Goal: Information Seeking & Learning: Learn about a topic

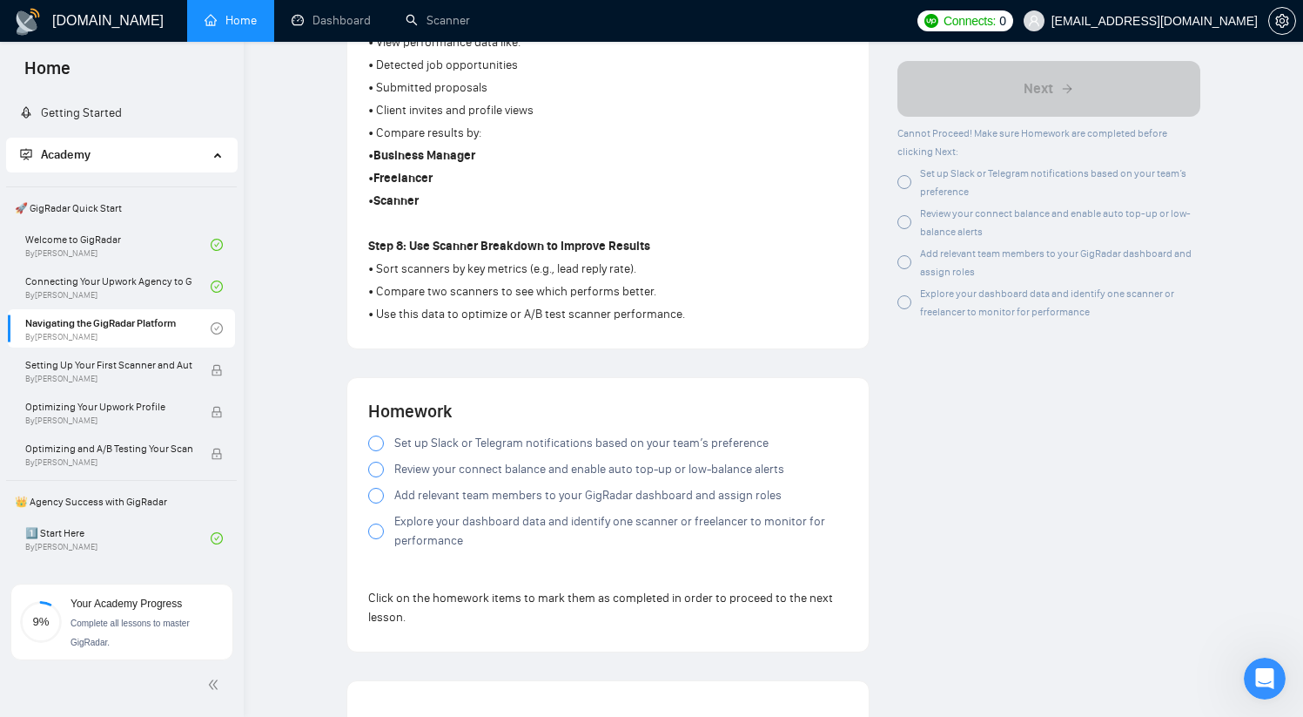
scroll to position [1502, 0]
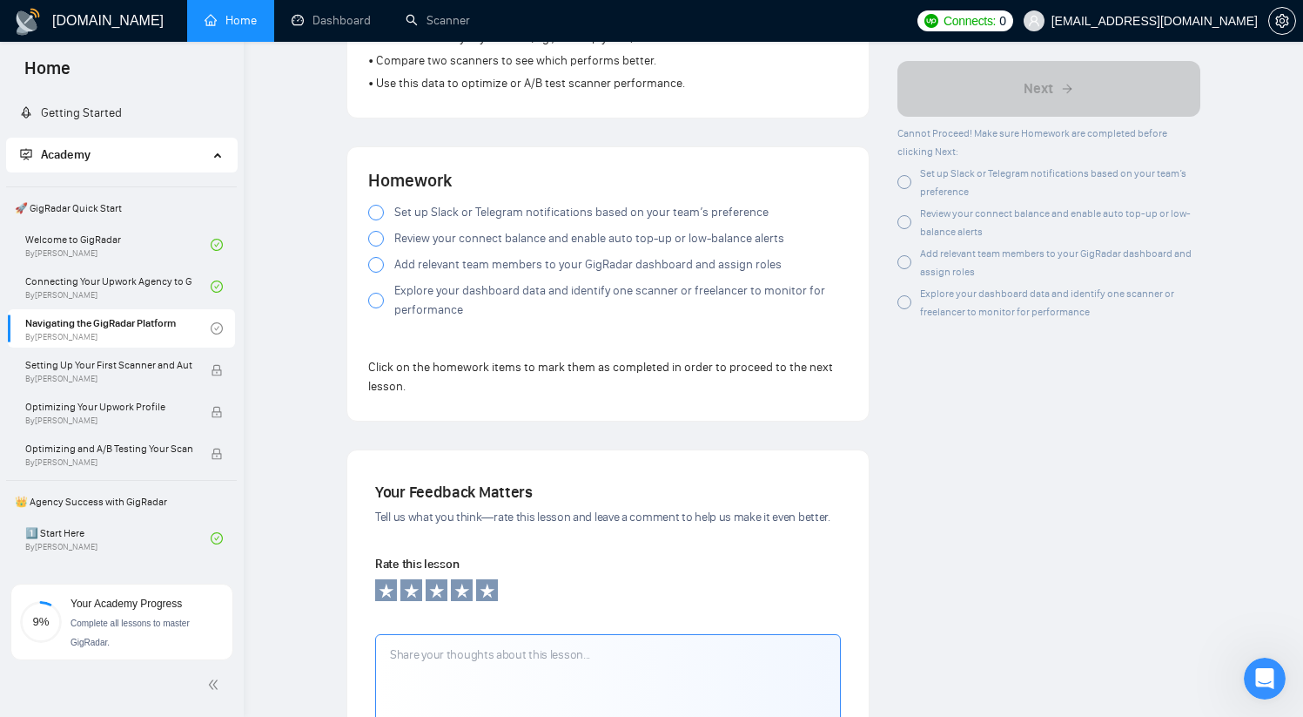
click at [375, 219] on div at bounding box center [376, 213] width 16 height 16
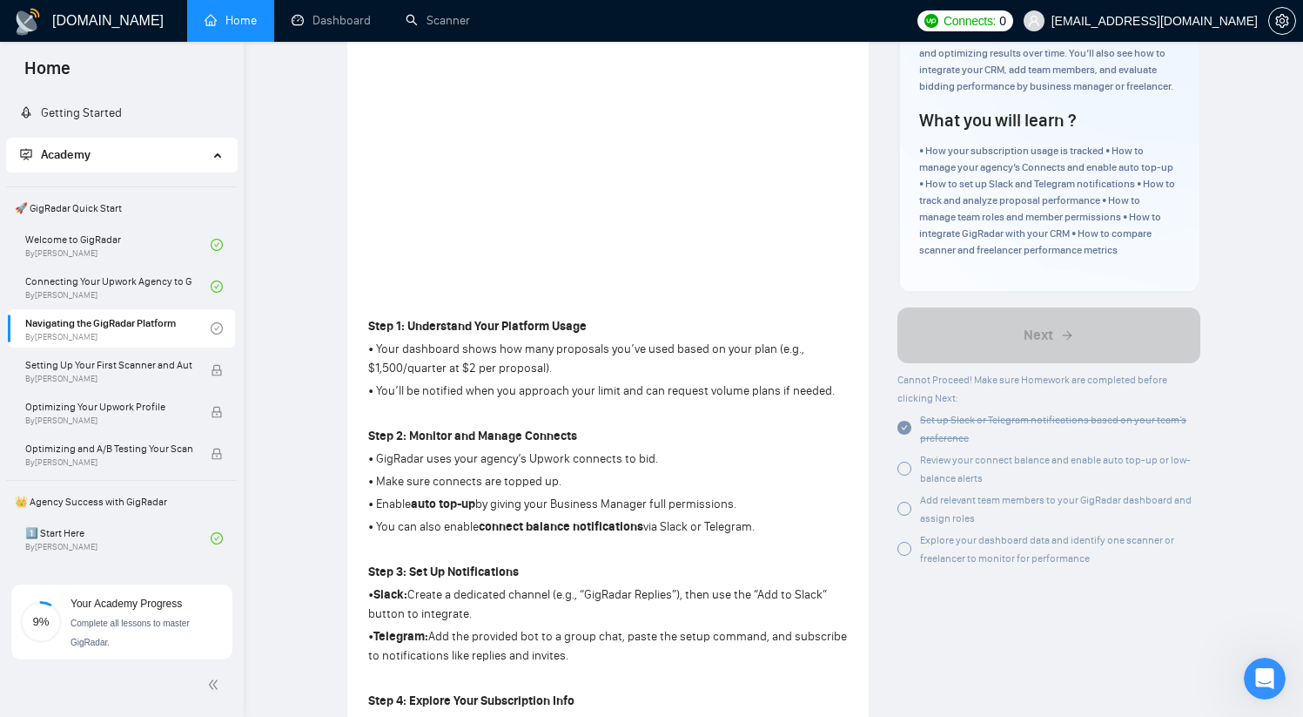
scroll to position [299, 0]
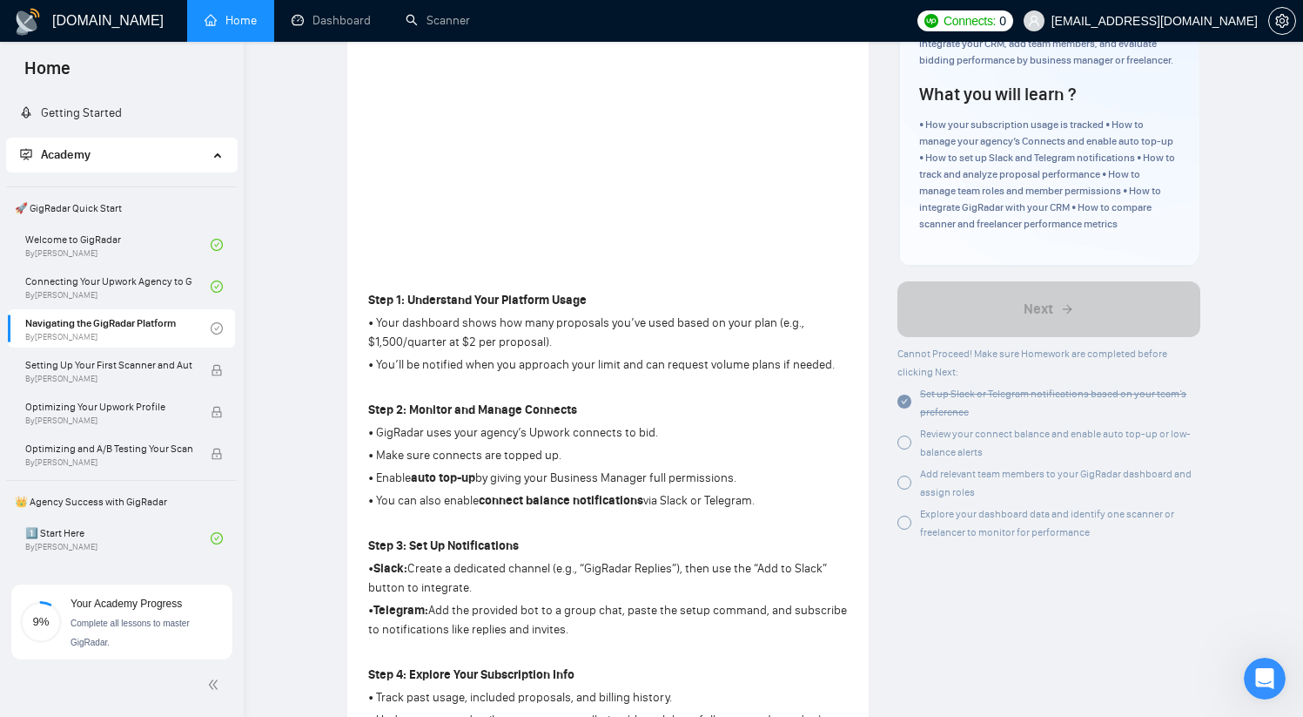
click at [905, 449] on div at bounding box center [905, 442] width 14 height 14
click at [904, 489] on div at bounding box center [905, 482] width 14 height 14
click at [912, 540] on div "Explore your dashboard data and identify one scanner or freelancer to monitor f…" at bounding box center [1049, 522] width 303 height 37
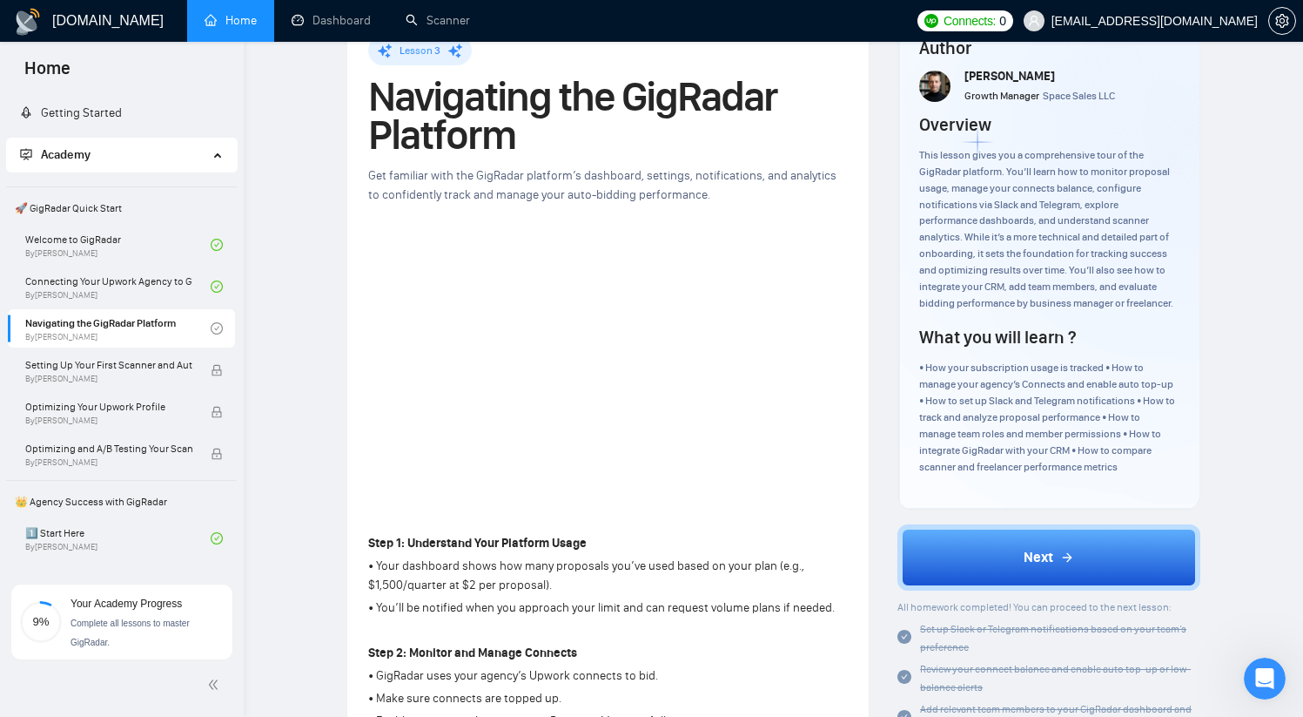
scroll to position [401, 0]
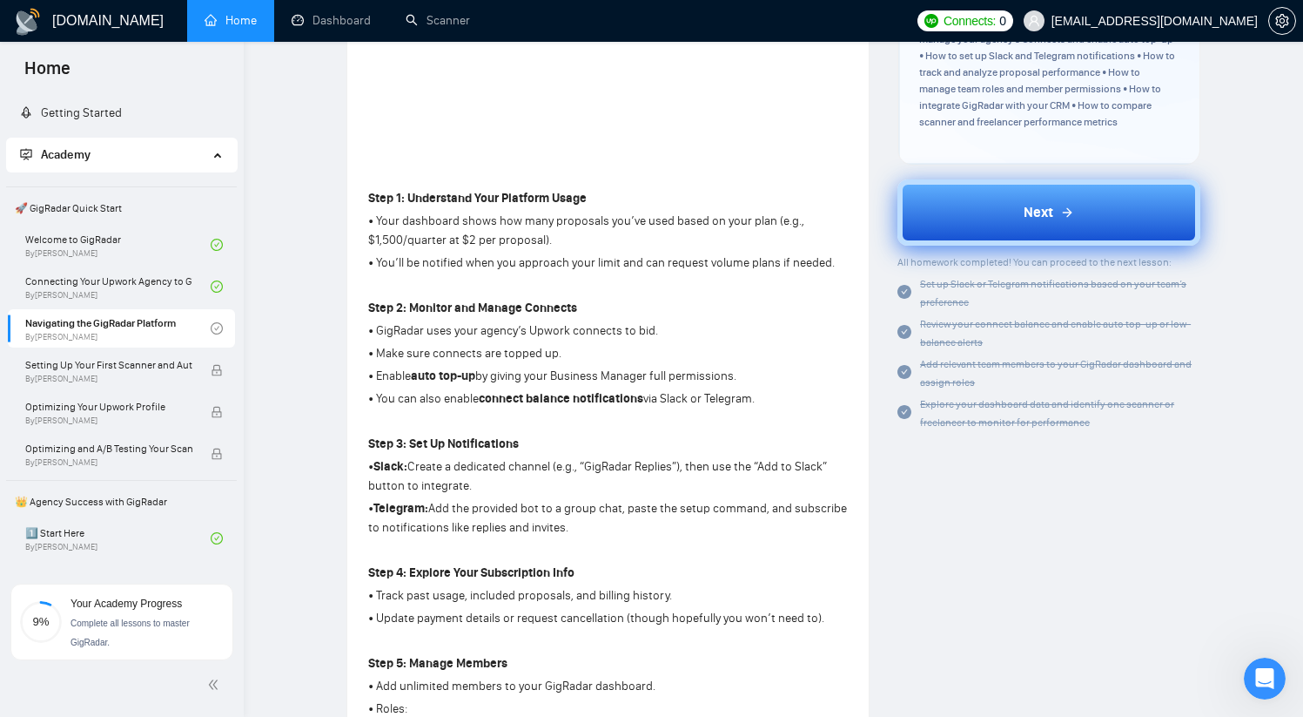
click at [1046, 223] on span "Next" at bounding box center [1039, 212] width 30 height 21
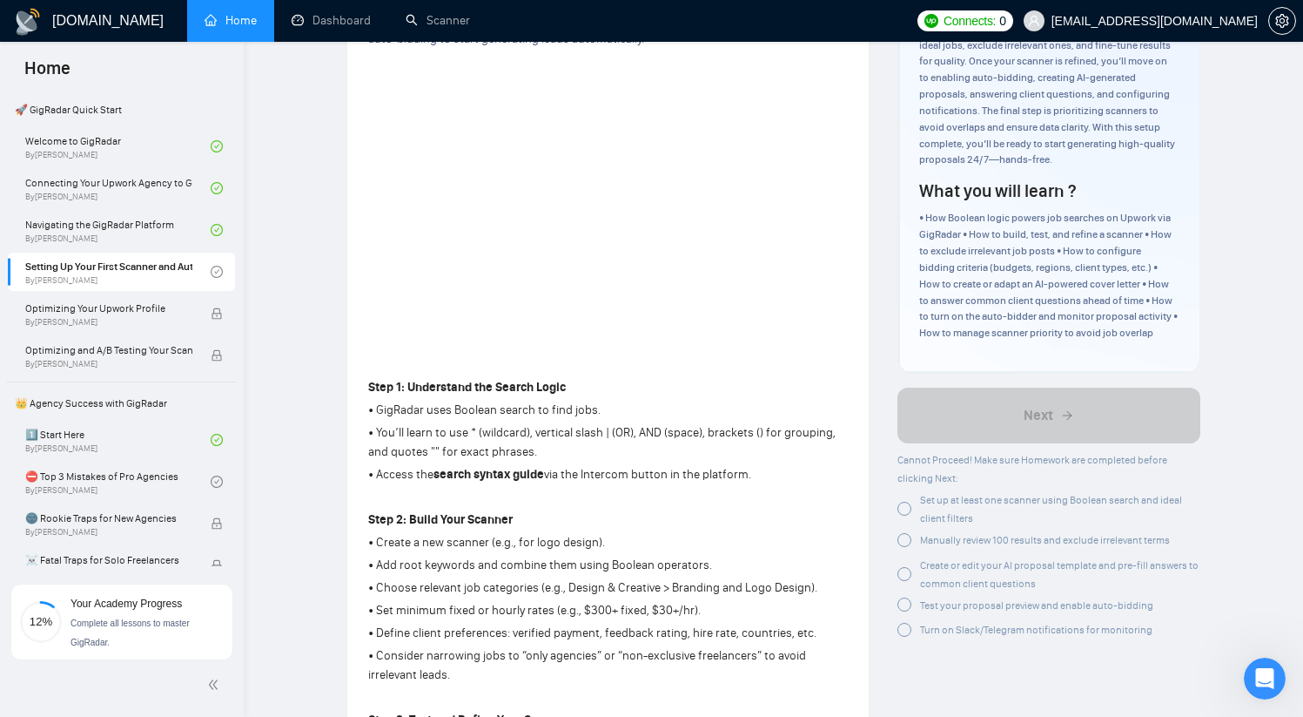
scroll to position [206, 0]
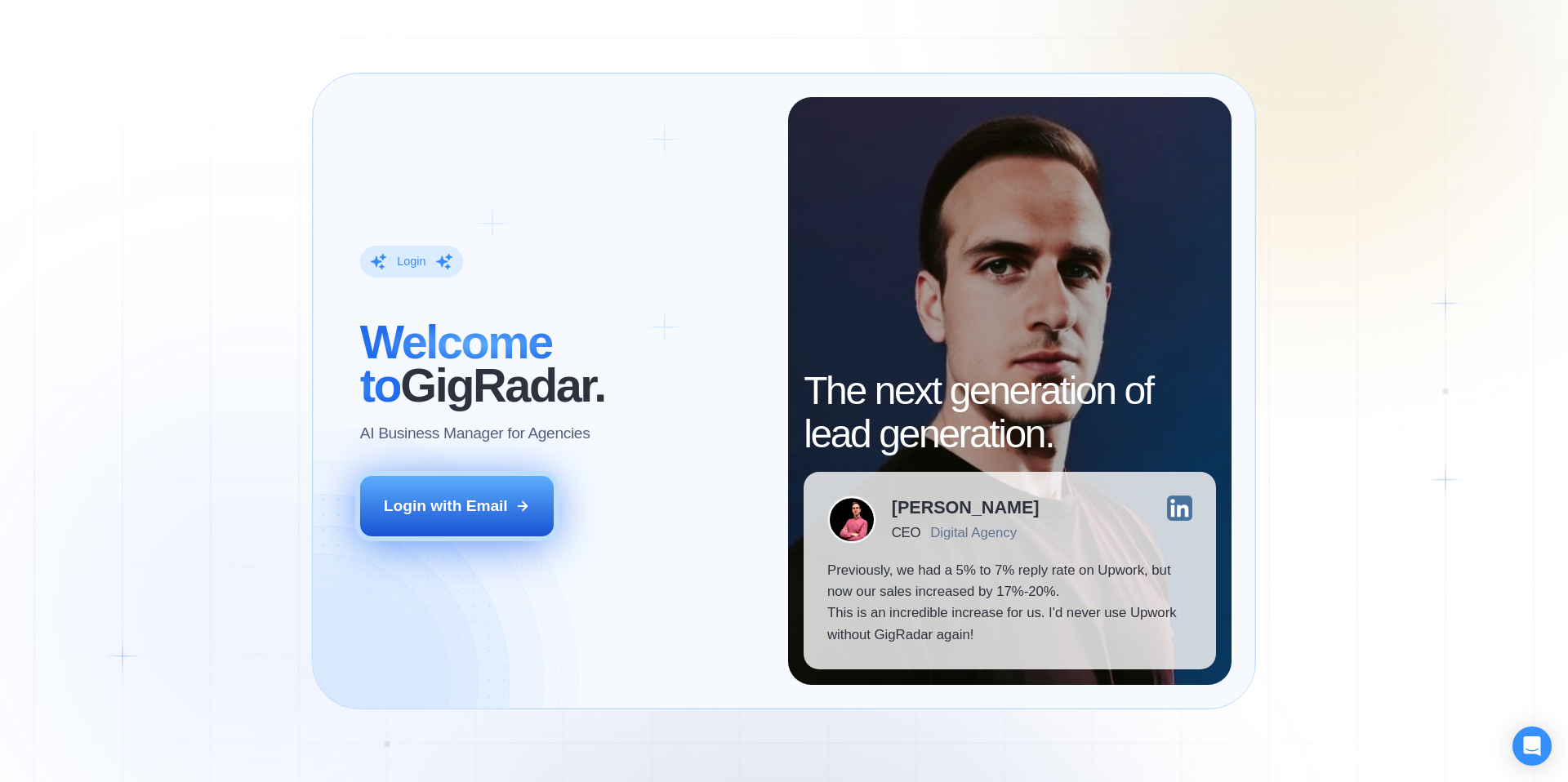
click at [497, 511] on div "Login with Email" at bounding box center [445, 505] width 124 height 22
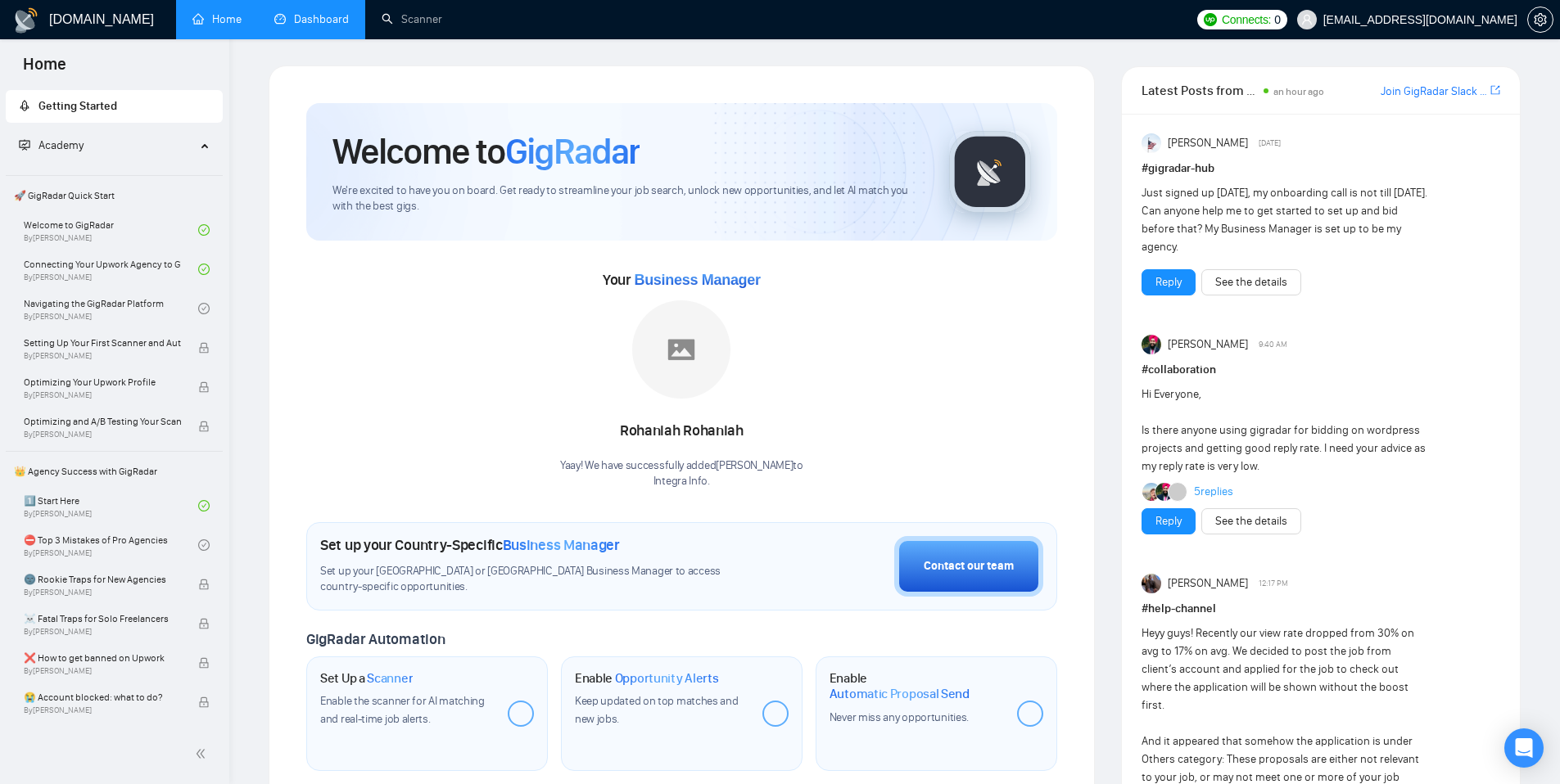
click at [331, 22] on link "Dashboard" at bounding box center [311, 19] width 74 height 14
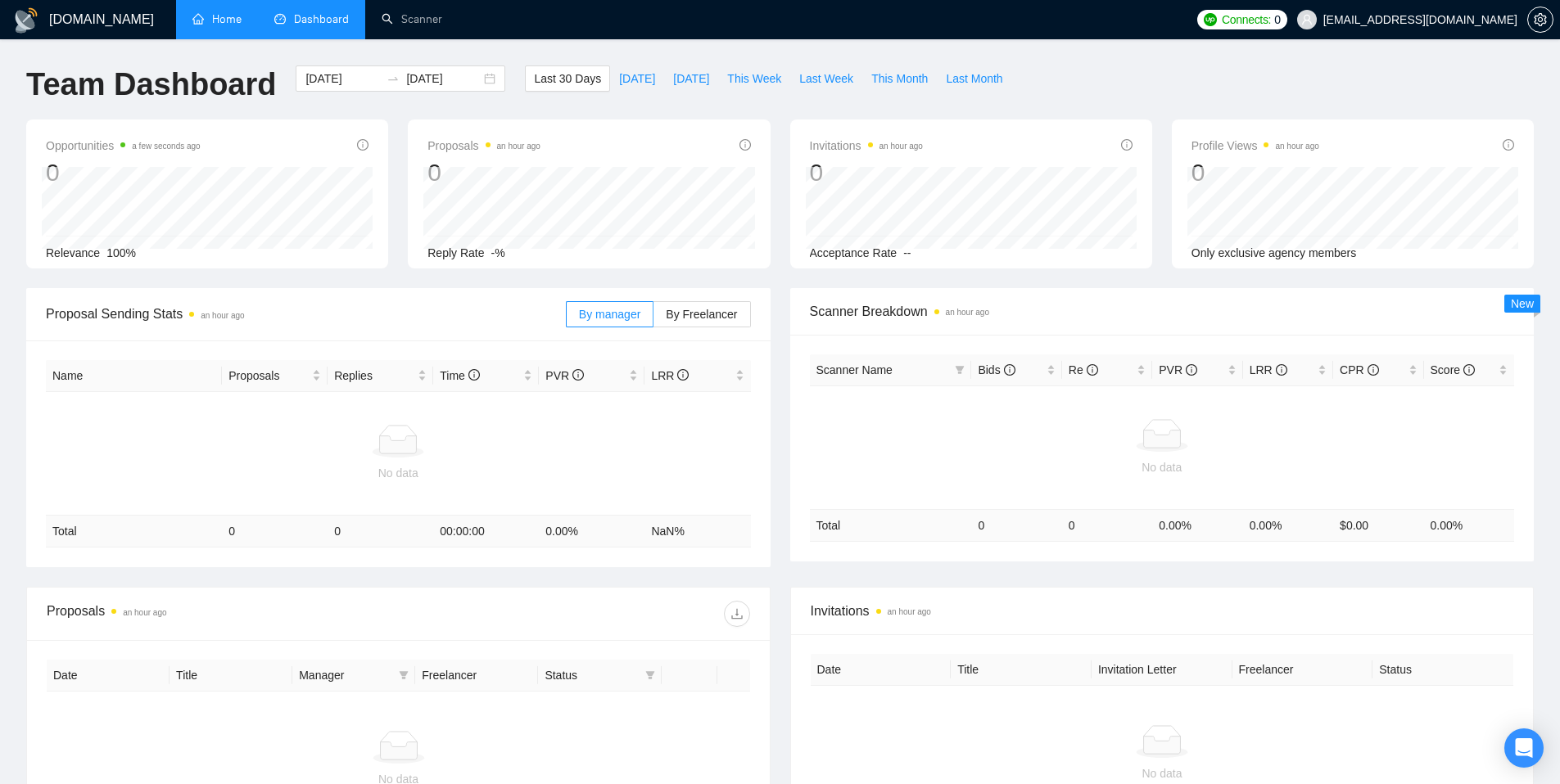
click at [217, 22] on link "Home" at bounding box center [217, 19] width 49 height 14
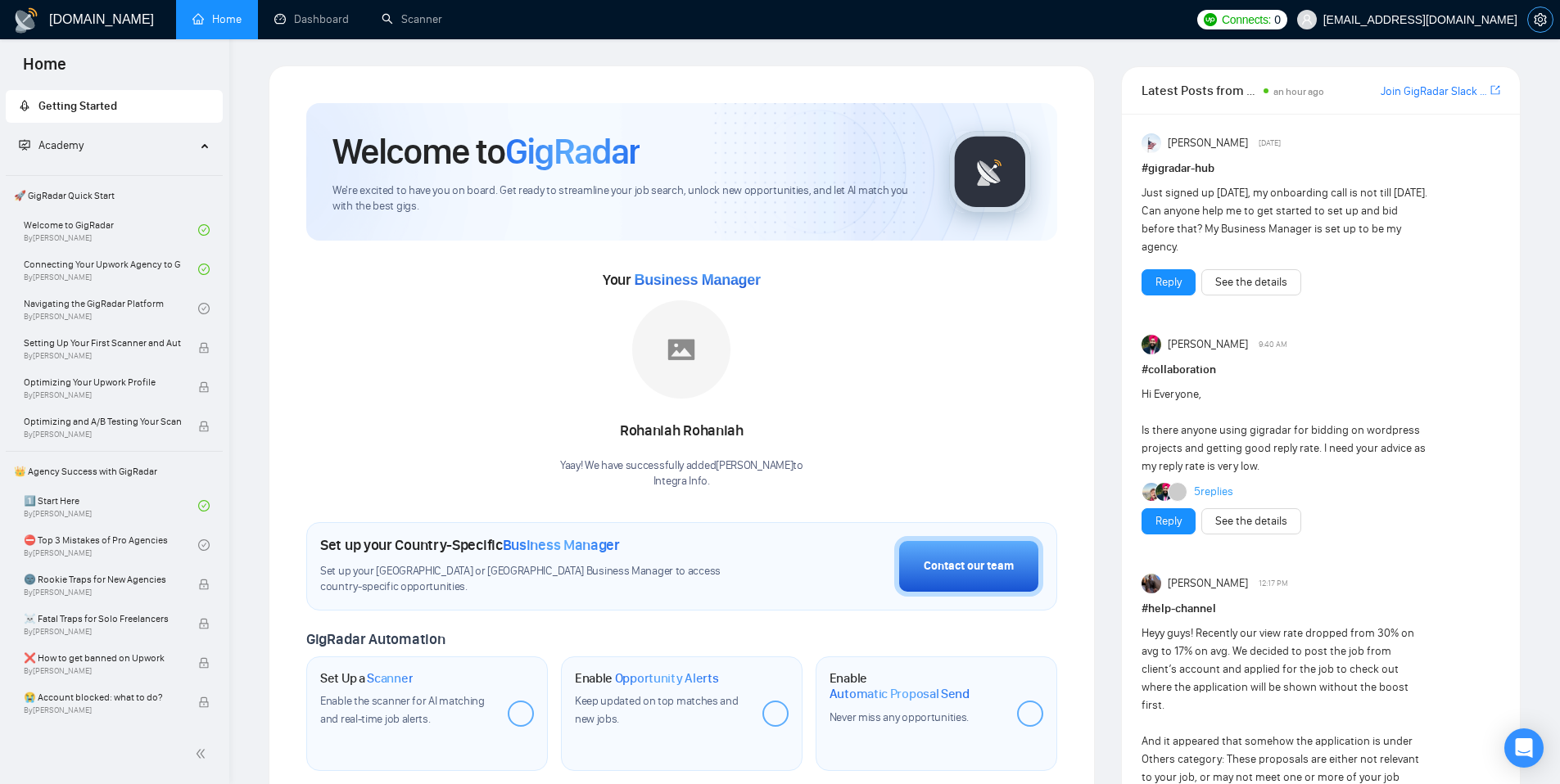
click at [1536, 16] on icon "setting" at bounding box center [1540, 20] width 13 height 13
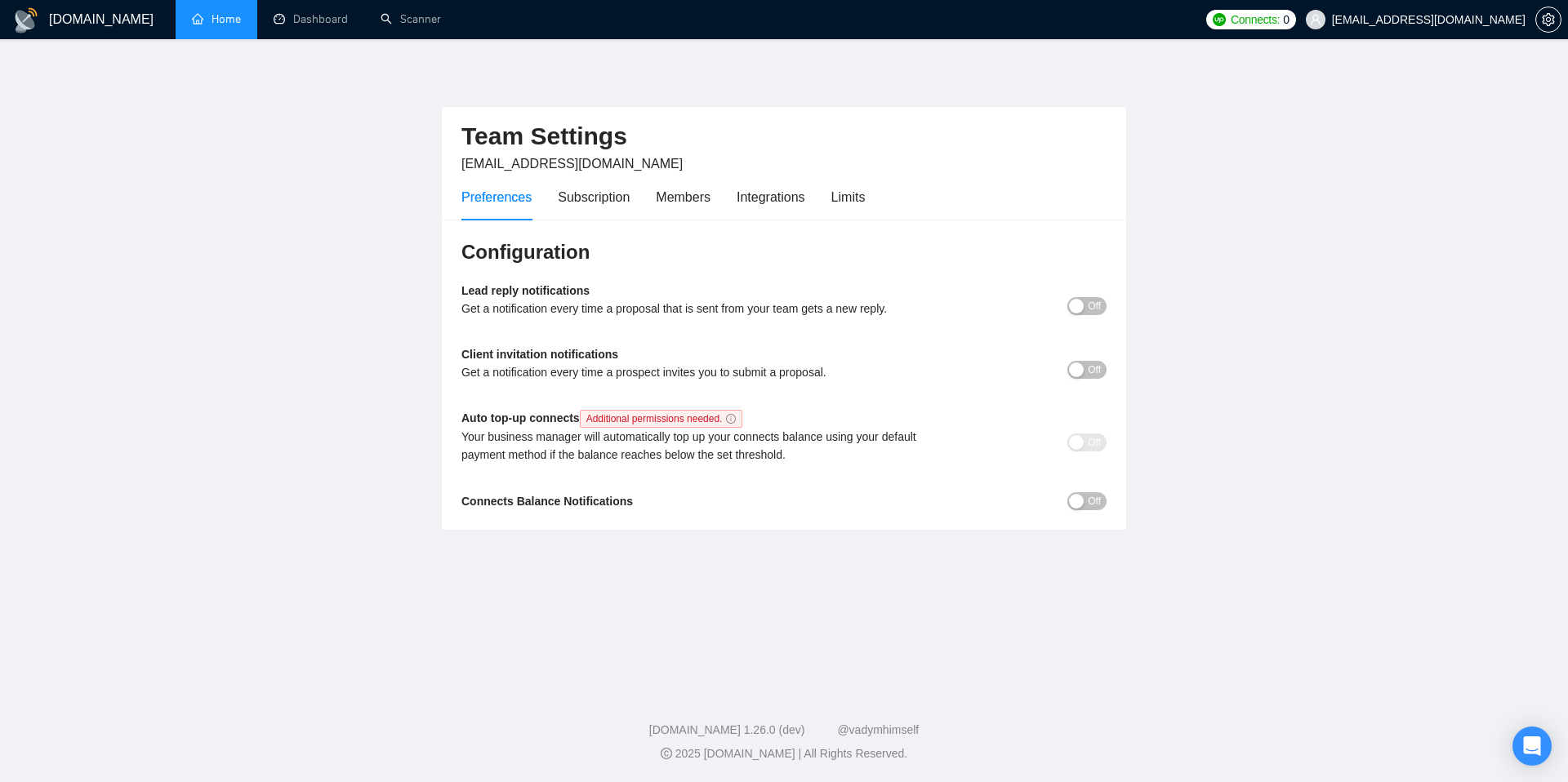
click at [1092, 309] on span "Off" at bounding box center [1094, 306] width 13 height 18
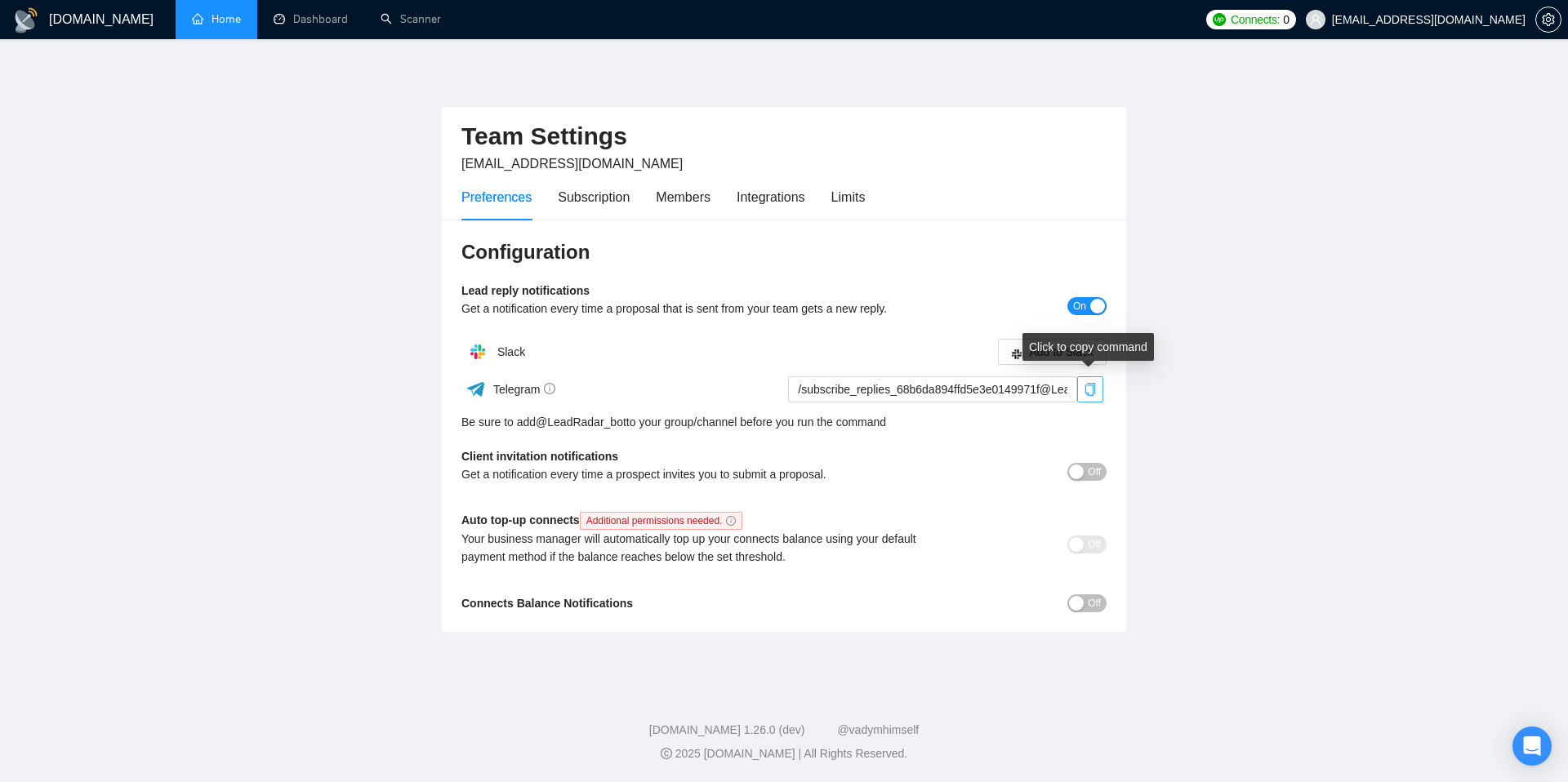
click at [1091, 389] on icon "copy" at bounding box center [1090, 389] width 13 height 13
click at [746, 521] on body "GigRadar.io Home Dashboard Scanner Connects: 0 pavlo@integra-info.net Team Sett…" at bounding box center [784, 391] width 1568 height 782
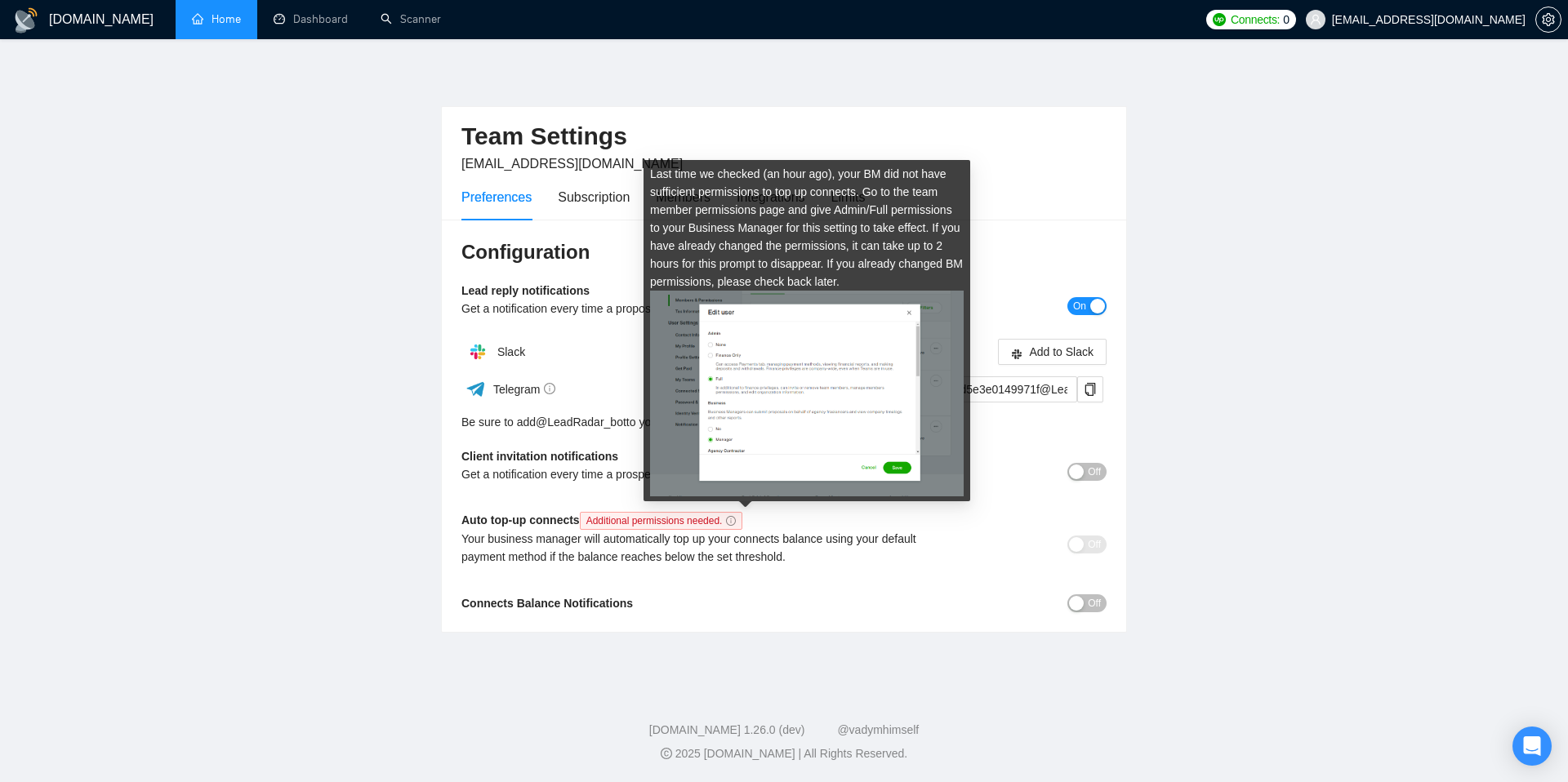
click at [735, 519] on icon "info-circle" at bounding box center [731, 520] width 9 height 9
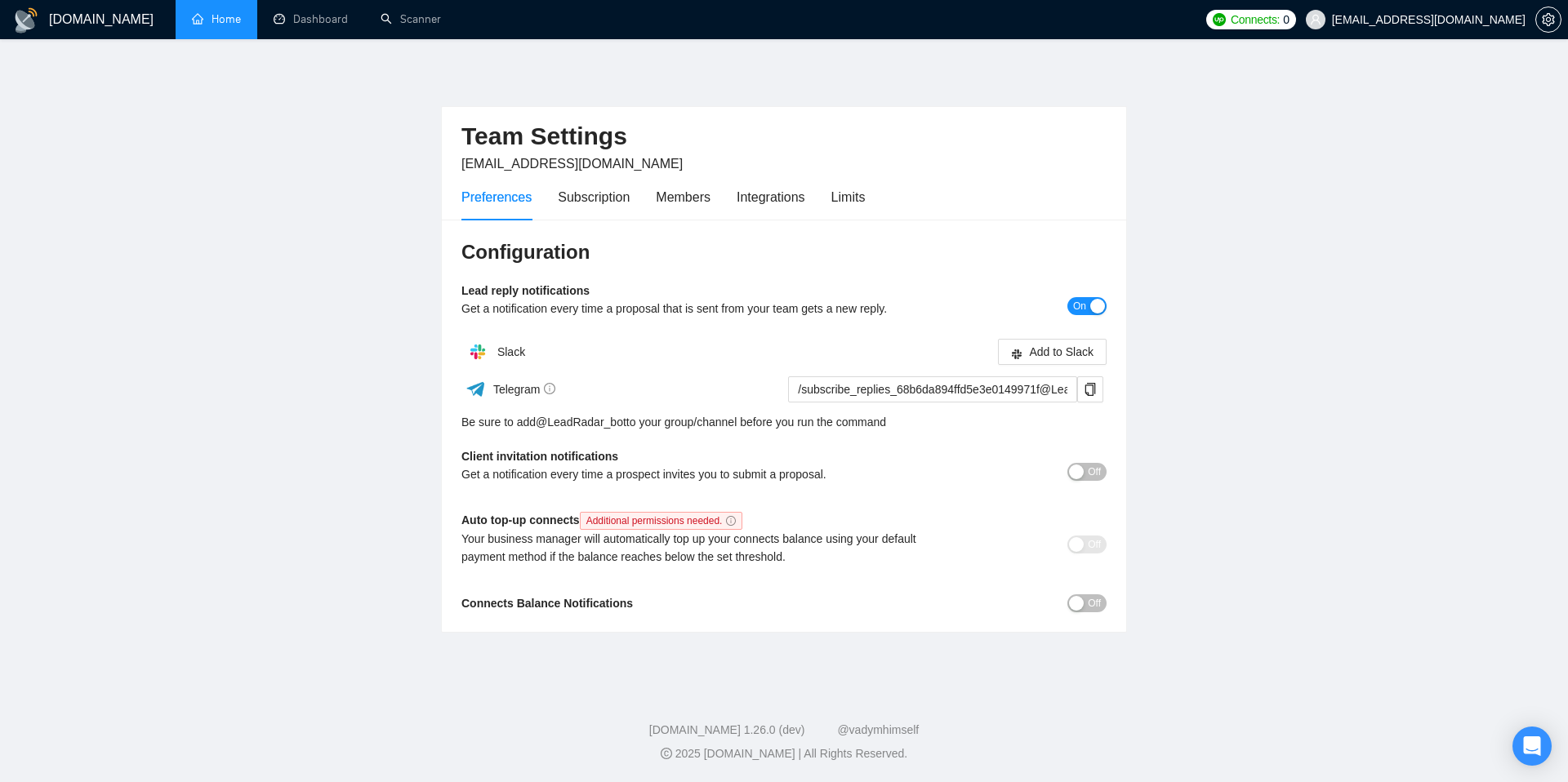
click at [699, 572] on div "Auto top-up connects Additional permissions needed. Your business manager will …" at bounding box center [703, 544] width 484 height 67
drag, startPoint x: 648, startPoint y: 538, endPoint x: 744, endPoint y: 547, distance: 96.4
click at [744, 547] on div "Your business manager will automatically top up your connects balance using you…" at bounding box center [703, 548] width 484 height 36
click at [660, 561] on div "Your business manager will automatically top up your connects balance using you…" at bounding box center [703, 548] width 484 height 36
drag, startPoint x: 622, startPoint y: 557, endPoint x: 806, endPoint y: 561, distance: 184.0
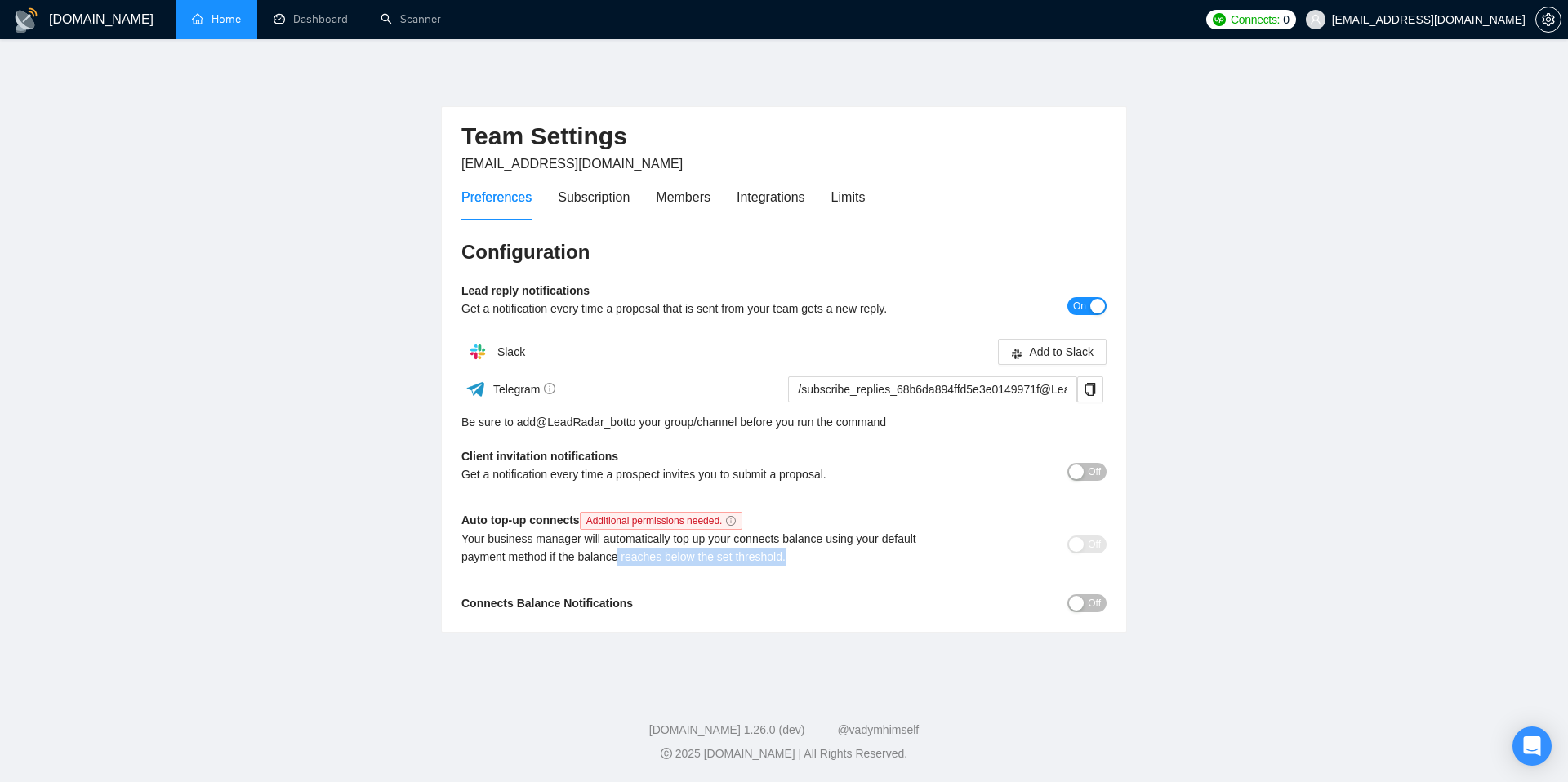
click at [806, 561] on div "Your business manager will automatically top up your connects balance using you…" at bounding box center [703, 548] width 484 height 36
click at [806, 560] on div "Your business manager will automatically top up your connects balance using you…" at bounding box center [703, 548] width 484 height 36
click at [1091, 386] on icon "copy" at bounding box center [1090, 389] width 13 height 13
click at [877, 388] on input "/subscribe_replies_68b6da894ffd5e3e0149971f@LeadRadar_bot" at bounding box center [932, 389] width 289 height 26
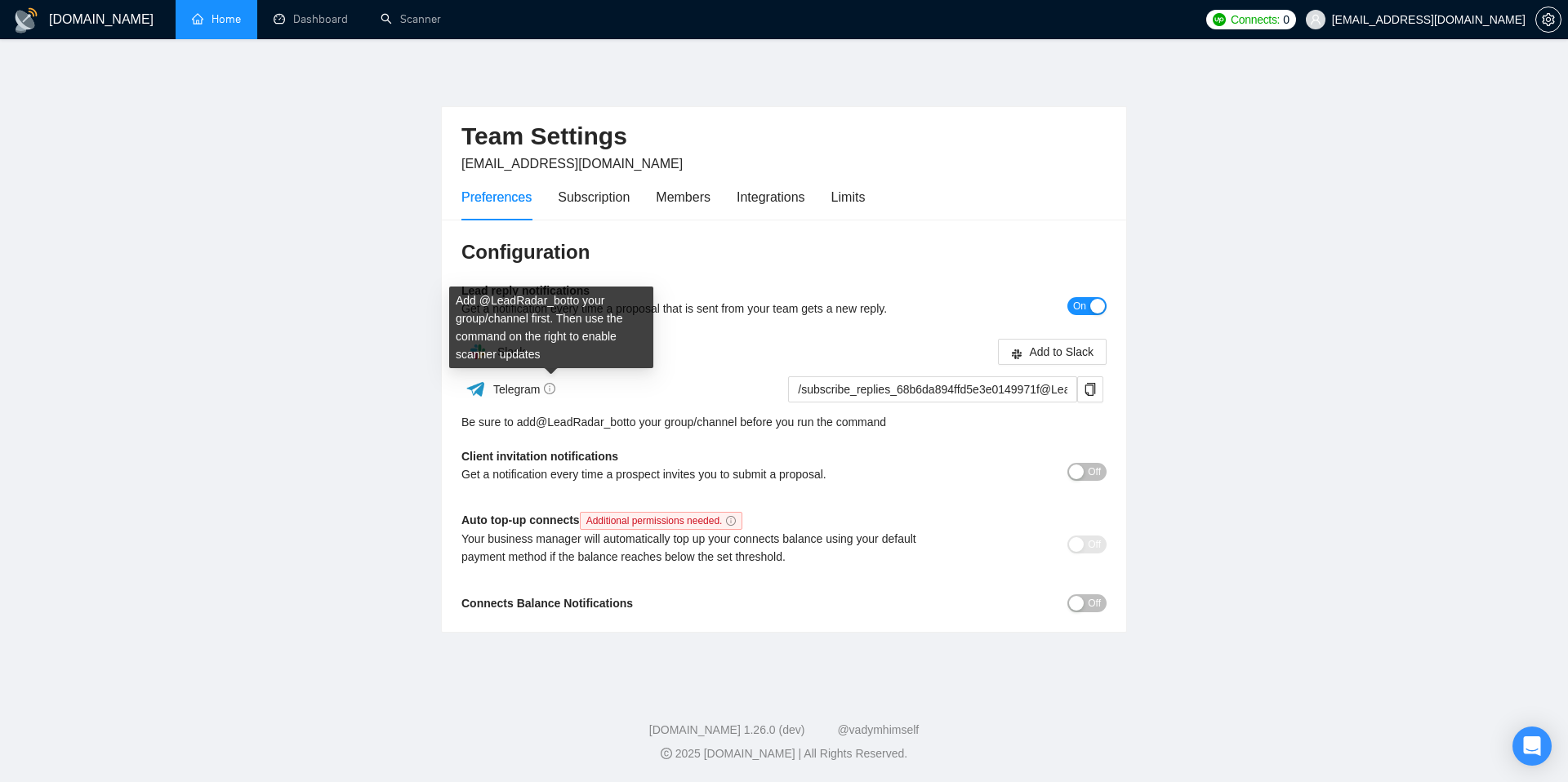
click at [549, 388] on icon "info-circle" at bounding box center [550, 388] width 11 height 11
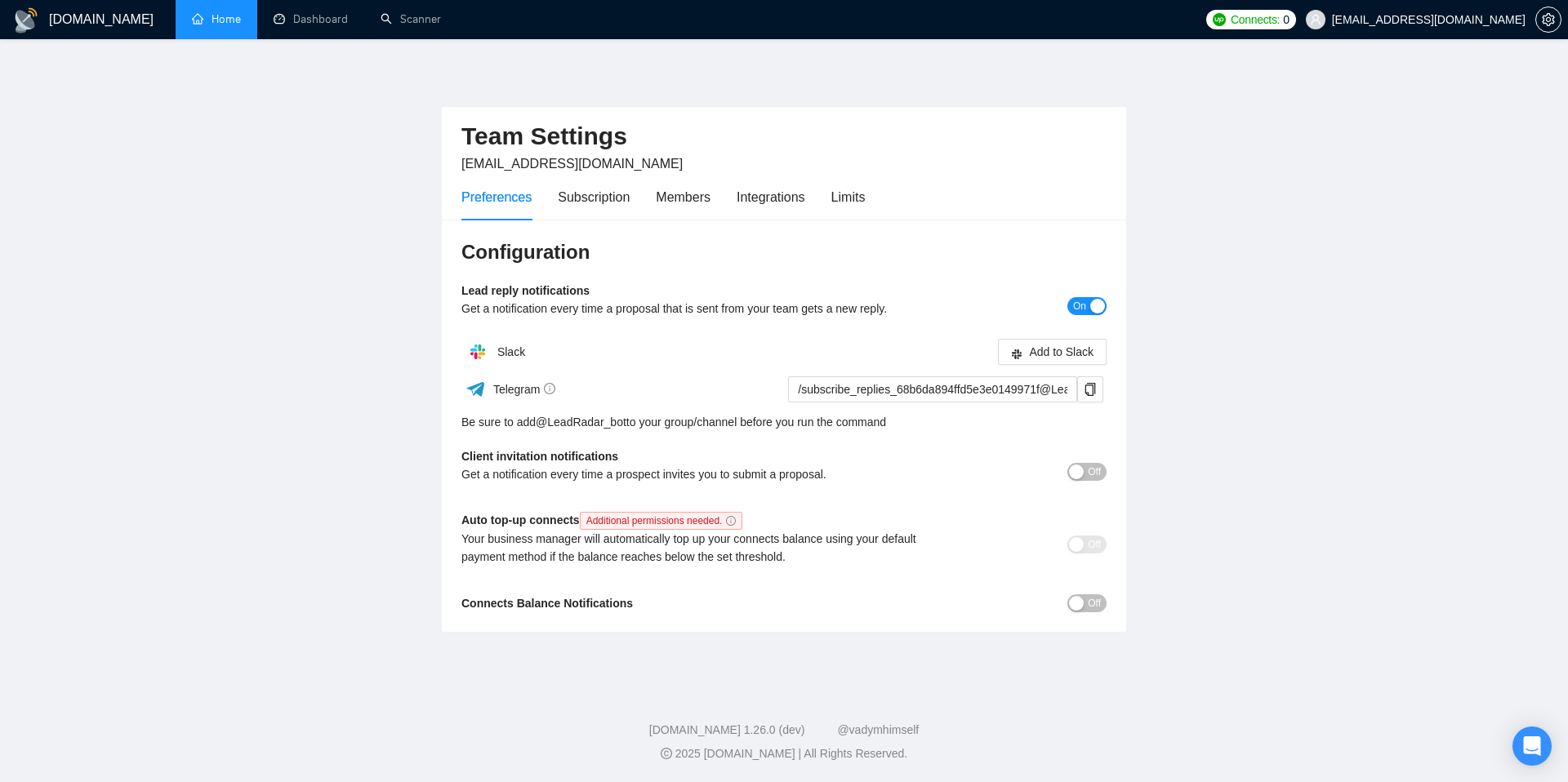
click at [1081, 603] on div "button" at bounding box center [1077, 604] width 15 height 15
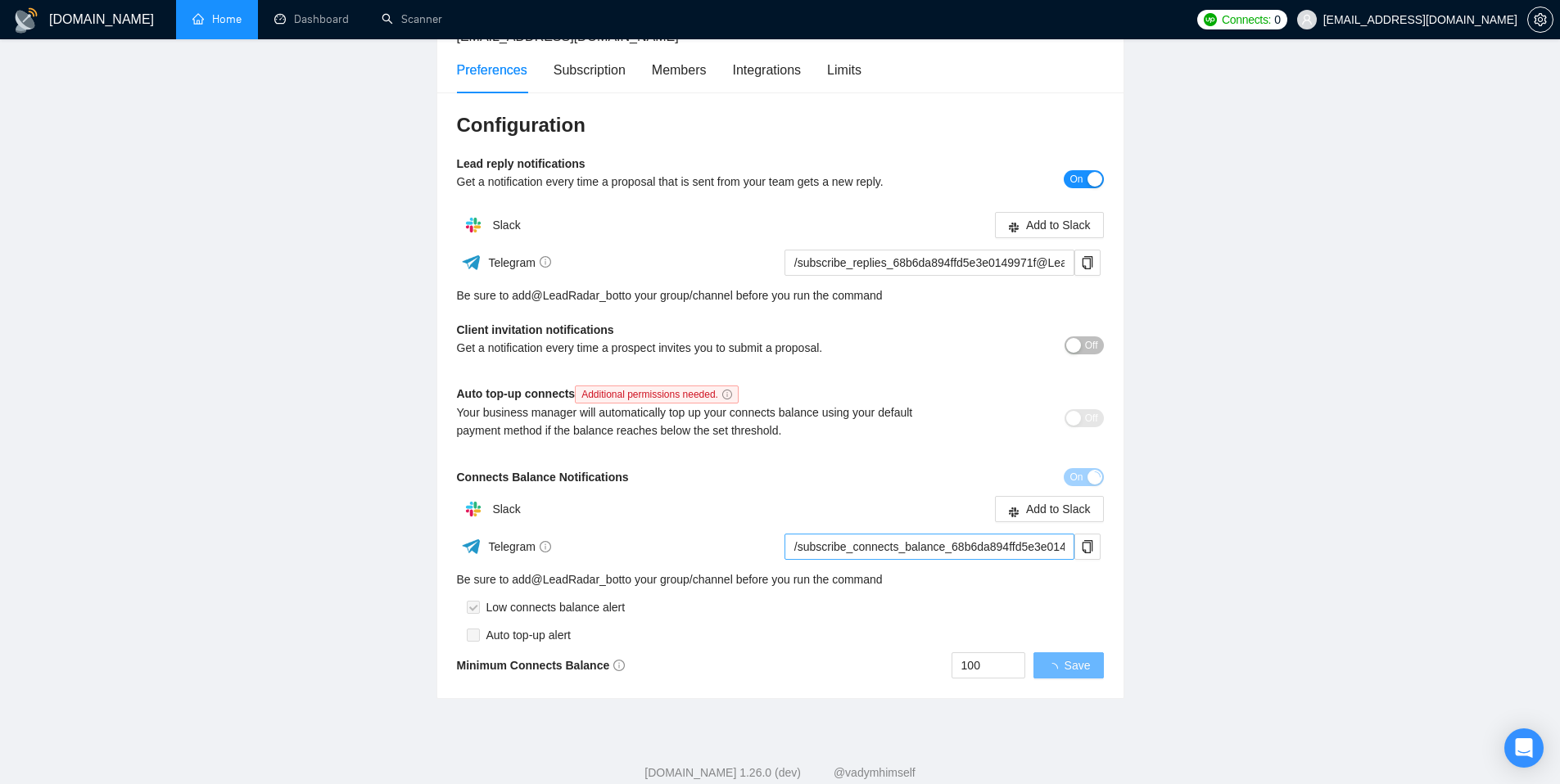
scroll to position [168, 0]
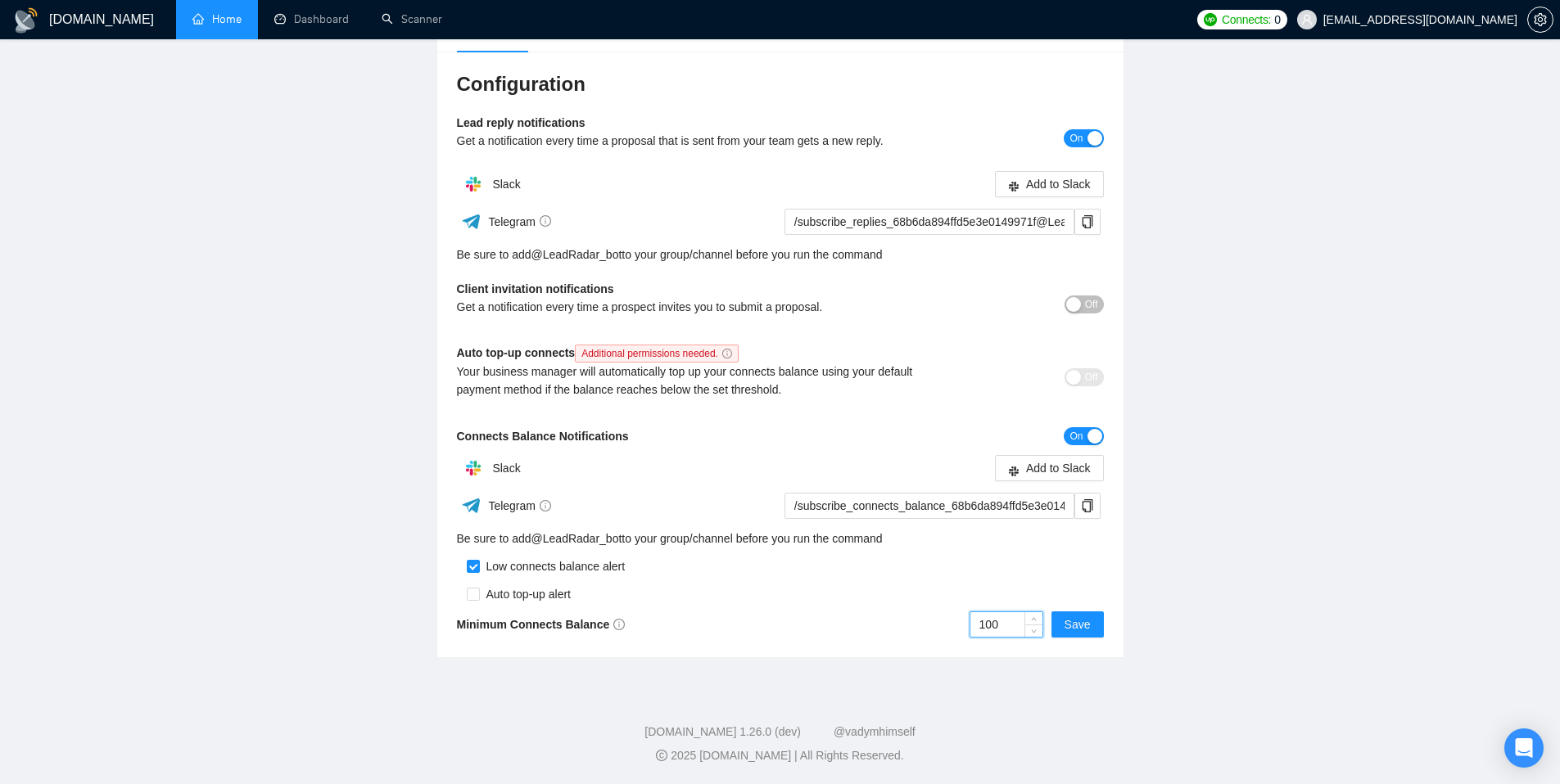
drag, startPoint x: 1018, startPoint y: 623, endPoint x: 855, endPoint y: 610, distance: 163.5
click at [855, 616] on div "100 Save" at bounding box center [942, 624] width 323 height 26
type input "50"
click at [1080, 619] on span "Save" at bounding box center [1078, 624] width 26 height 18
click at [1088, 225] on icon "copy" at bounding box center [1087, 222] width 13 height 13
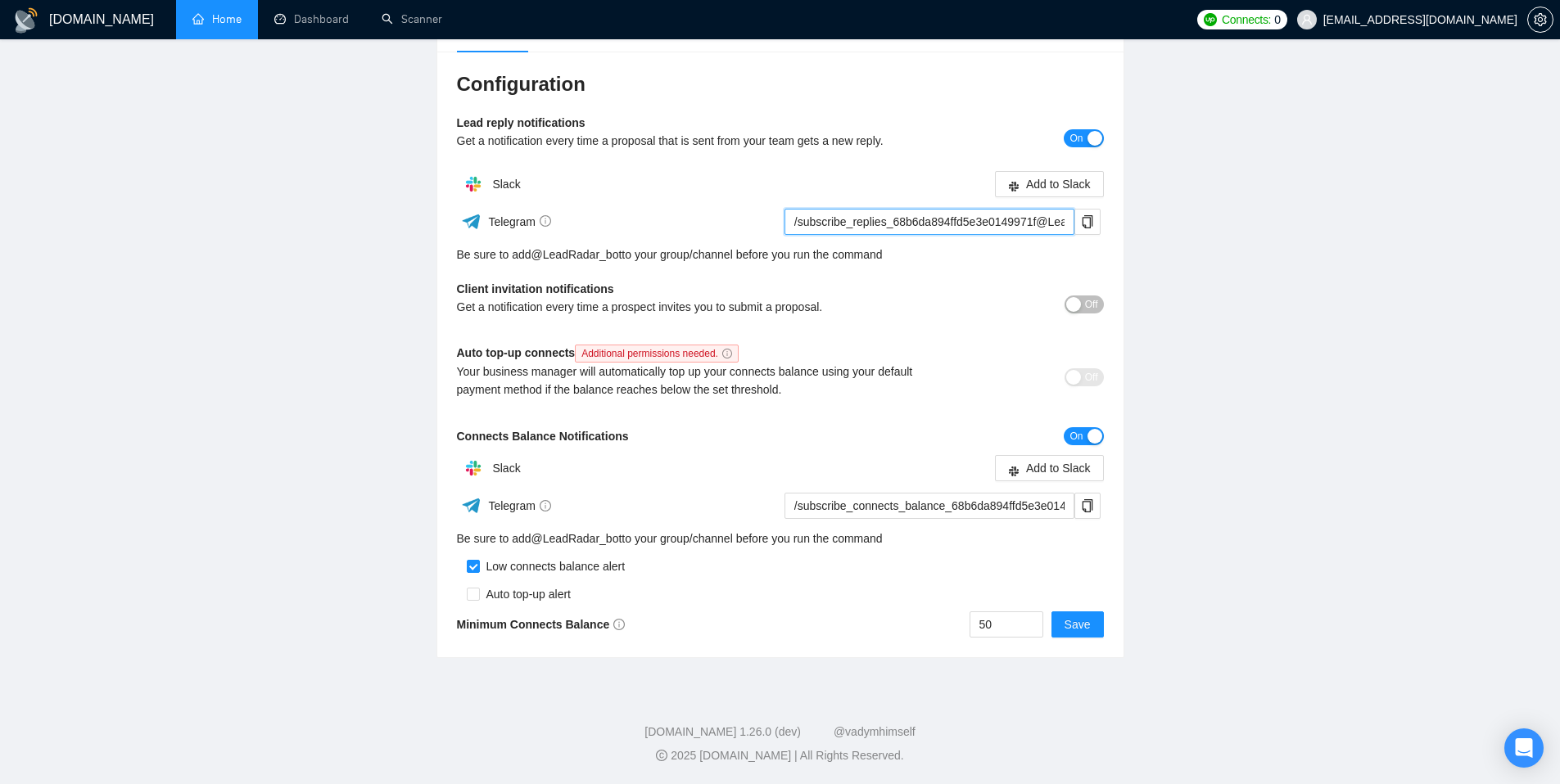
click at [1027, 223] on input "/subscribe_replies_68b6da894ffd5e3e0149971f@LeadRadar_bot" at bounding box center [929, 222] width 290 height 26
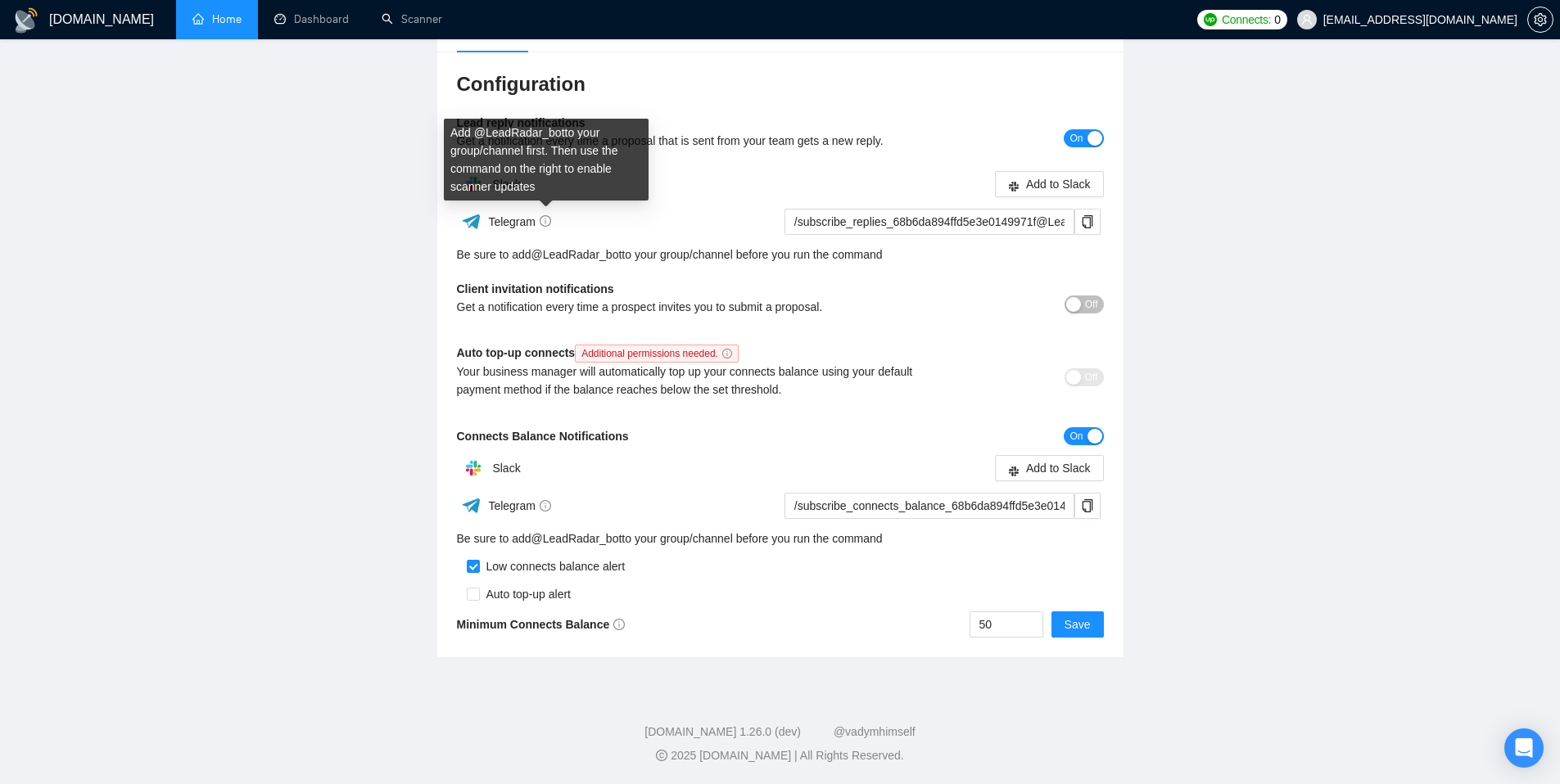
click at [543, 223] on icon "info-circle" at bounding box center [545, 221] width 11 height 11
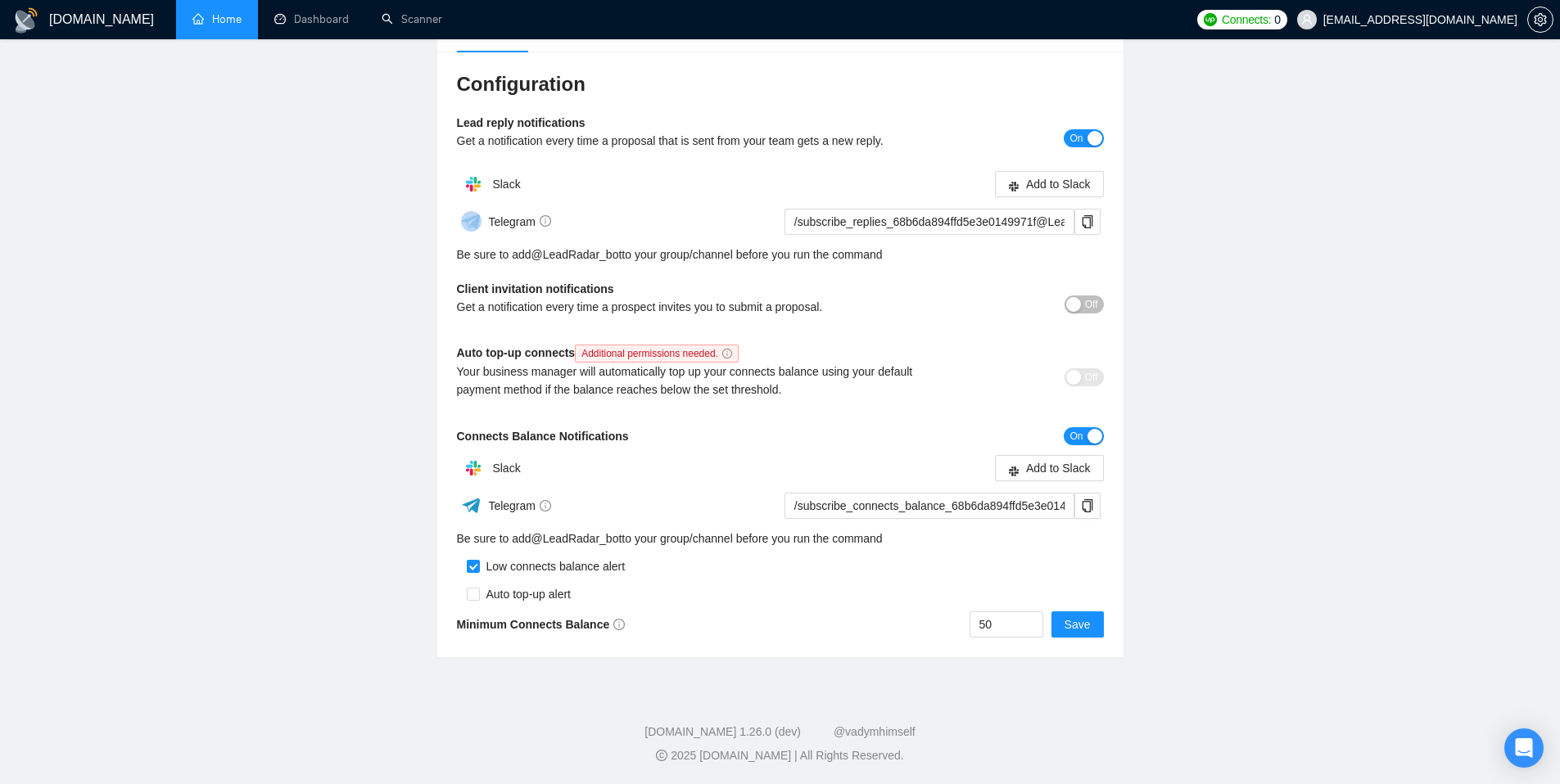
click at [615, 189] on div "Slack" at bounding box center [619, 183] width 323 height 33
click at [1088, 503] on icon "copy" at bounding box center [1087, 506] width 13 height 13
click at [1083, 628] on span "Save" at bounding box center [1078, 624] width 26 height 18
click at [1088, 504] on icon "copy" at bounding box center [1087, 506] width 13 height 13
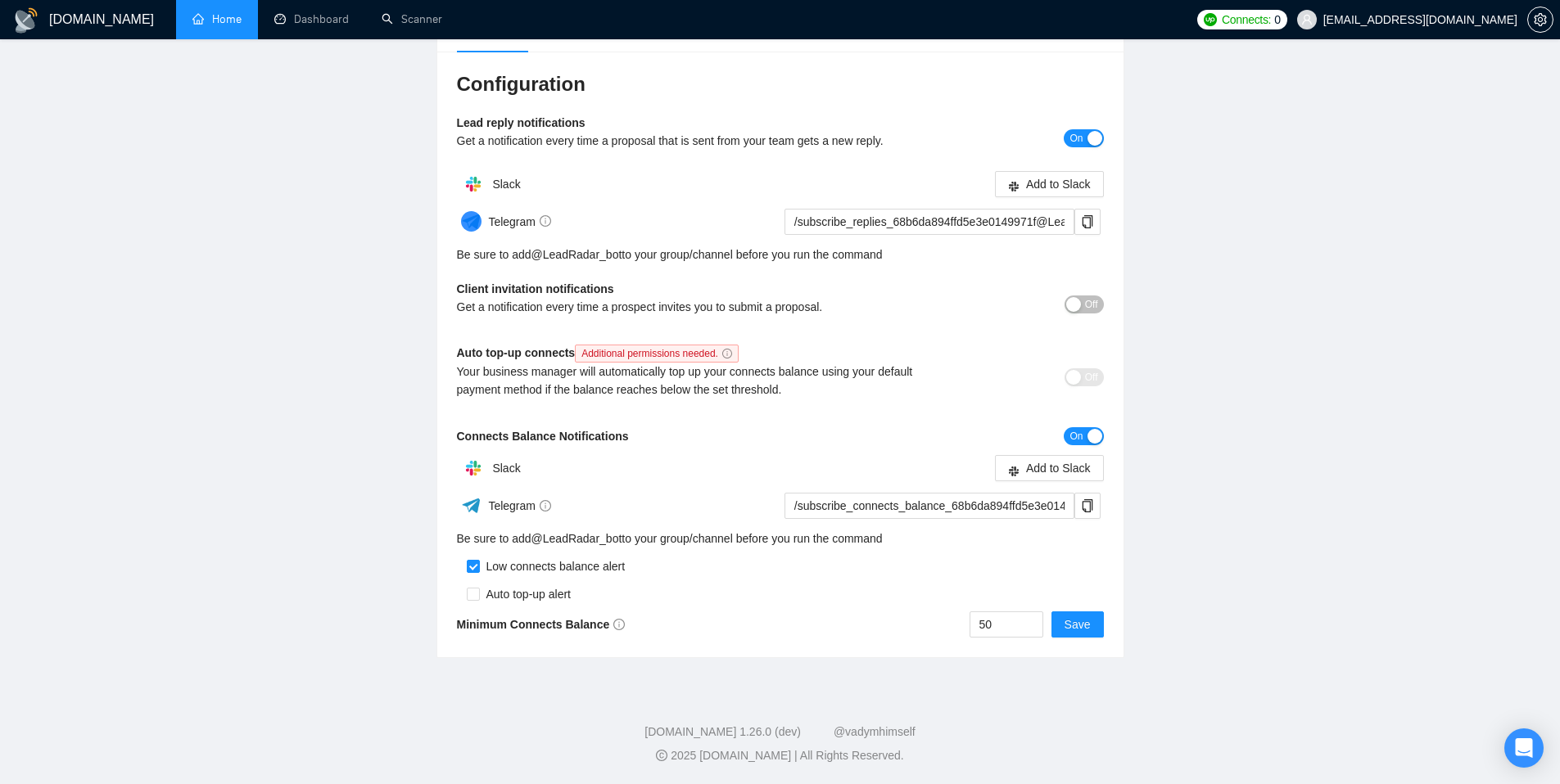
scroll to position [0, 0]
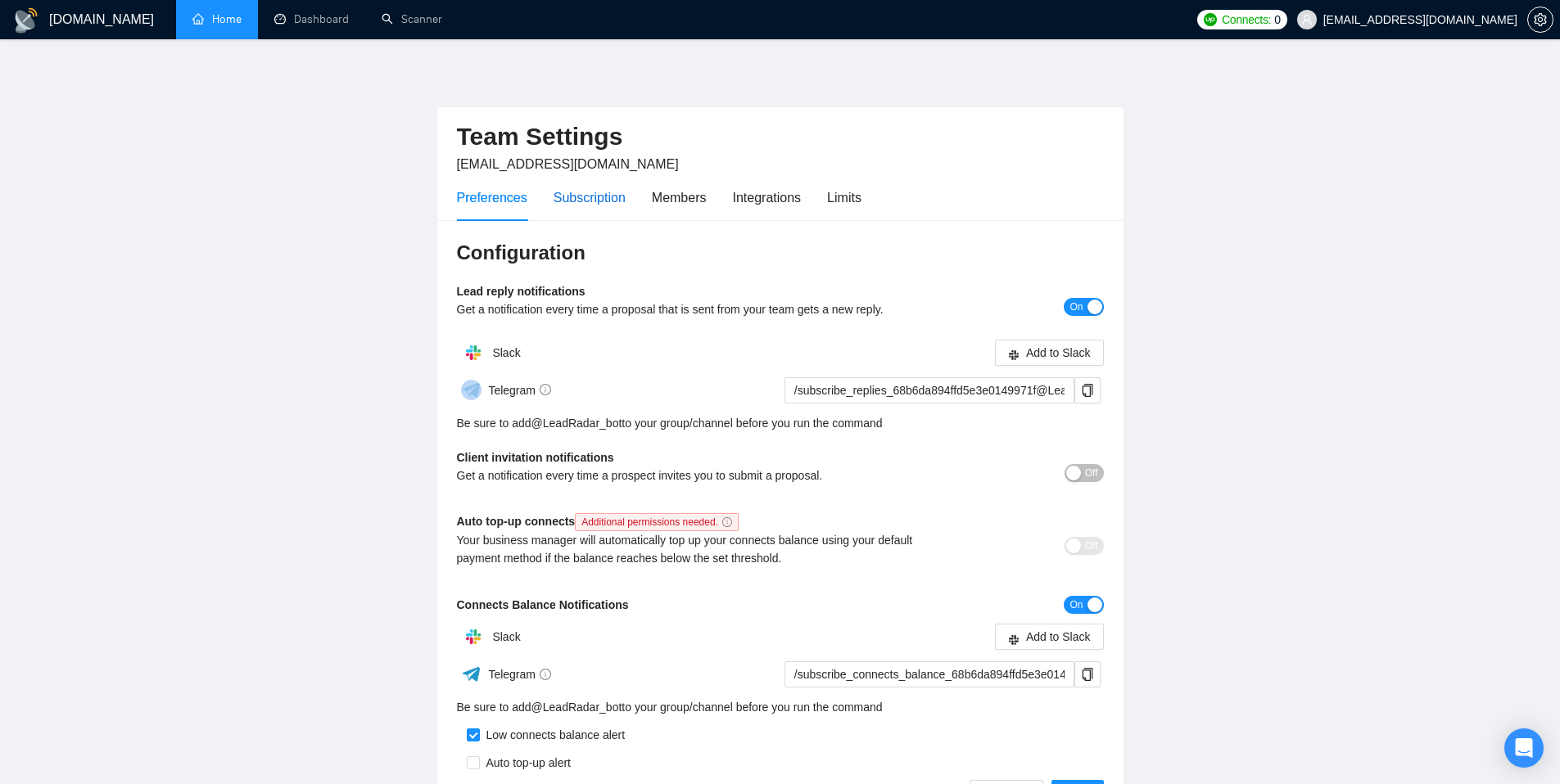
click at [600, 198] on div "Subscription" at bounding box center [590, 197] width 72 height 21
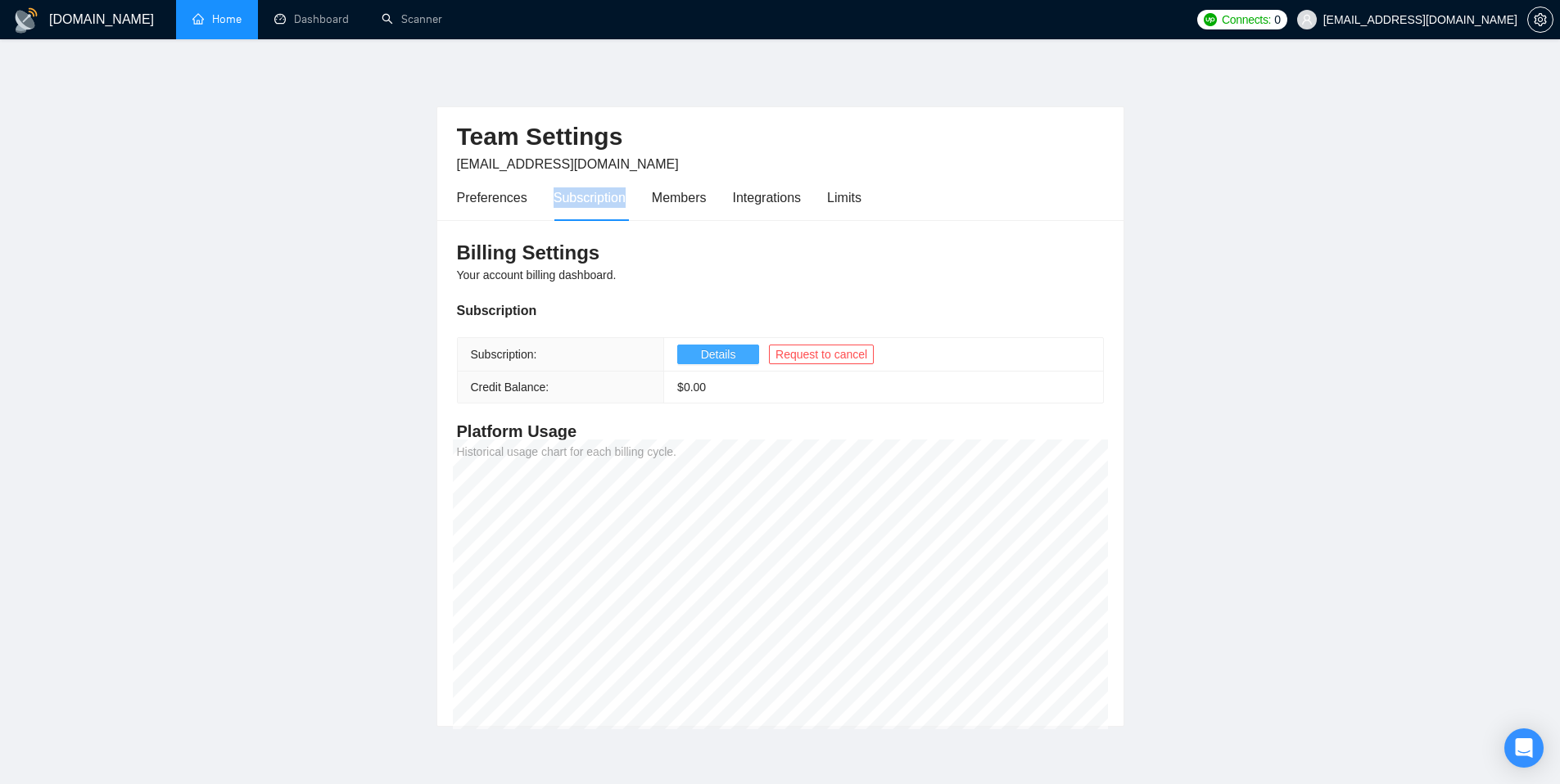
click at [718, 355] on span "Details" at bounding box center [717, 353] width 35 height 18
click at [720, 353] on span "Details" at bounding box center [717, 353] width 35 height 18
click at [683, 199] on div "Members" at bounding box center [679, 197] width 55 height 21
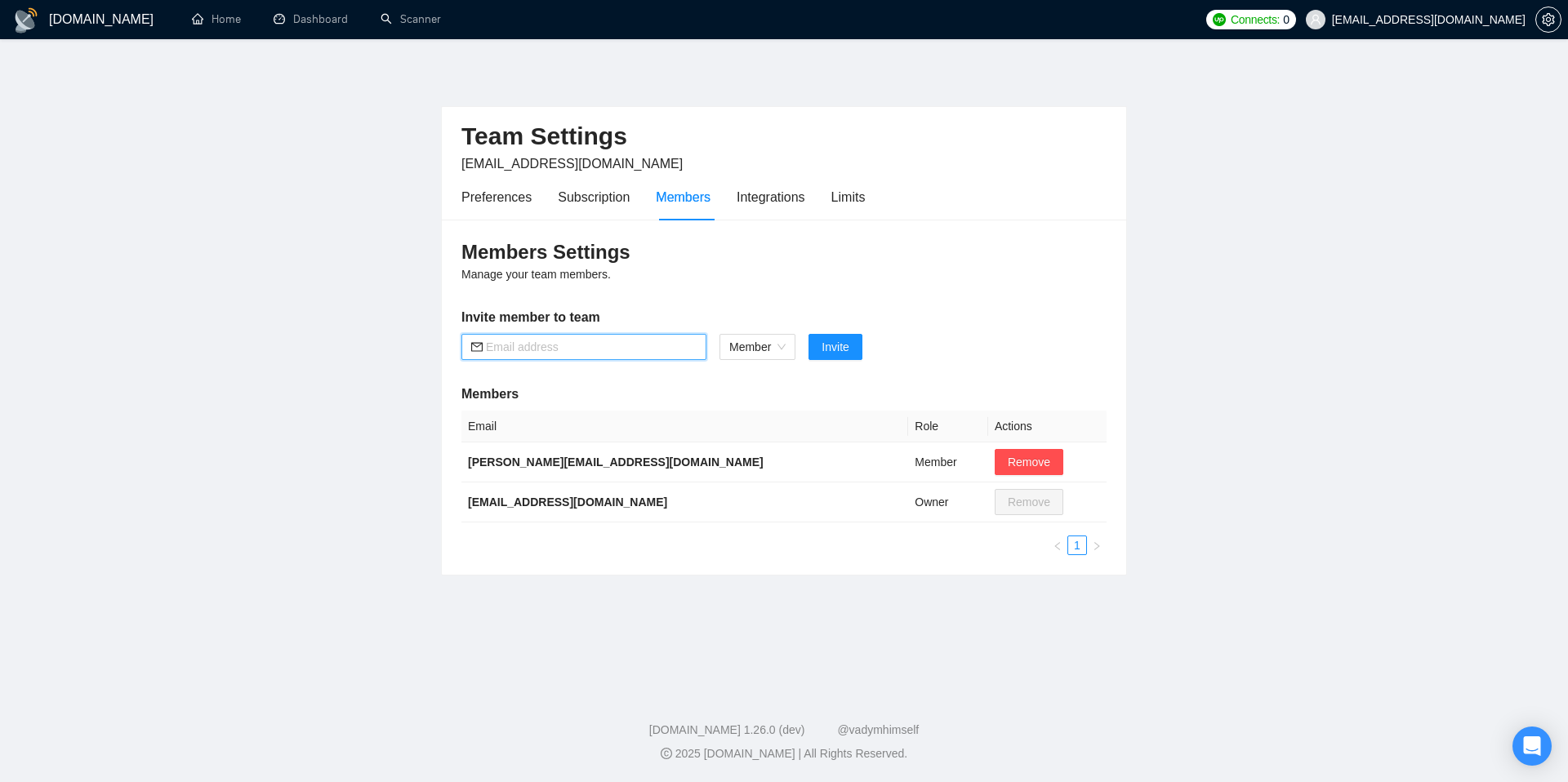
click at [605, 339] on input "text" at bounding box center [591, 346] width 211 height 18
click at [983, 261] on h3 "Members Settings" at bounding box center [784, 252] width 645 height 26
click at [778, 201] on div "Integrations" at bounding box center [770, 197] width 68 height 21
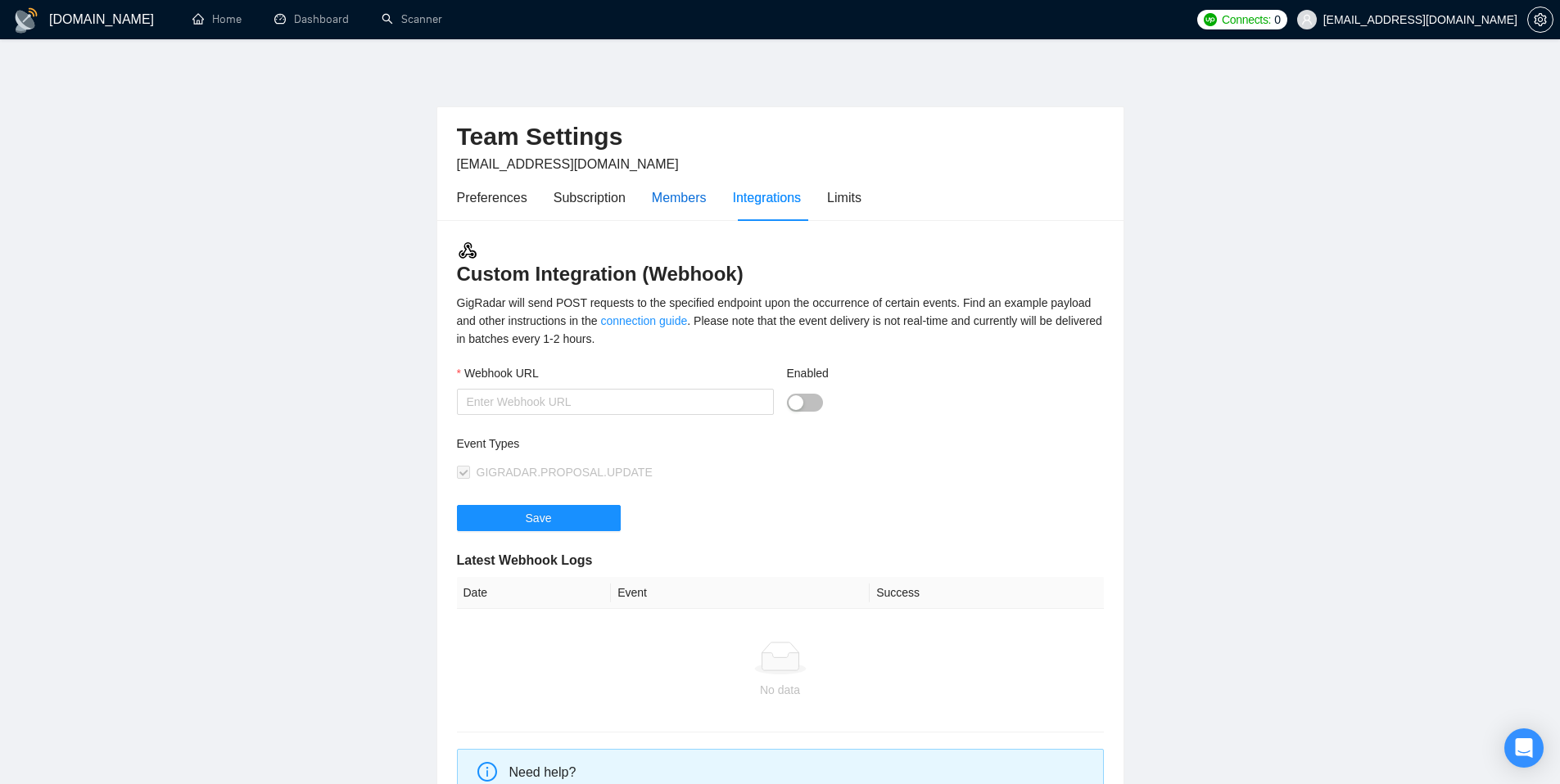
click at [698, 201] on div "Members" at bounding box center [679, 197] width 55 height 21
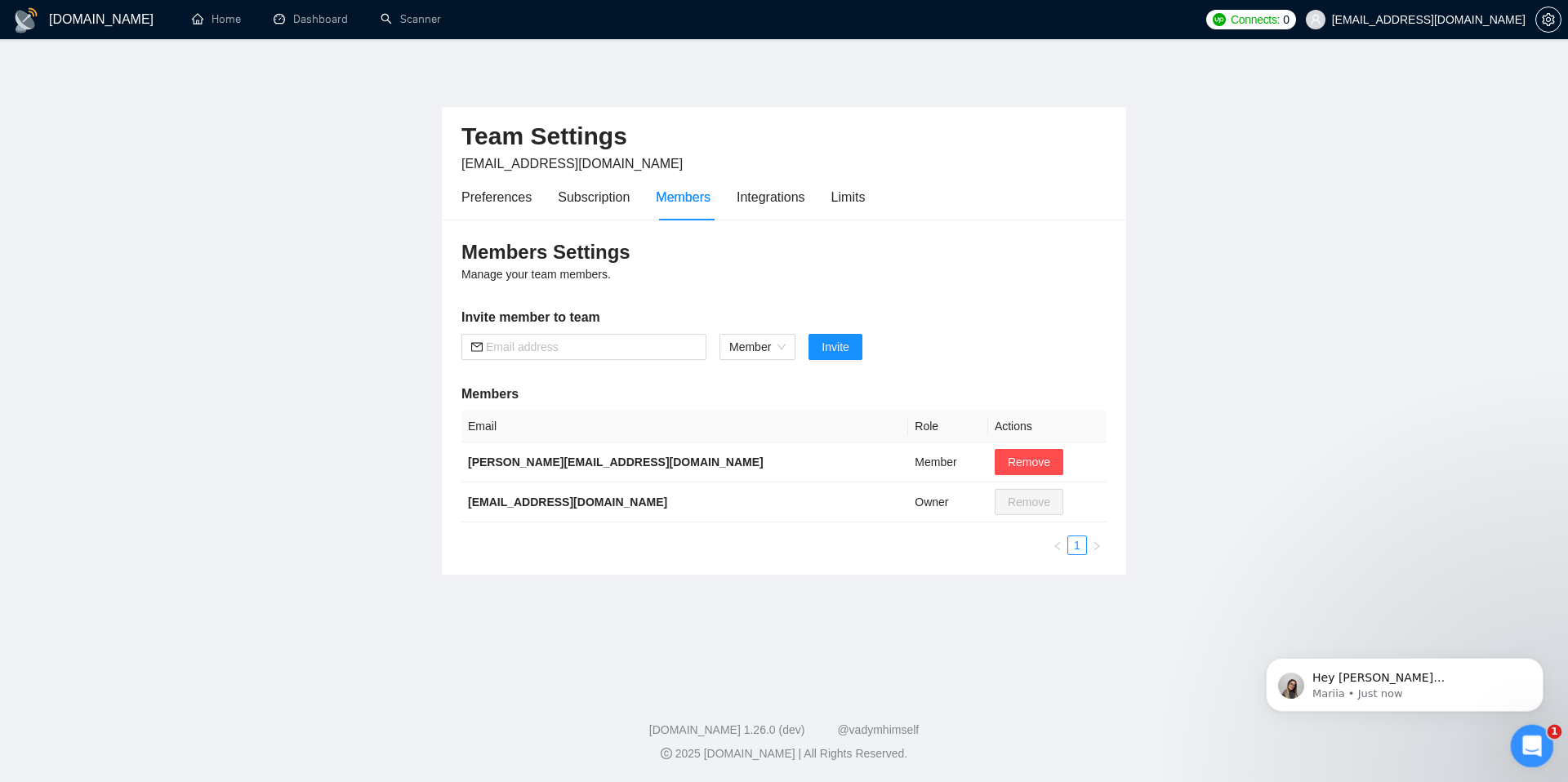
click at [1524, 742] on icon "Open Intercom Messenger" at bounding box center [1530, 744] width 27 height 27
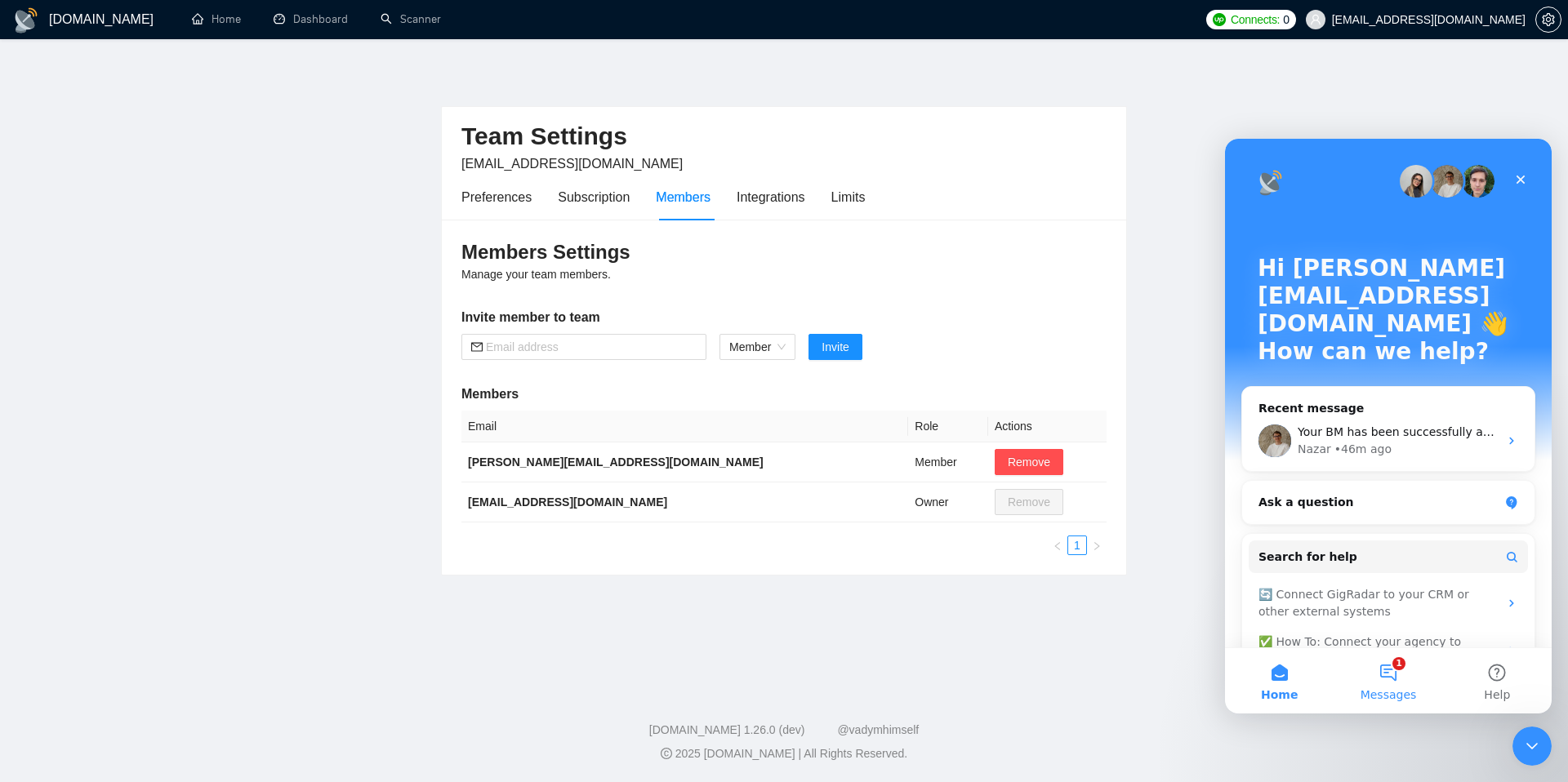
click at [1392, 684] on button "1 Messages" at bounding box center [1388, 681] width 109 height 66
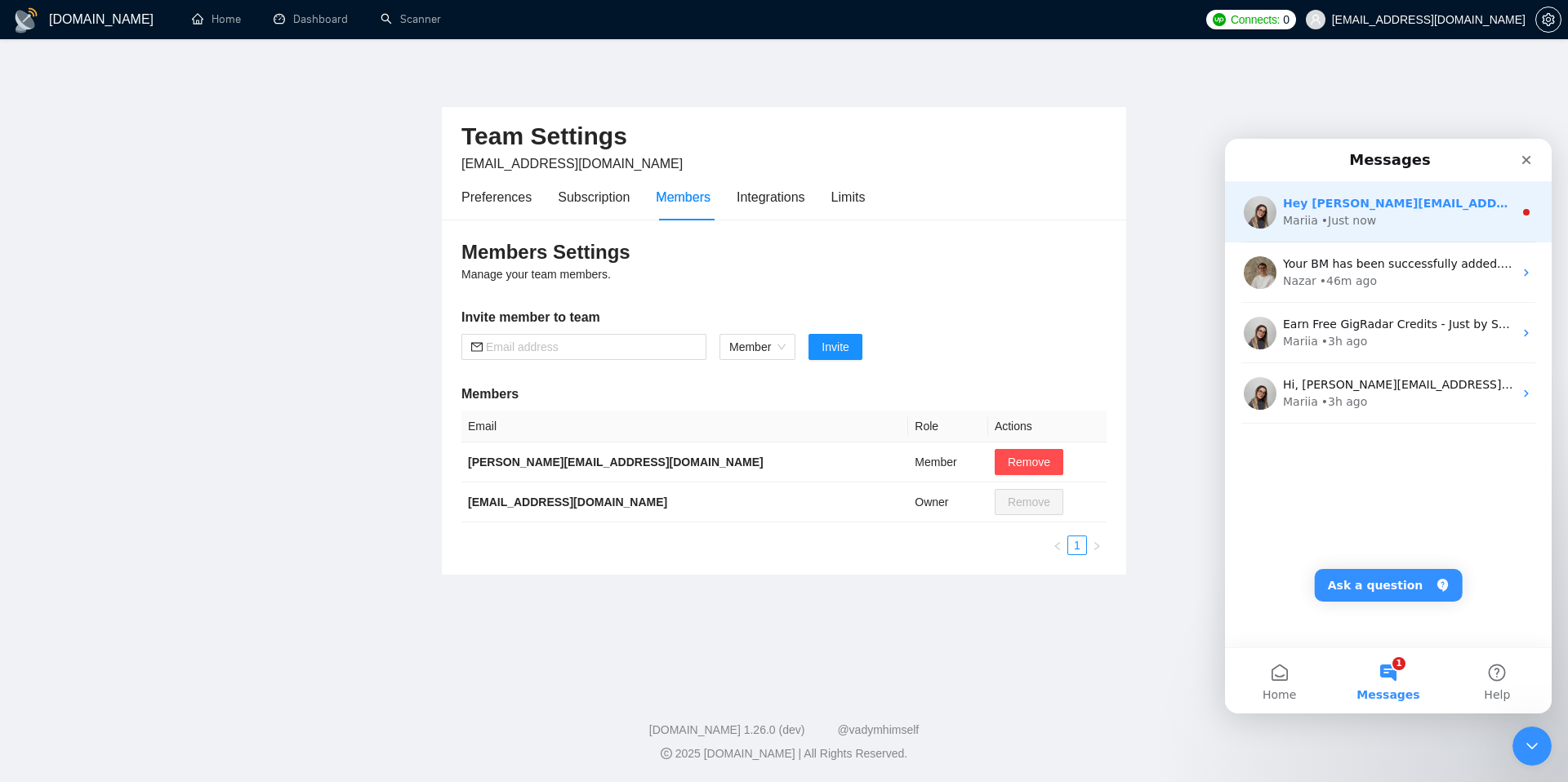
click at [1385, 211] on div "Hey pavlo@integra-info.net, Do you want to learn how to integrate GigRadar with…" at bounding box center [1398, 203] width 231 height 17
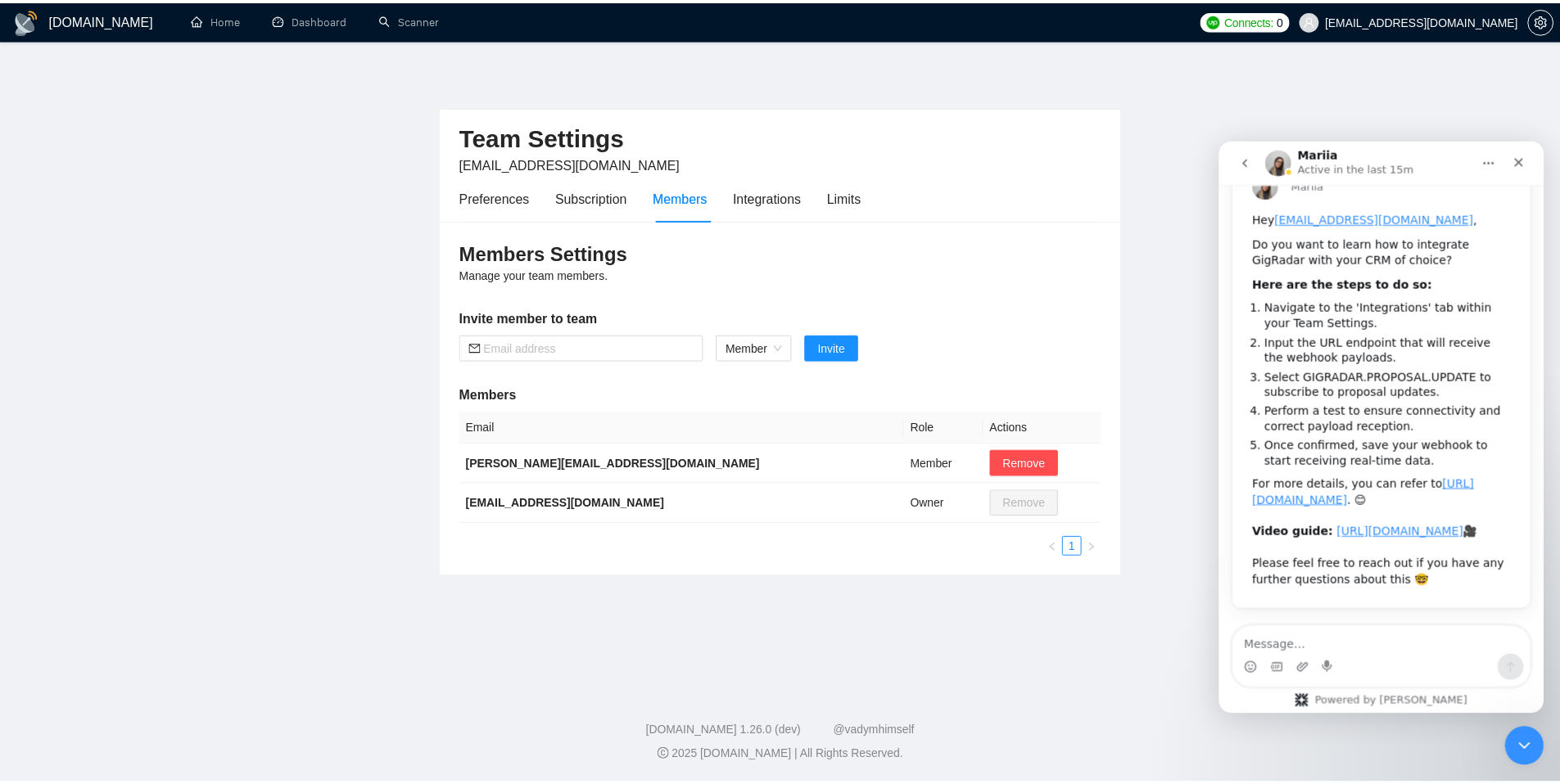
scroll to position [162, 0]
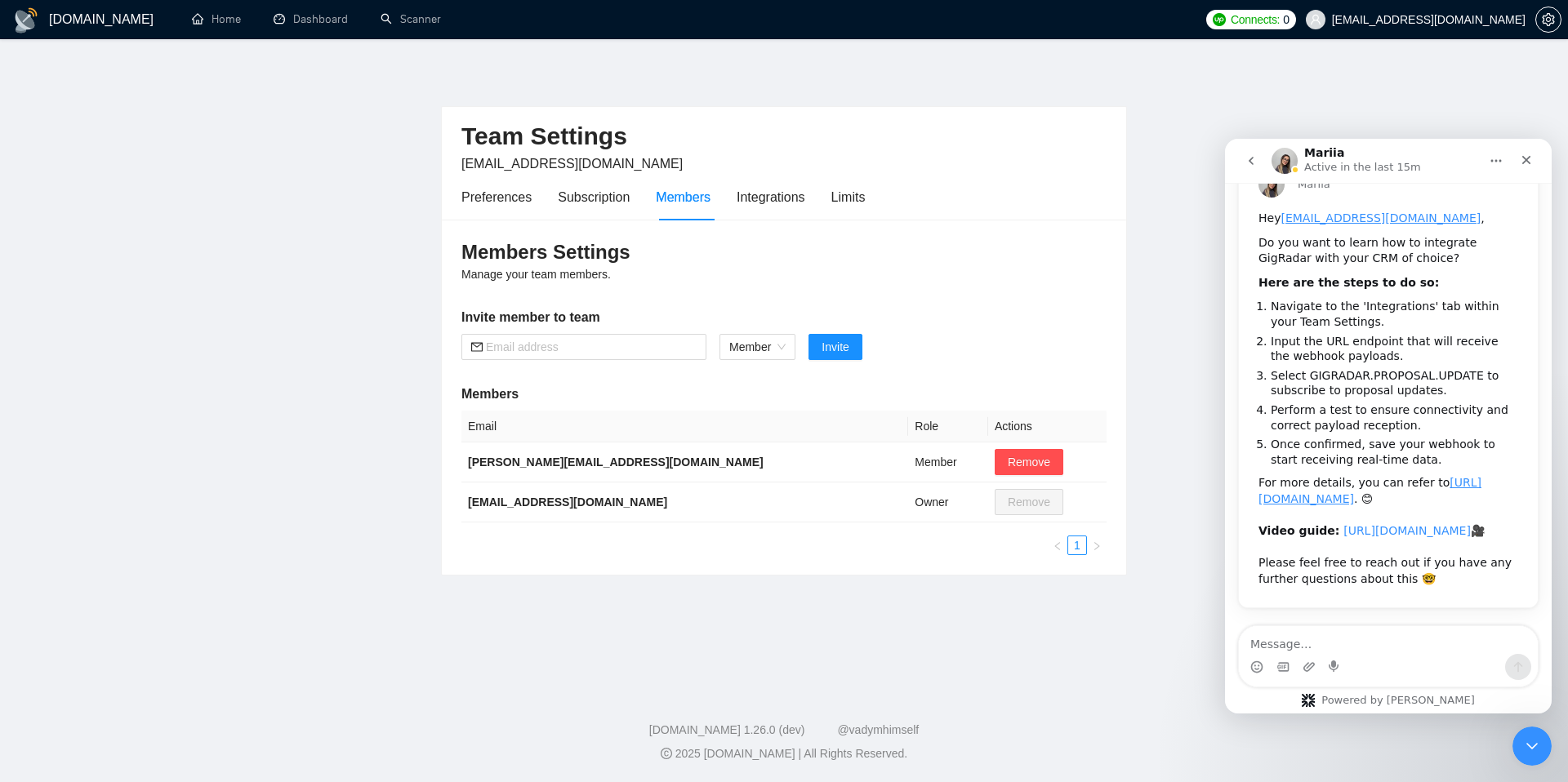
click at [1364, 524] on link "https://www.loom.com/share/b9e3cbcf573a4c3f87292e5d4927bc73?sid=4c751e5a-0599-4…" at bounding box center [1407, 531] width 128 height 13
click at [760, 350] on span "Member" at bounding box center [757, 347] width 56 height 24
click at [749, 375] on div "Admin" at bounding box center [758, 379] width 58 height 18
click at [754, 338] on span "Admin" at bounding box center [752, 347] width 47 height 24
click at [759, 199] on div "Integrations" at bounding box center [770, 197] width 68 height 21
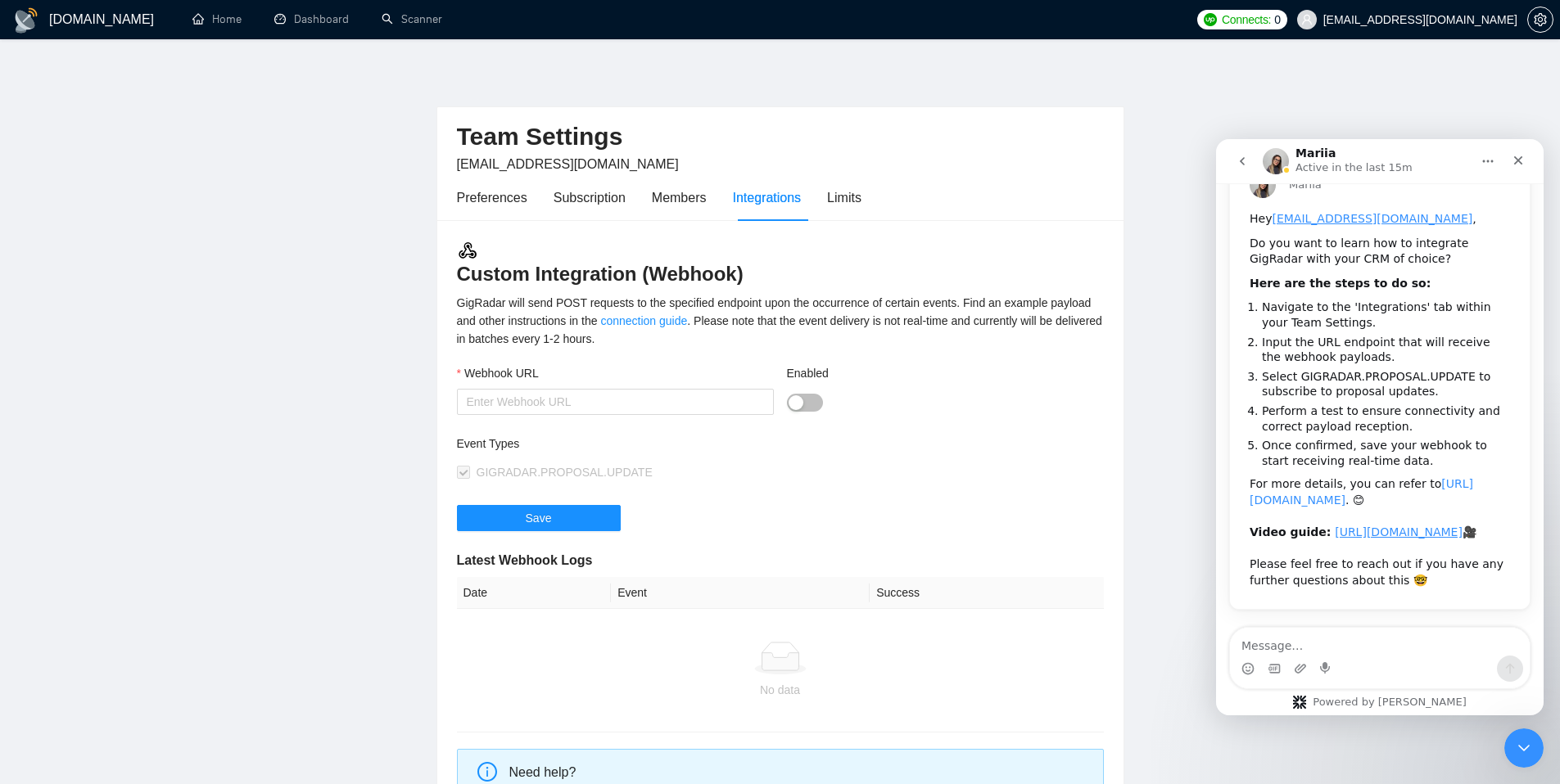
click at [1313, 478] on link "https://help.gigradar.io/en/articles/8803619-connect-gigradar-to-your-crm-or-ot…" at bounding box center [1362, 492] width 224 height 29
click at [855, 202] on div "Limits" at bounding box center [843, 197] width 35 height 21
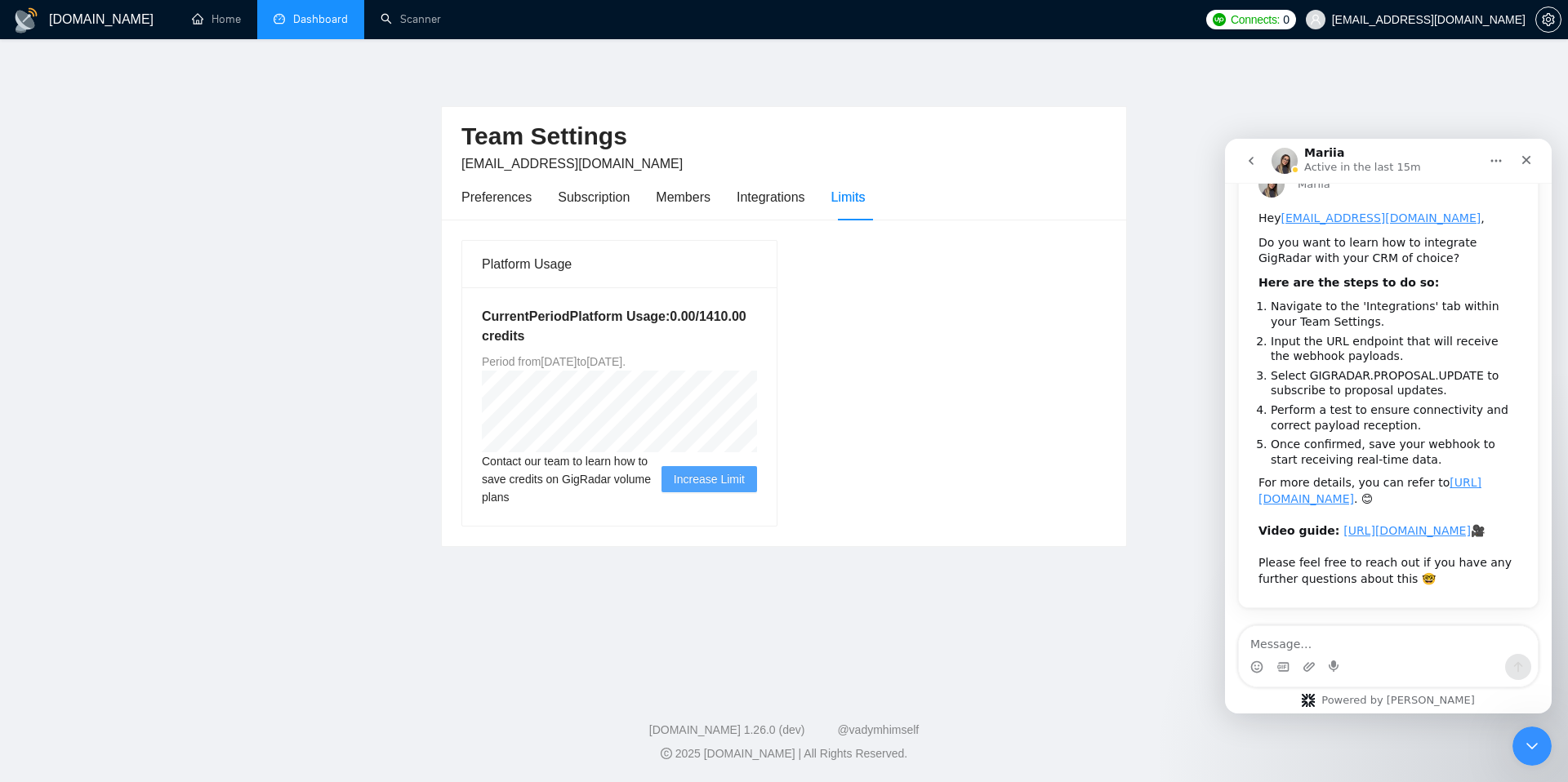
click at [317, 23] on link "Dashboard" at bounding box center [310, 19] width 74 height 14
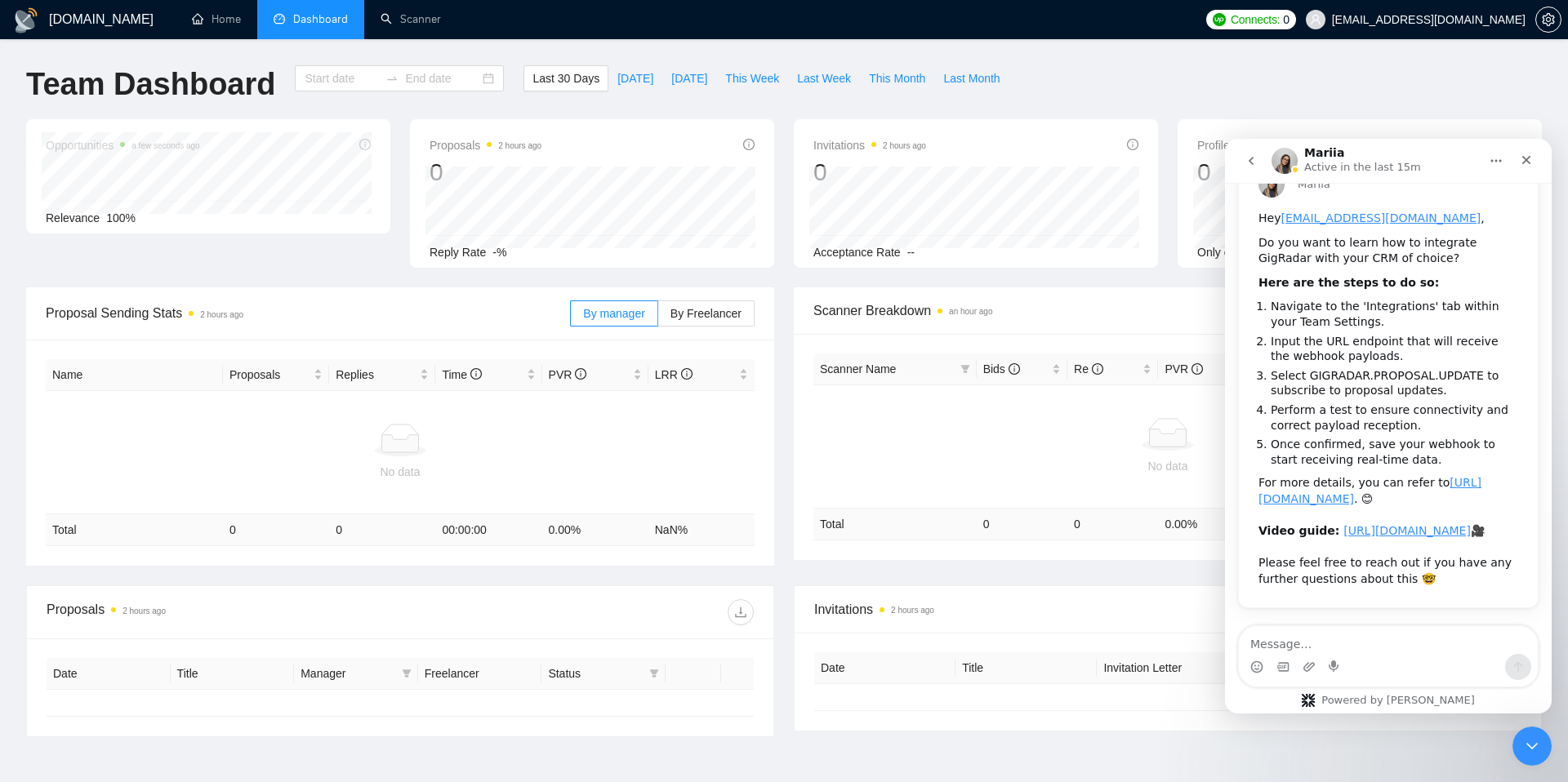
type input "2025-08-03"
type input "2025-09-02"
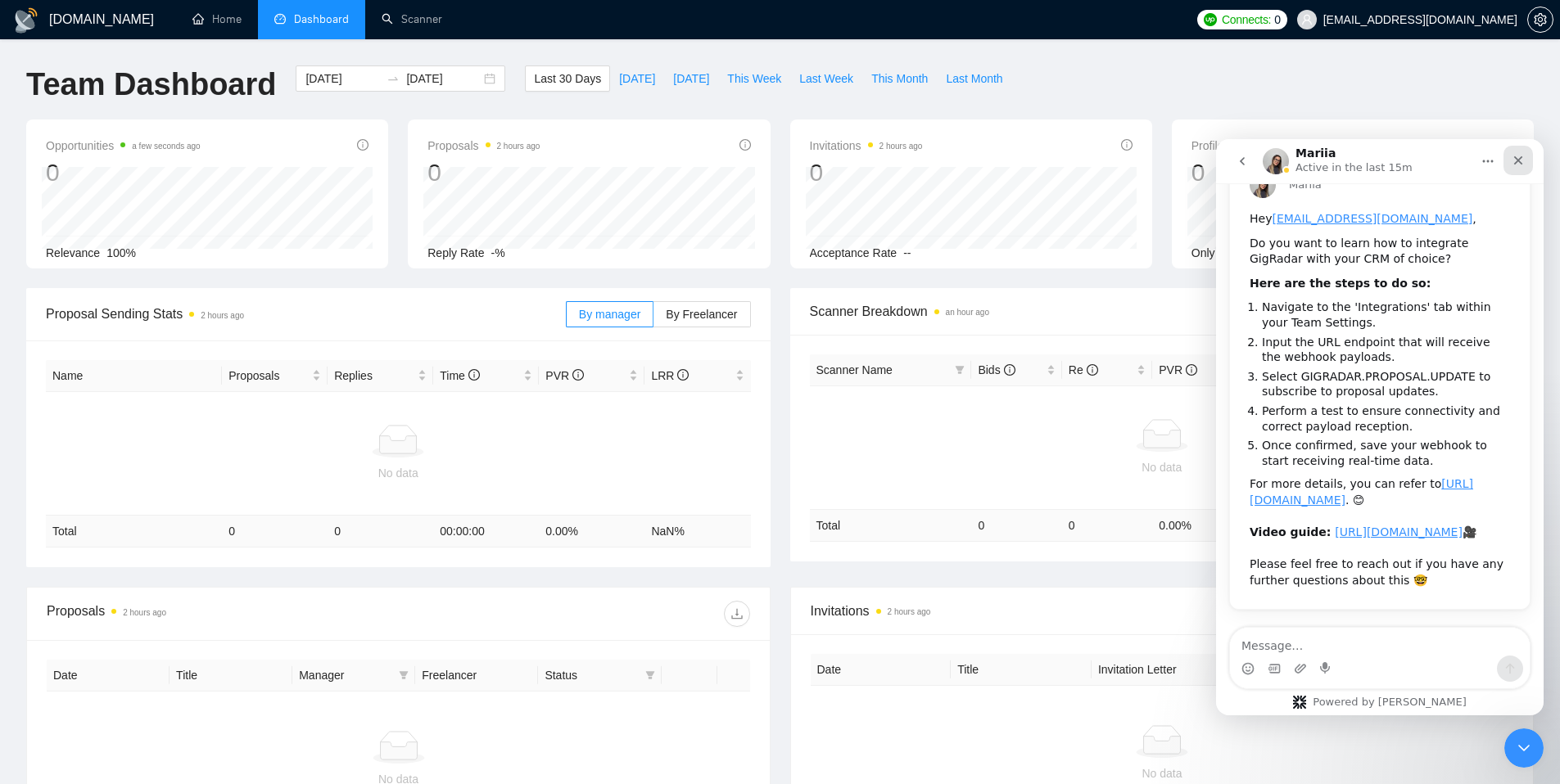
click at [1519, 165] on icon "Close" at bounding box center [1518, 161] width 13 height 13
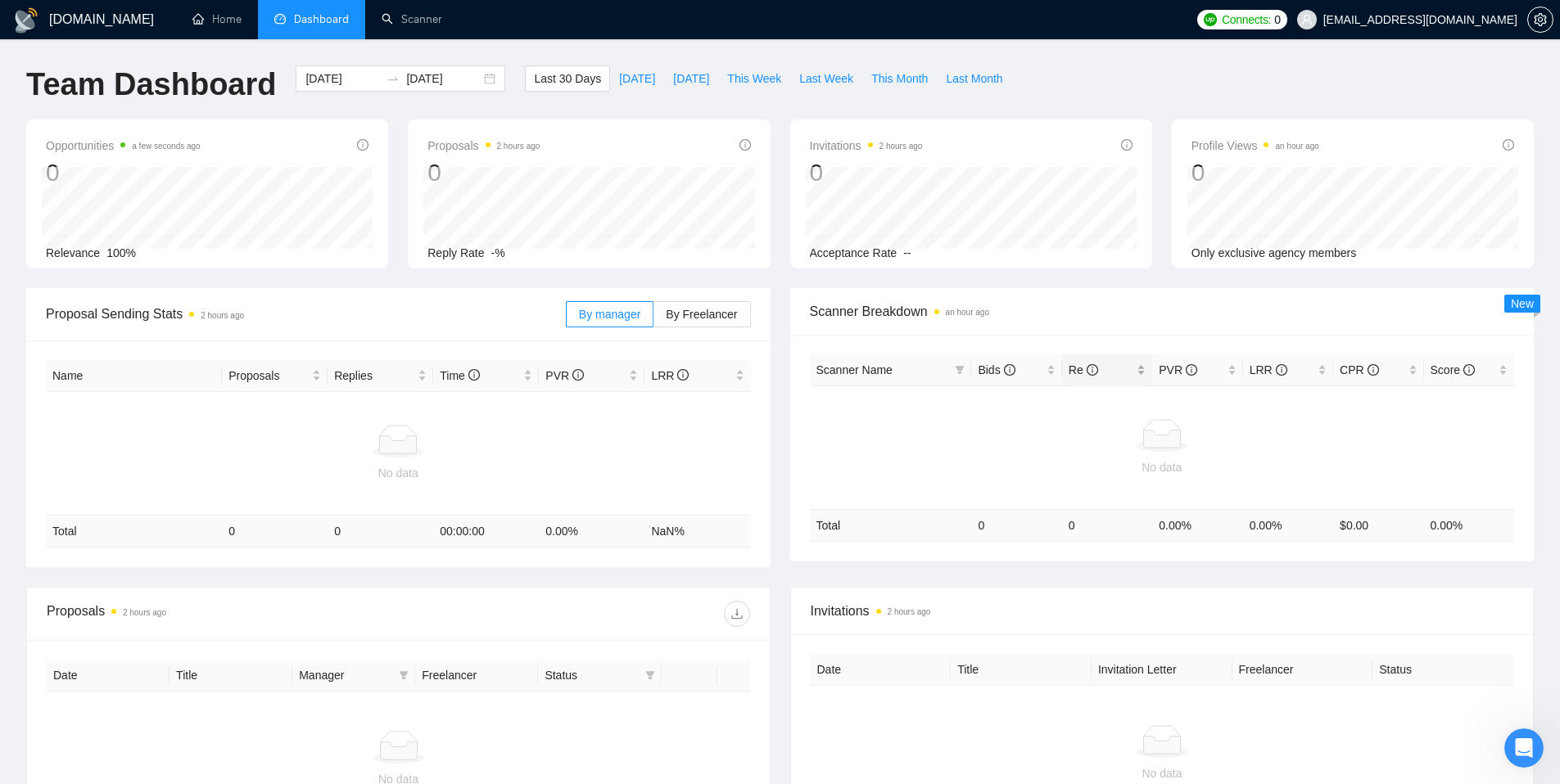
scroll to position [162, 0]
click at [728, 311] on span "By Freelancer" at bounding box center [701, 314] width 71 height 13
click at [654, 319] on input "By Freelancer" at bounding box center [654, 319] width 0 height 0
click at [613, 316] on span "By manager" at bounding box center [609, 314] width 61 height 13
click at [566, 319] on input "By manager" at bounding box center [566, 319] width 0 height 0
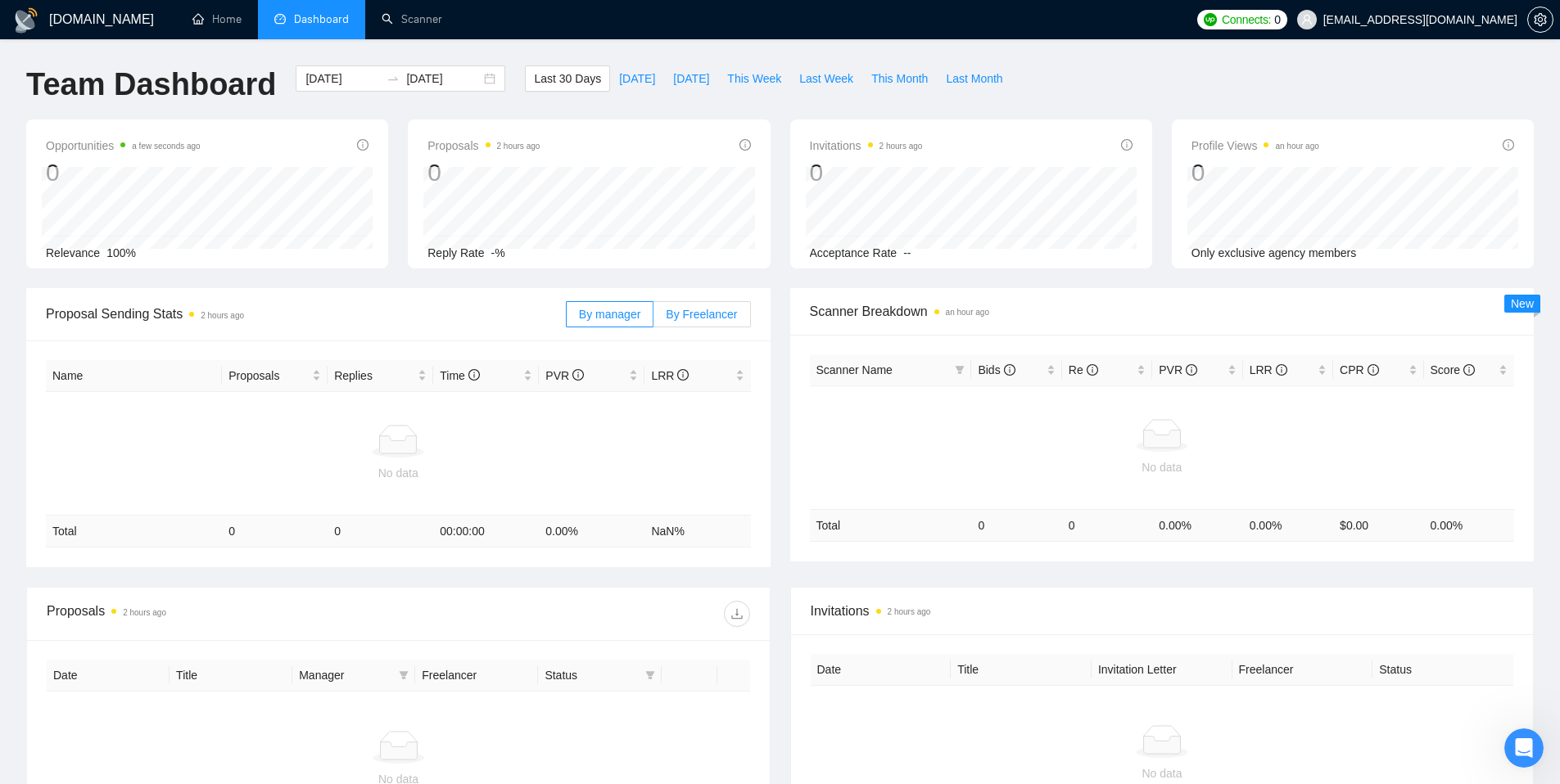
click at [713, 313] on span "By Freelancer" at bounding box center [701, 314] width 71 height 13
click at [654, 319] on input "By Freelancer" at bounding box center [654, 319] width 0 height 0
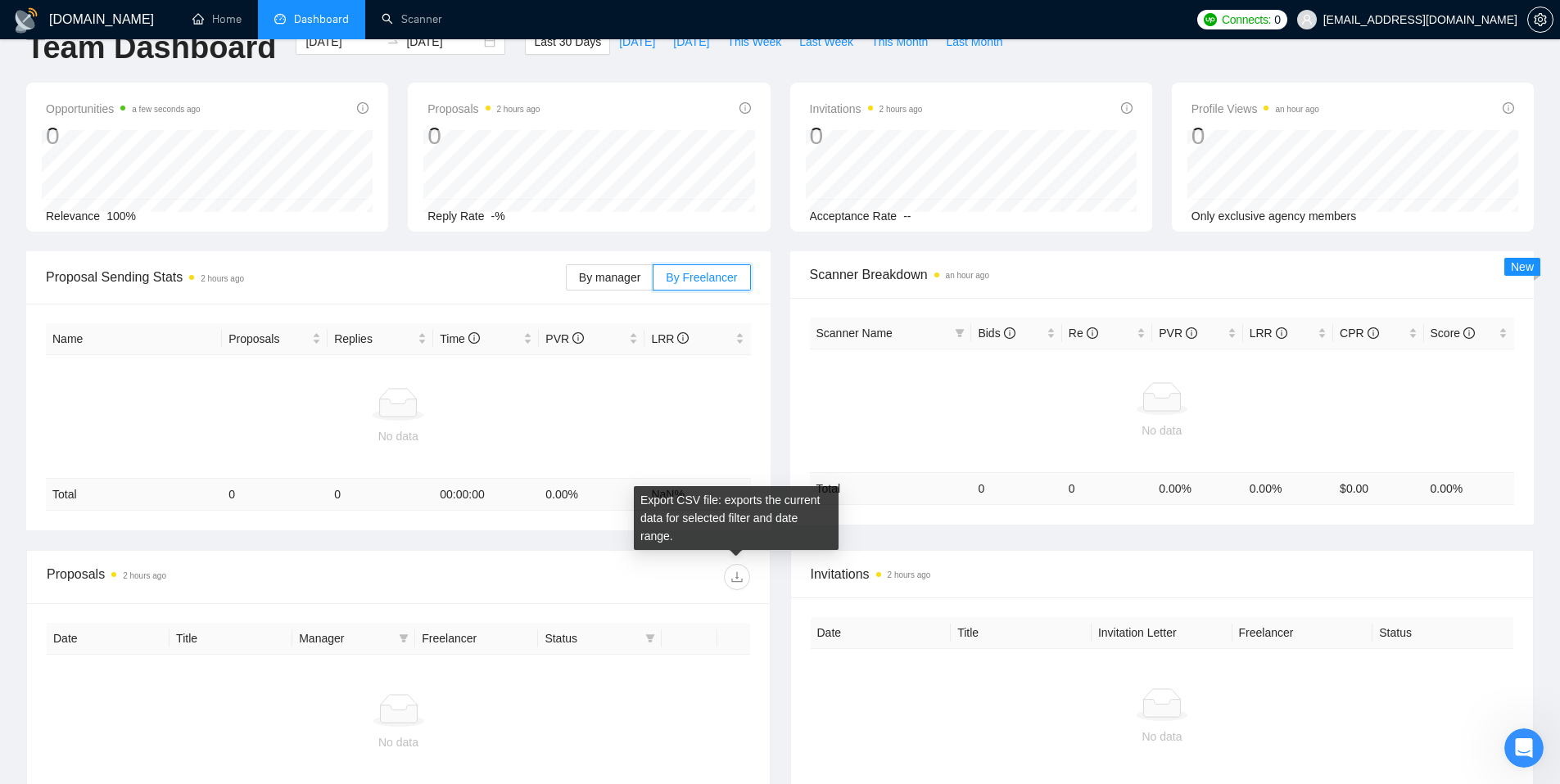
scroll to position [0, 0]
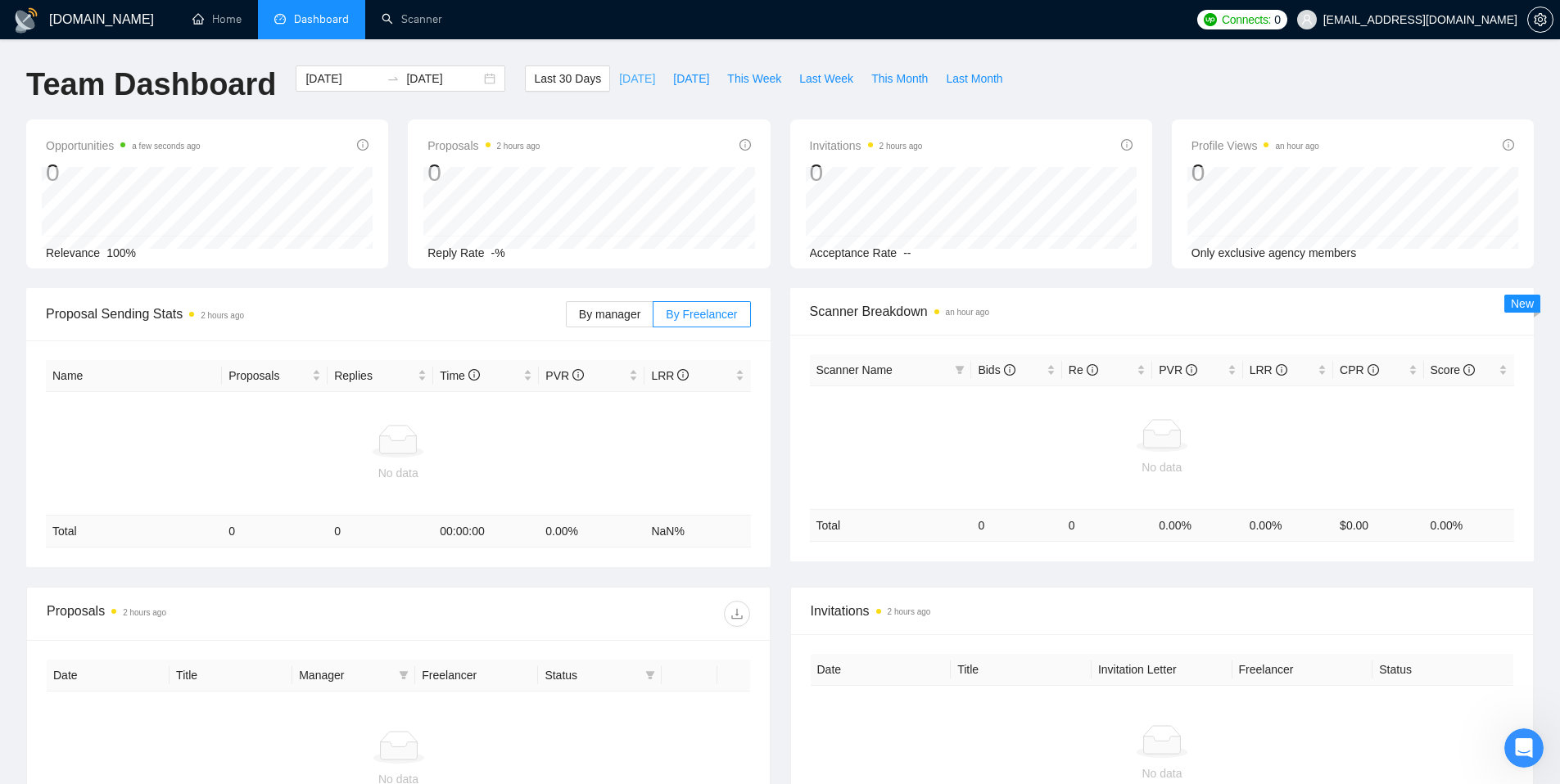
click at [625, 79] on span "Today" at bounding box center [637, 78] width 36 height 18
click at [693, 81] on span "Yesterday" at bounding box center [691, 78] width 36 height 18
type input "2025-09-01"
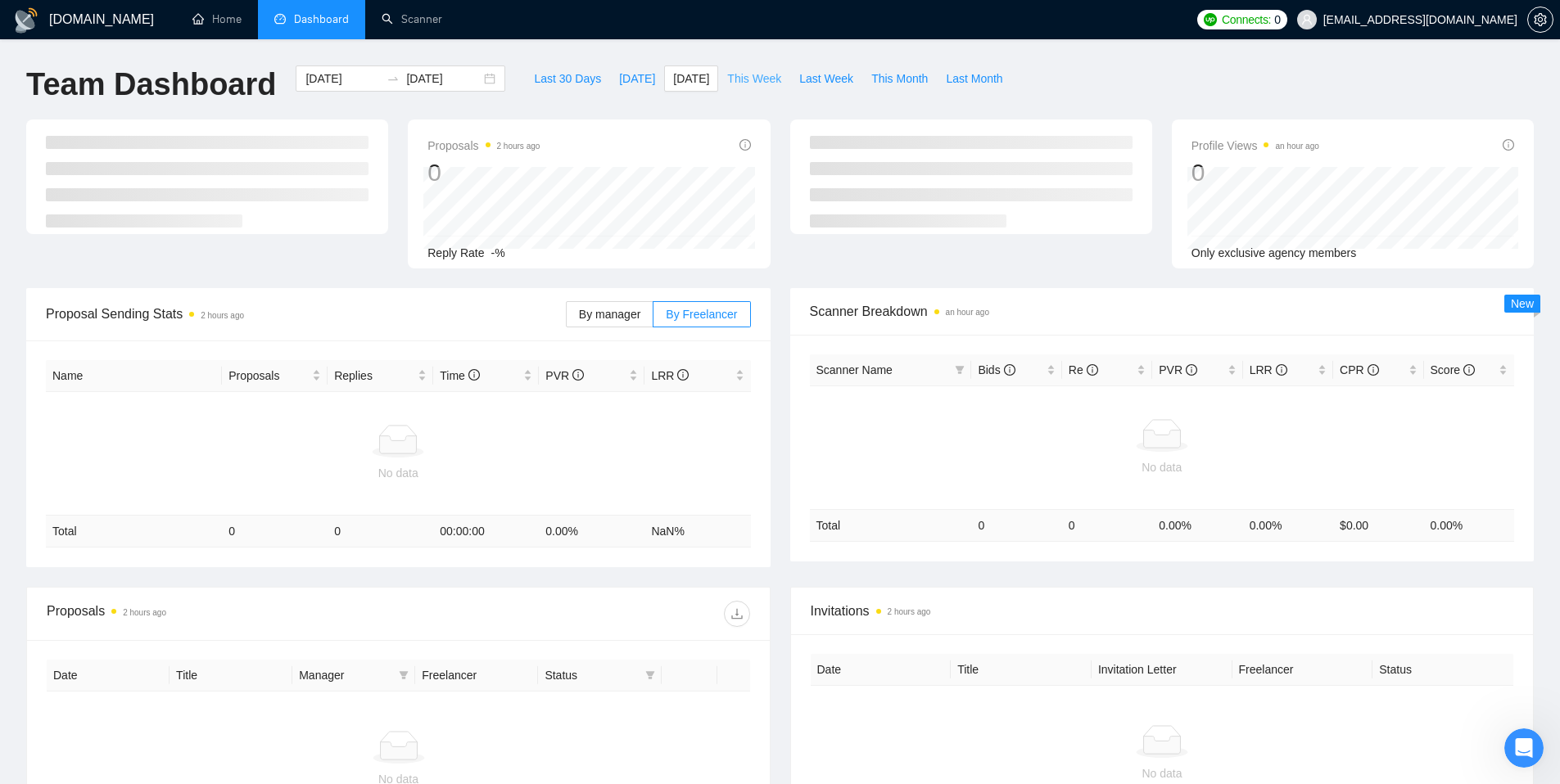
click at [744, 83] on span "This Week" at bounding box center [753, 78] width 54 height 18
type input "2025-09-07"
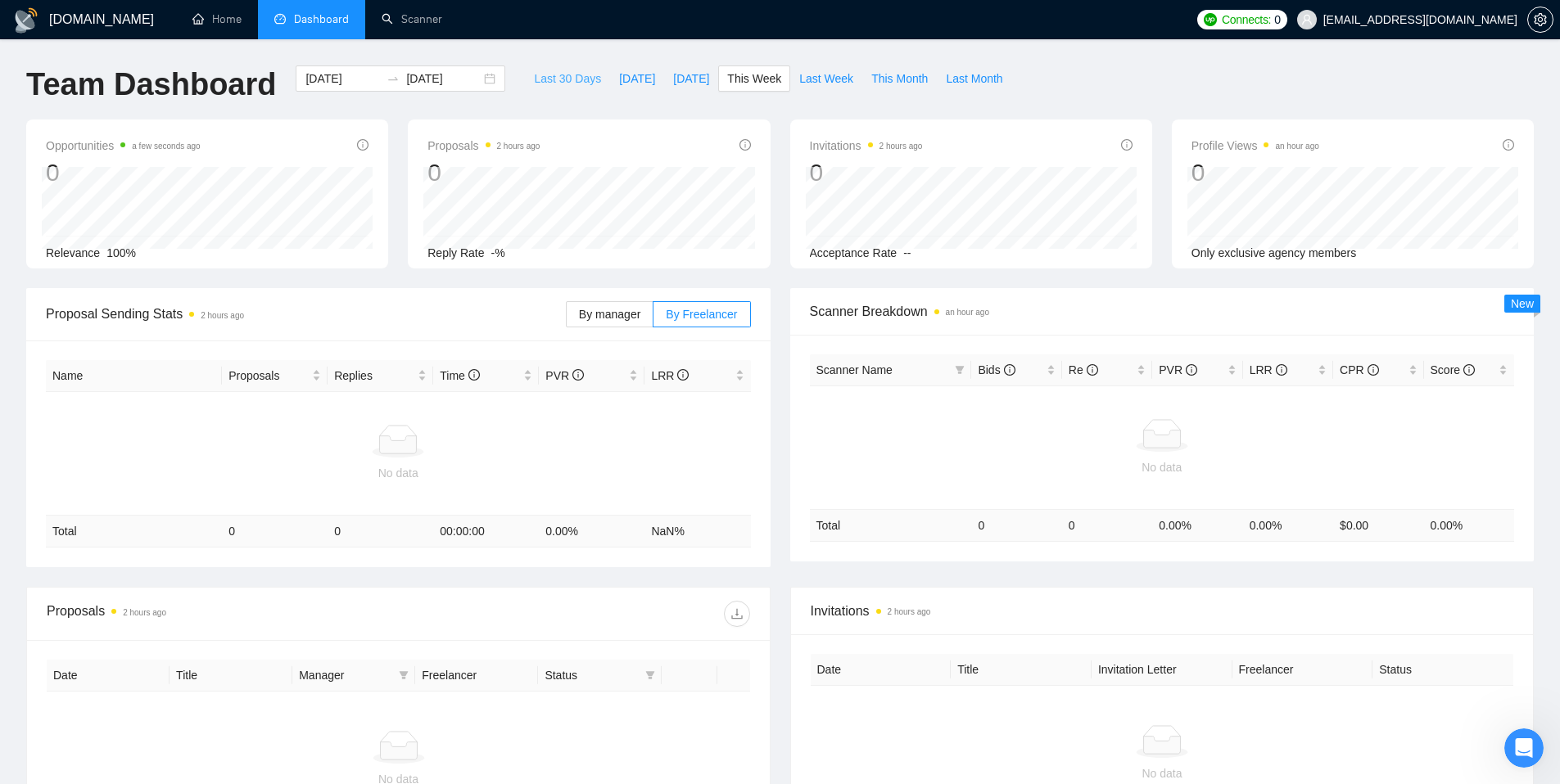
click at [536, 75] on span "Last 30 Days" at bounding box center [567, 78] width 67 height 18
type input "2025-08-03"
type input "2025-09-02"
click at [418, 21] on link "Scanner" at bounding box center [412, 19] width 60 height 14
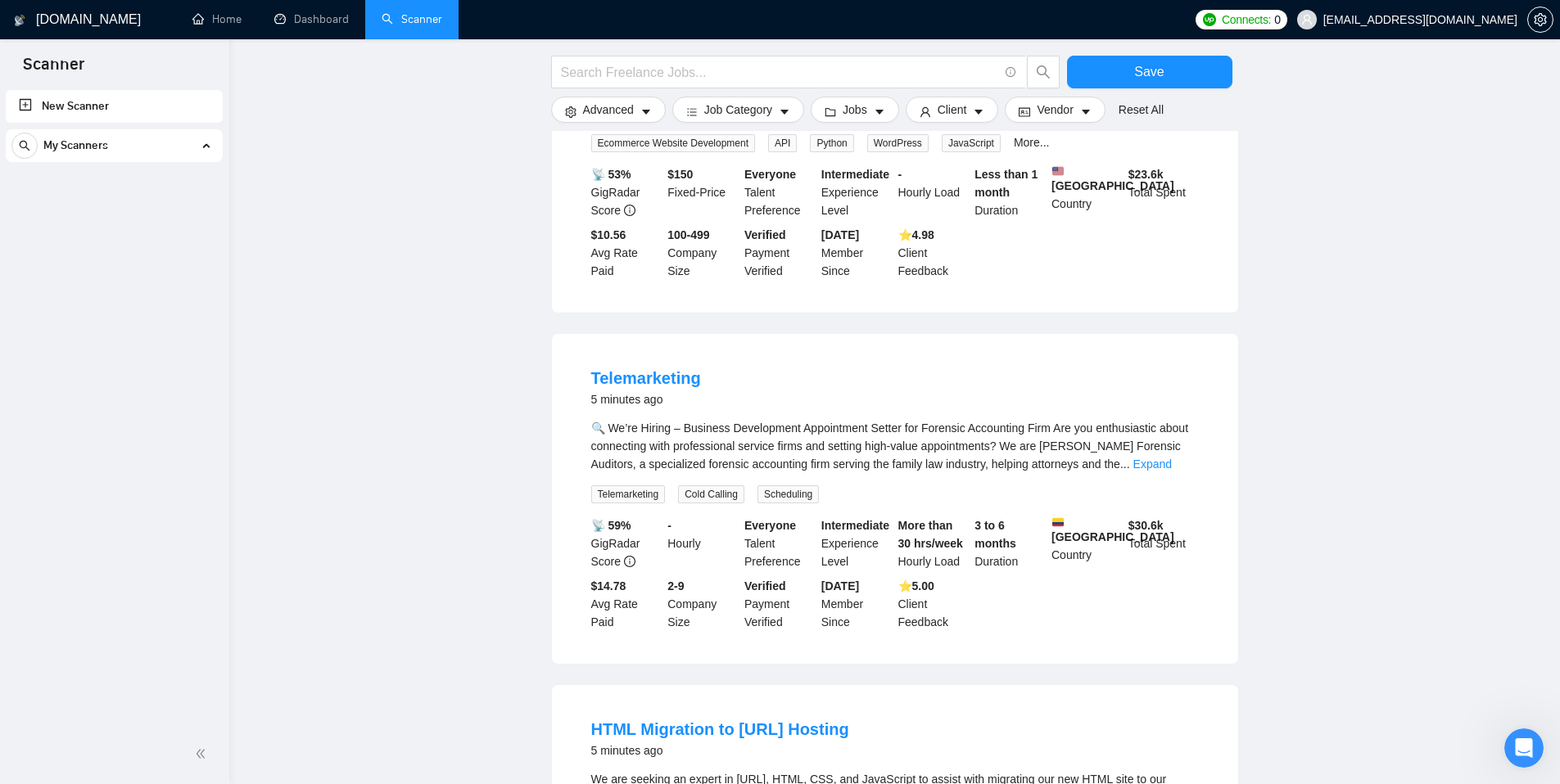
scroll to position [360, 0]
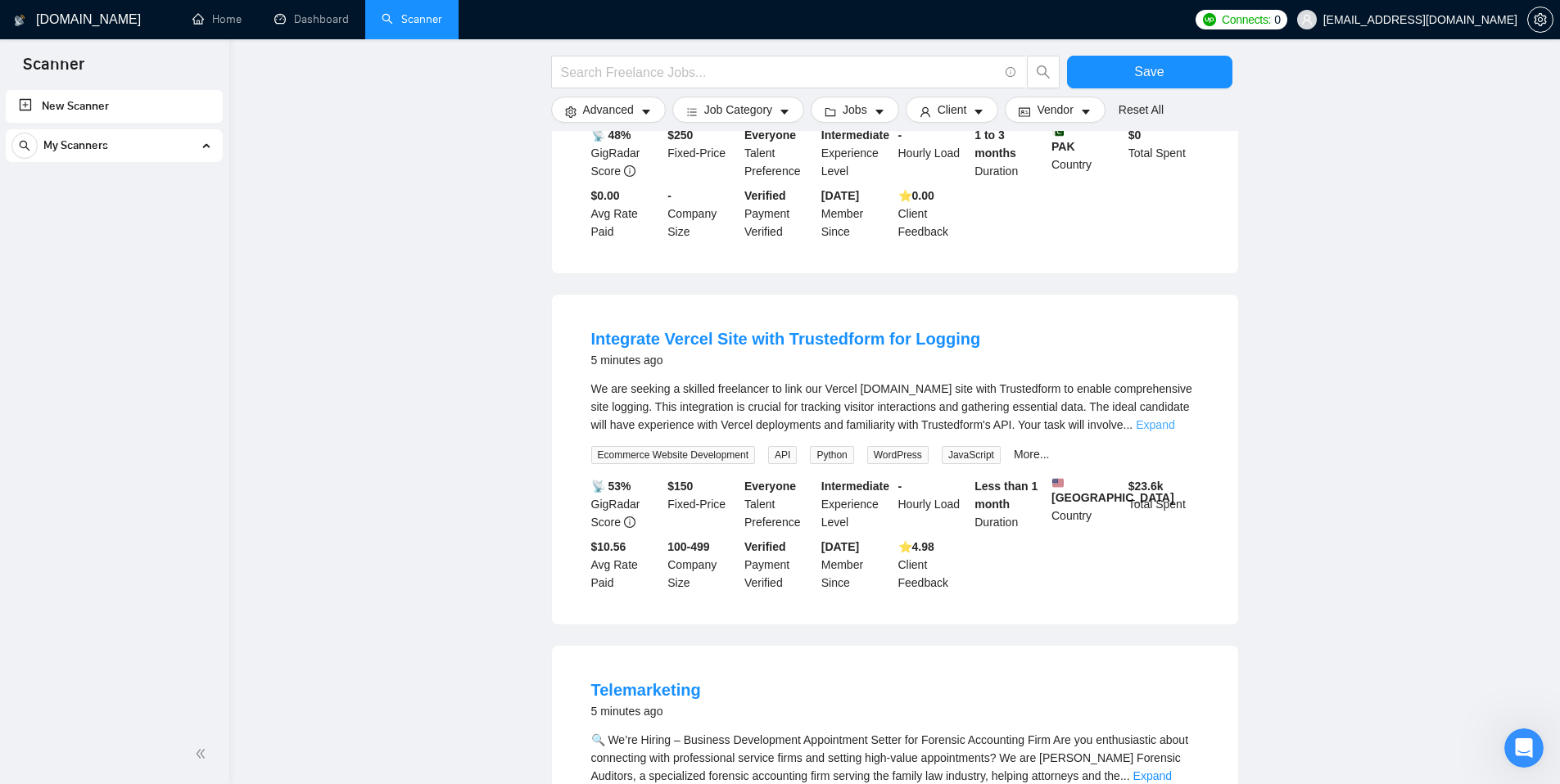
click at [1174, 425] on link "Expand" at bounding box center [1155, 425] width 39 height 13
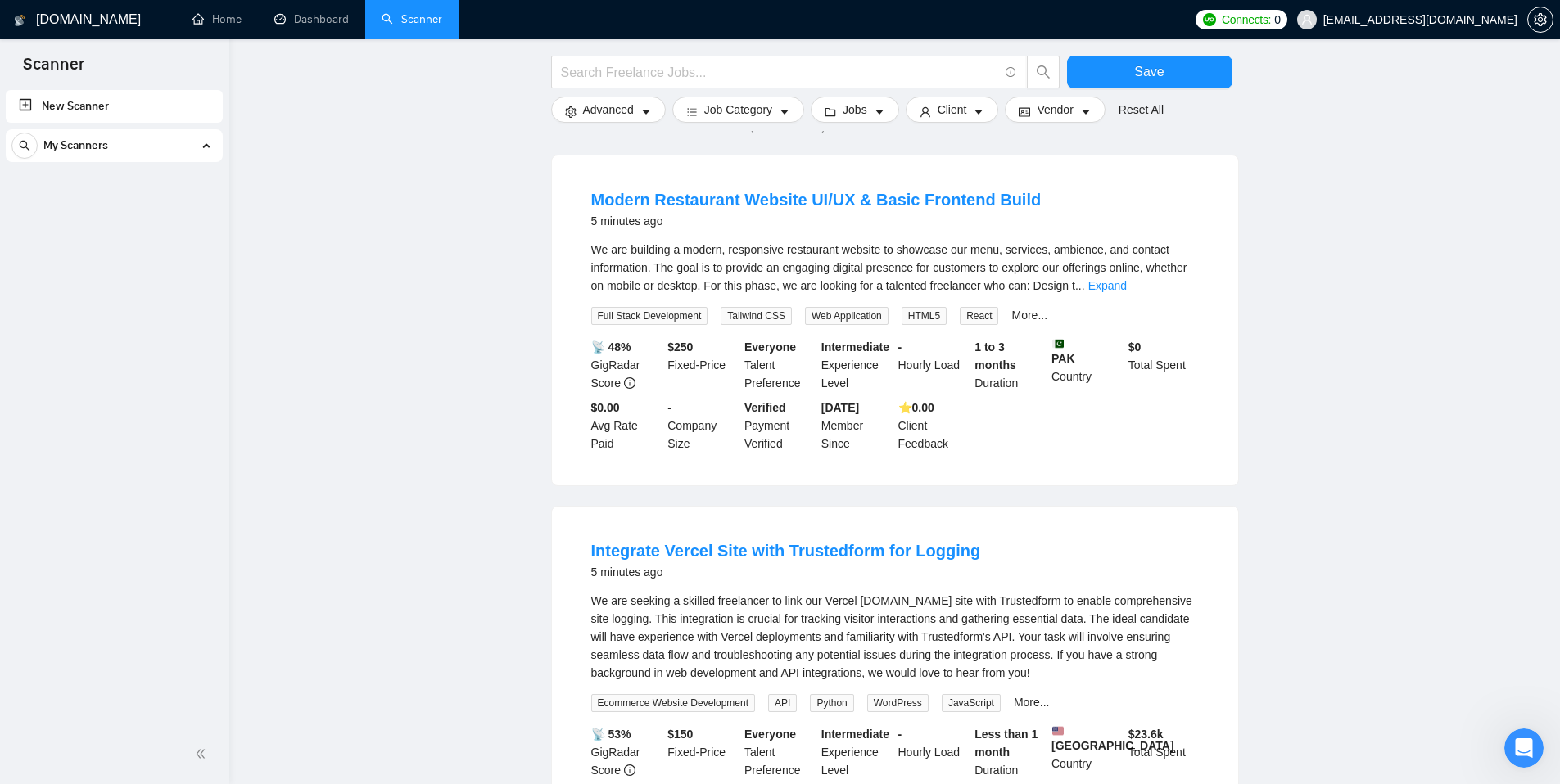
scroll to position [0, 0]
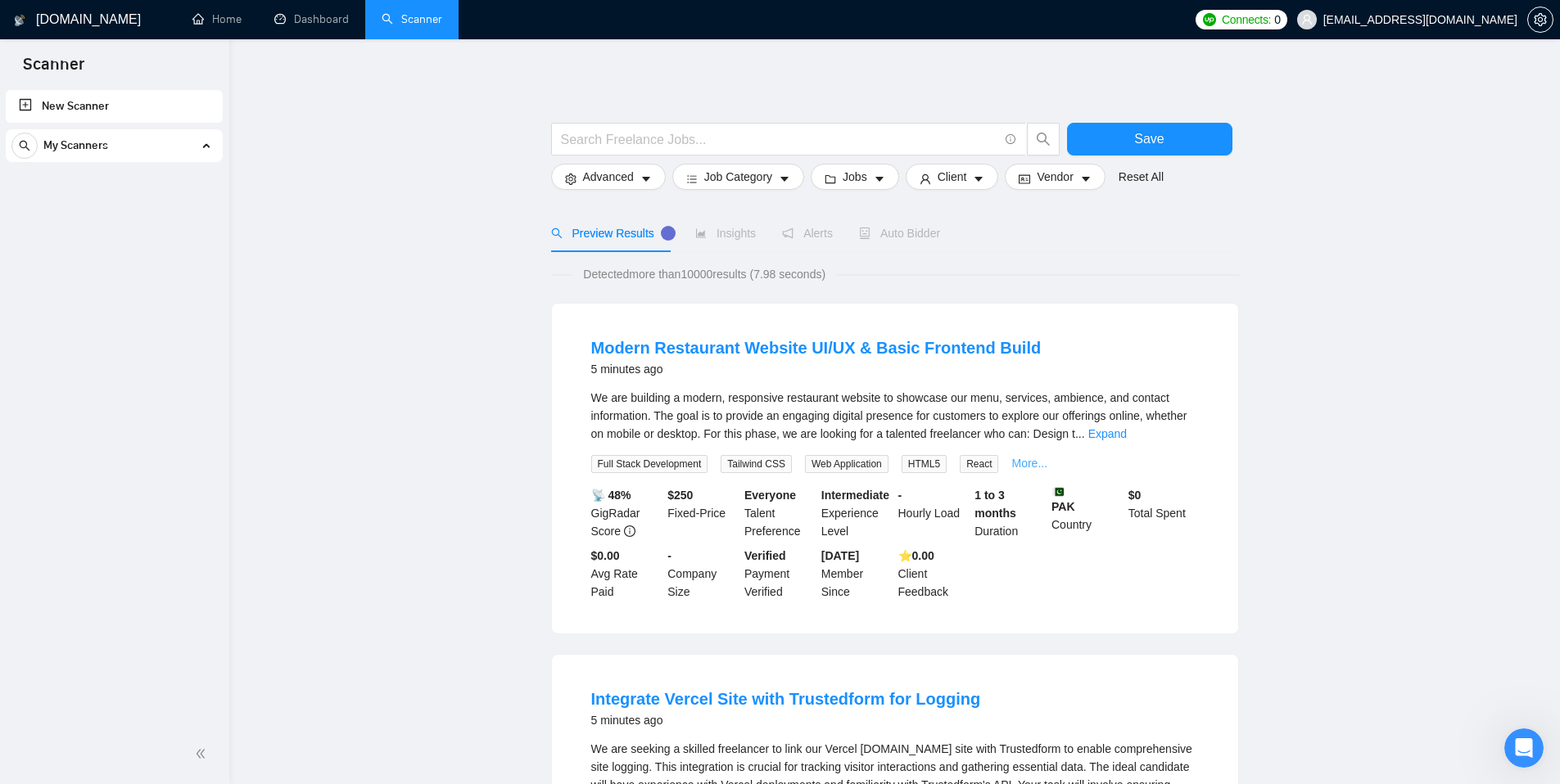
click at [1041, 462] on link "More..." at bounding box center [1029, 463] width 36 height 13
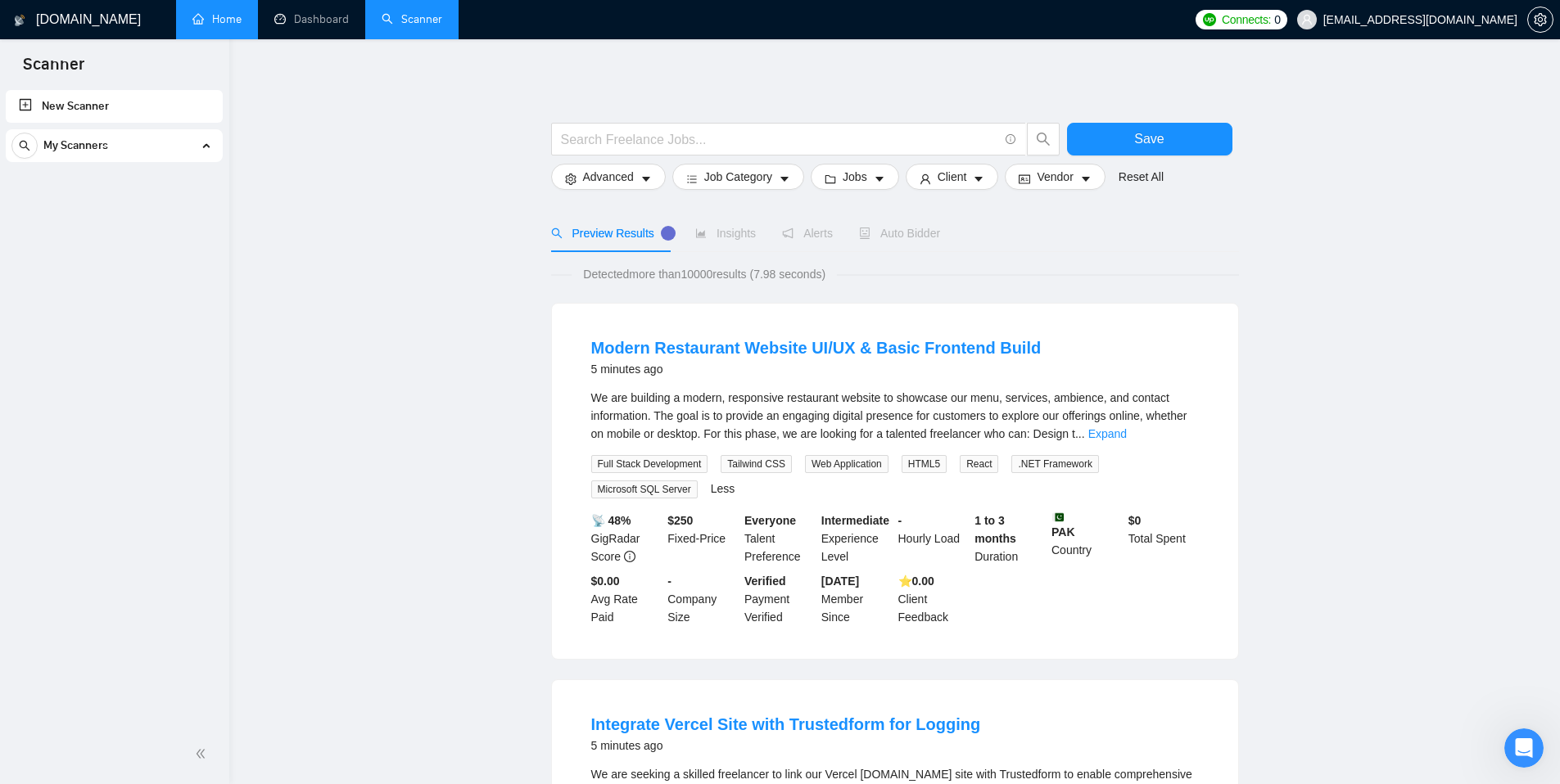
click at [220, 22] on link "Home" at bounding box center [217, 19] width 49 height 14
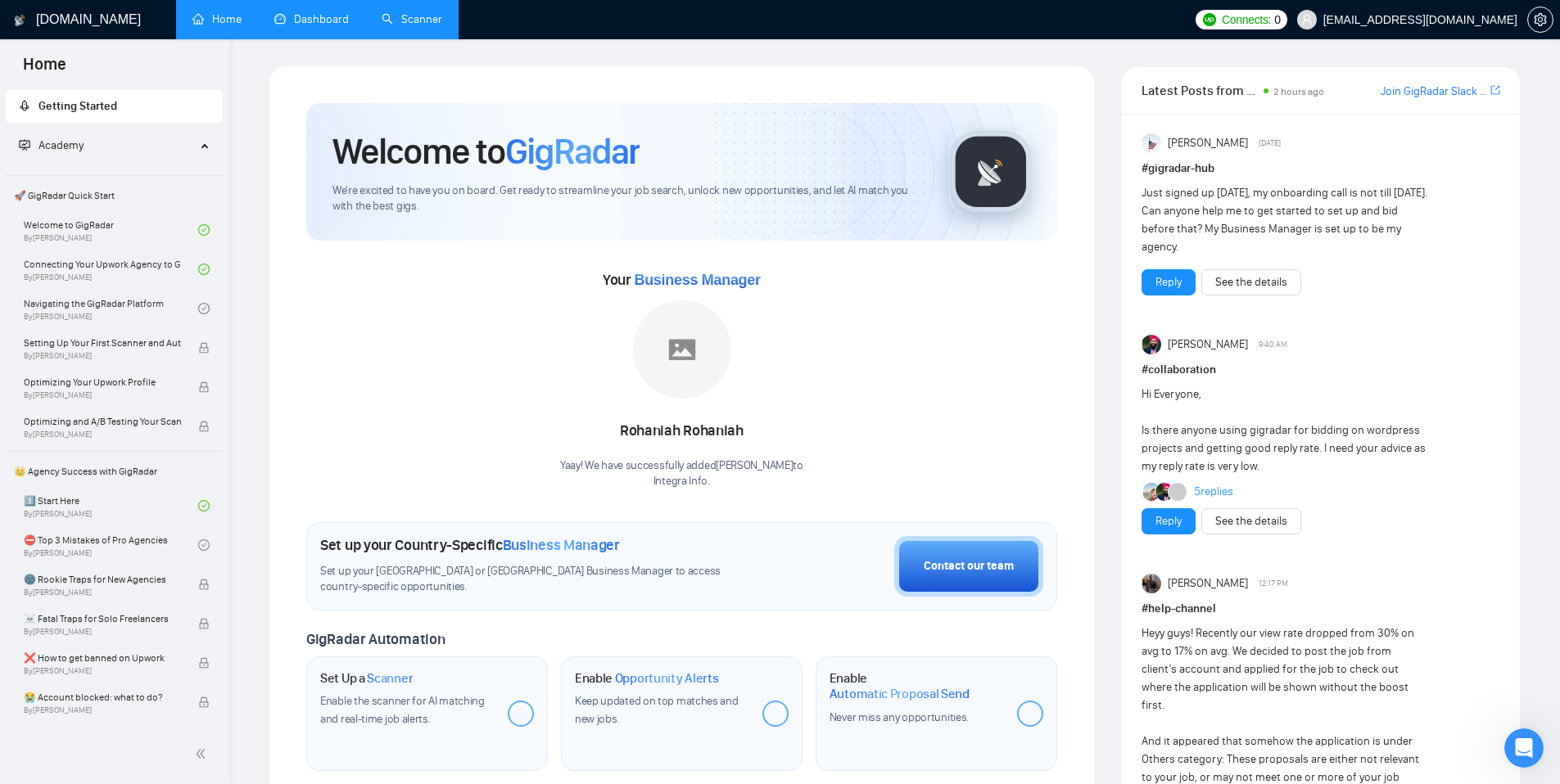
click at [323, 16] on link "Dashboard" at bounding box center [311, 19] width 74 height 14
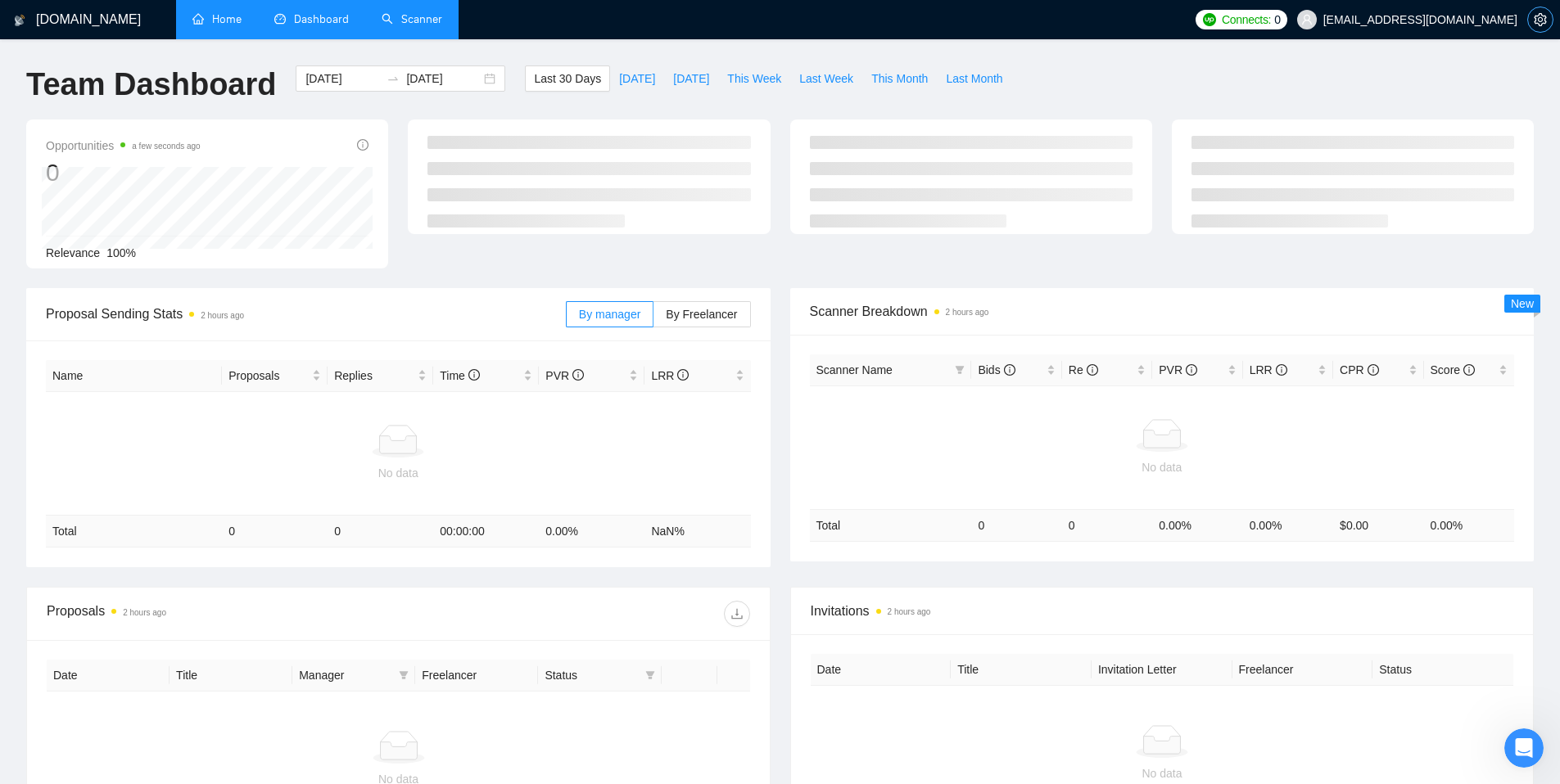
click at [1537, 23] on icon "setting" at bounding box center [1540, 20] width 13 height 13
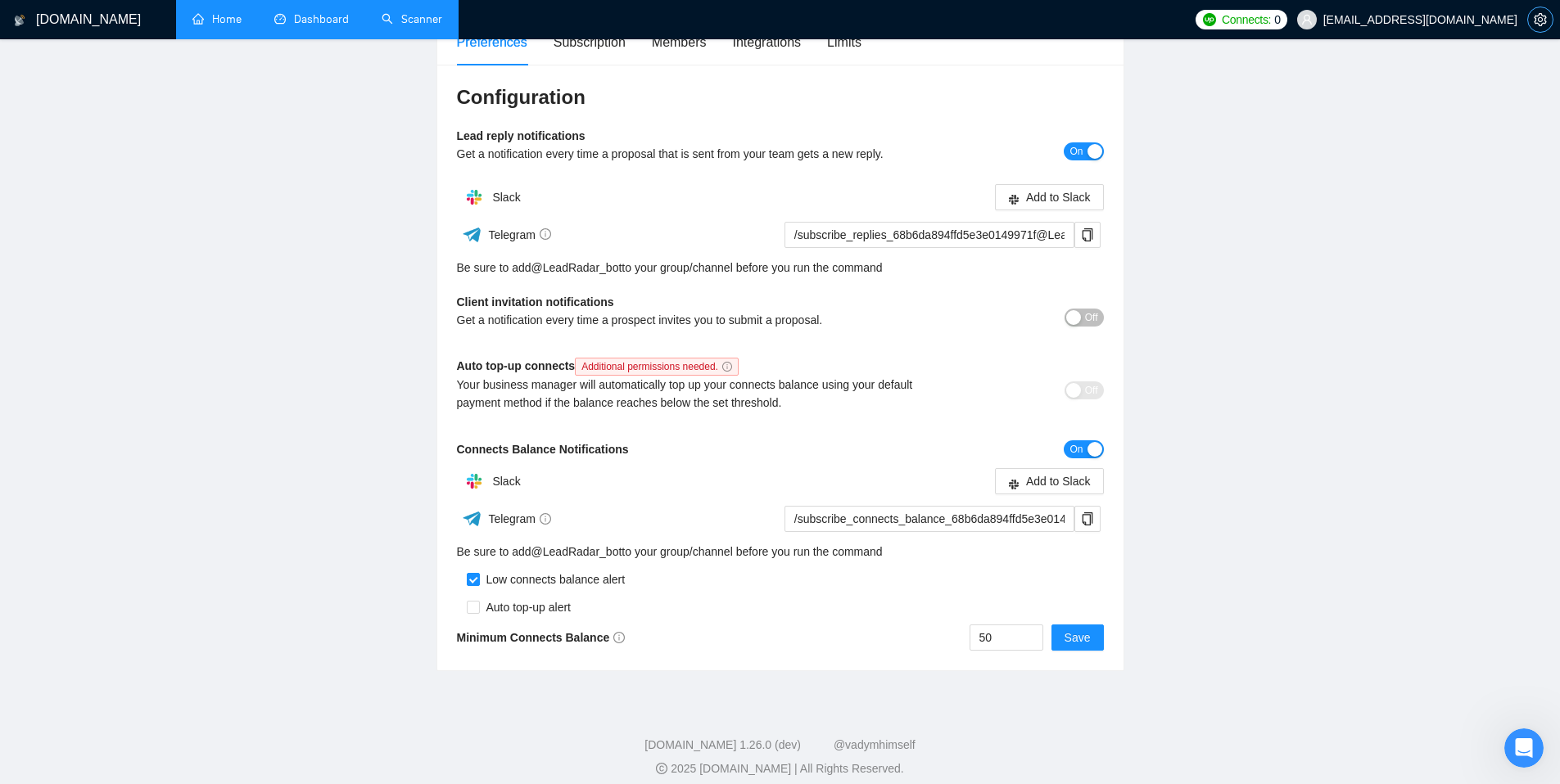
scroll to position [168, 0]
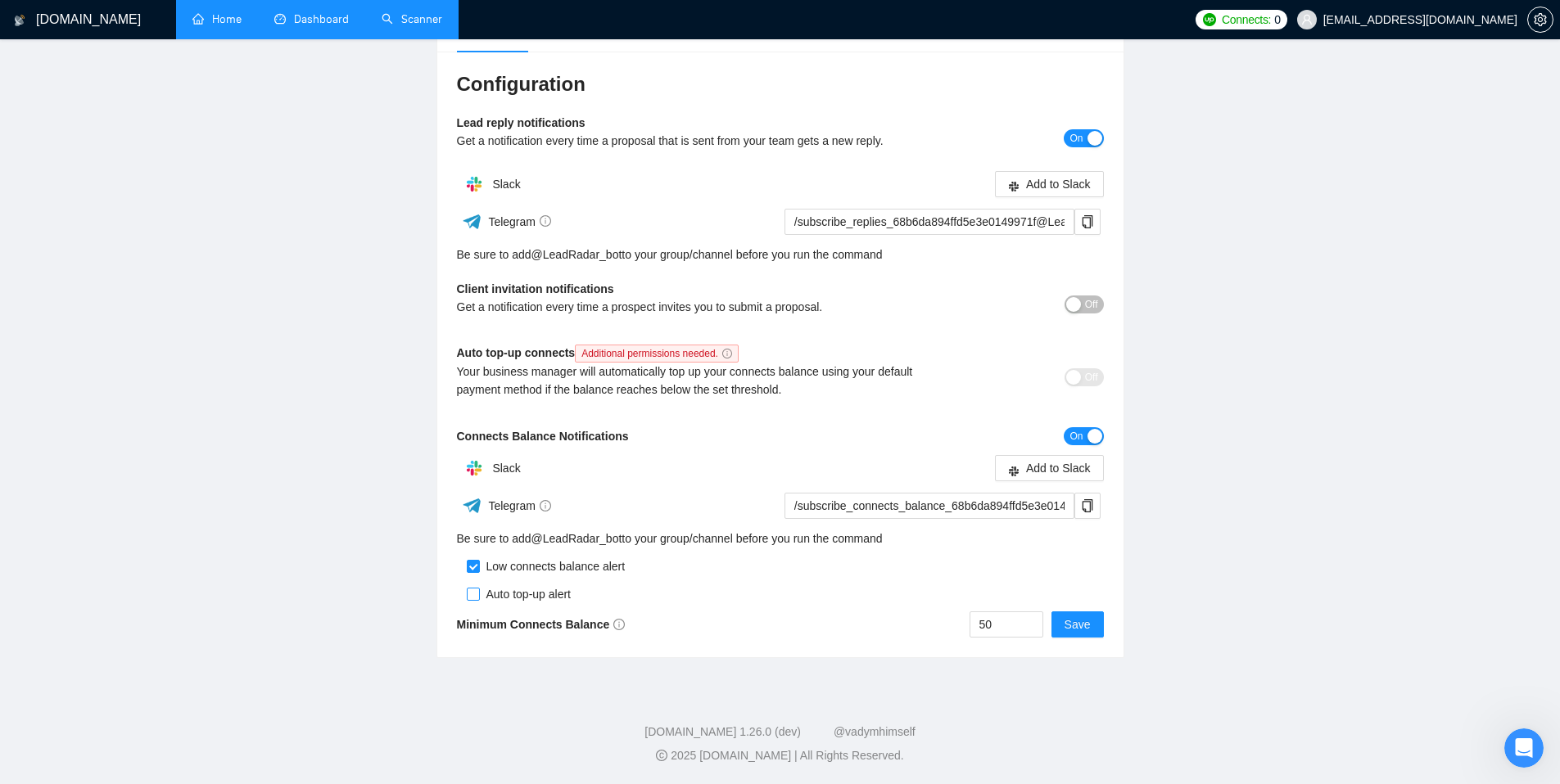
click at [474, 593] on input "checkbox" at bounding box center [473, 594] width 13 height 13
checkbox input "true"
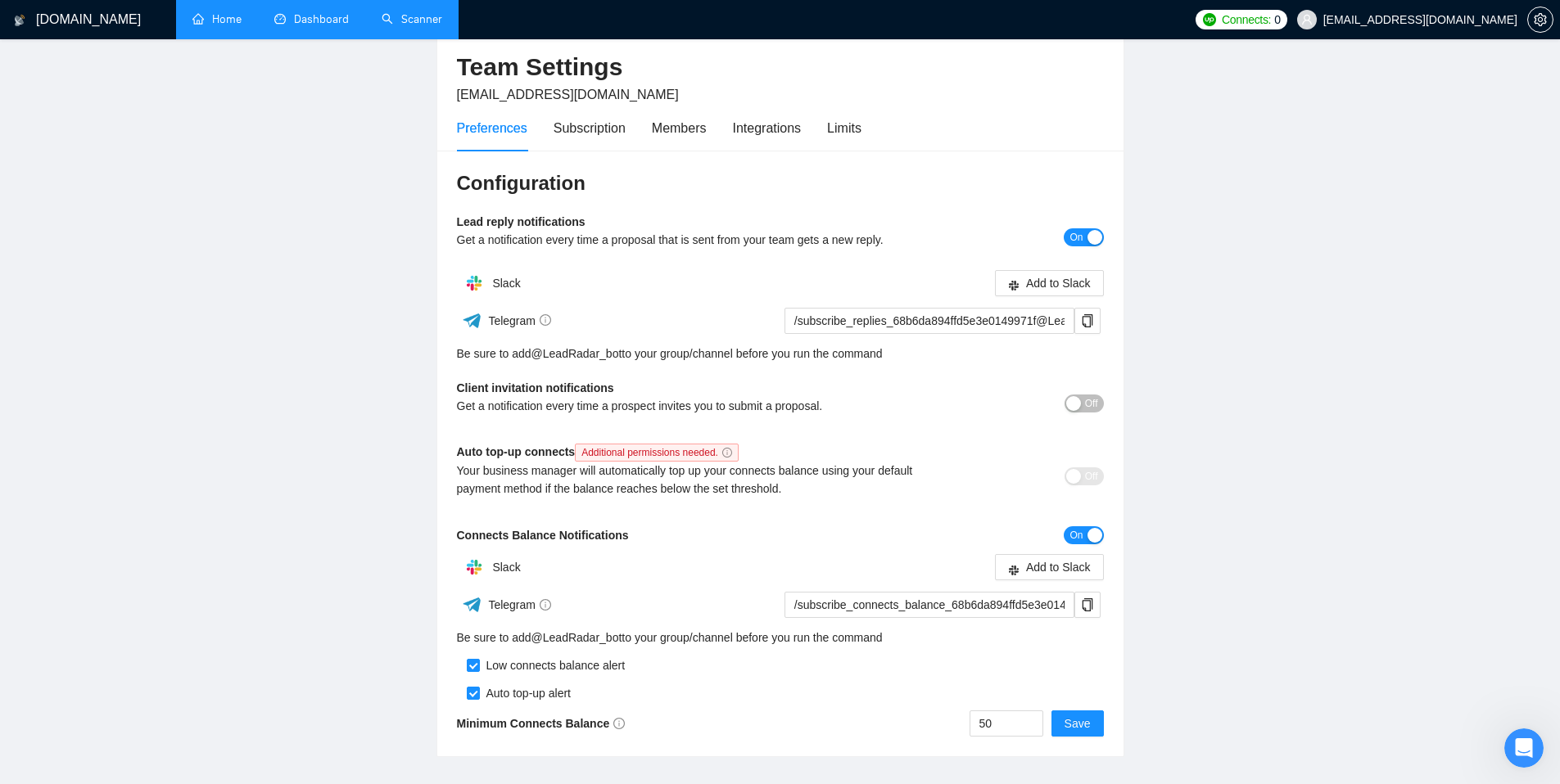
scroll to position [0, 0]
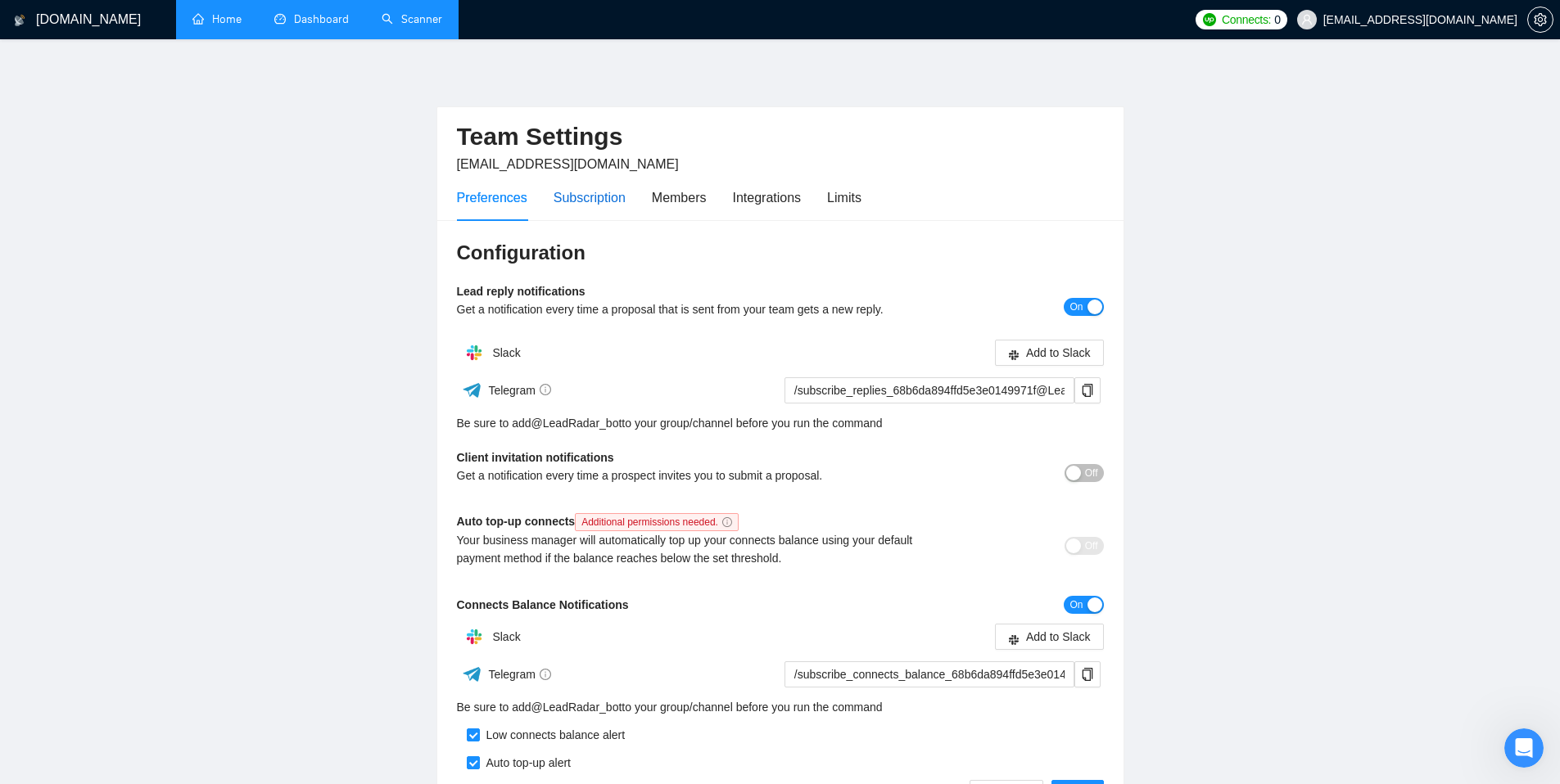
click at [602, 194] on div "Subscription" at bounding box center [590, 197] width 72 height 21
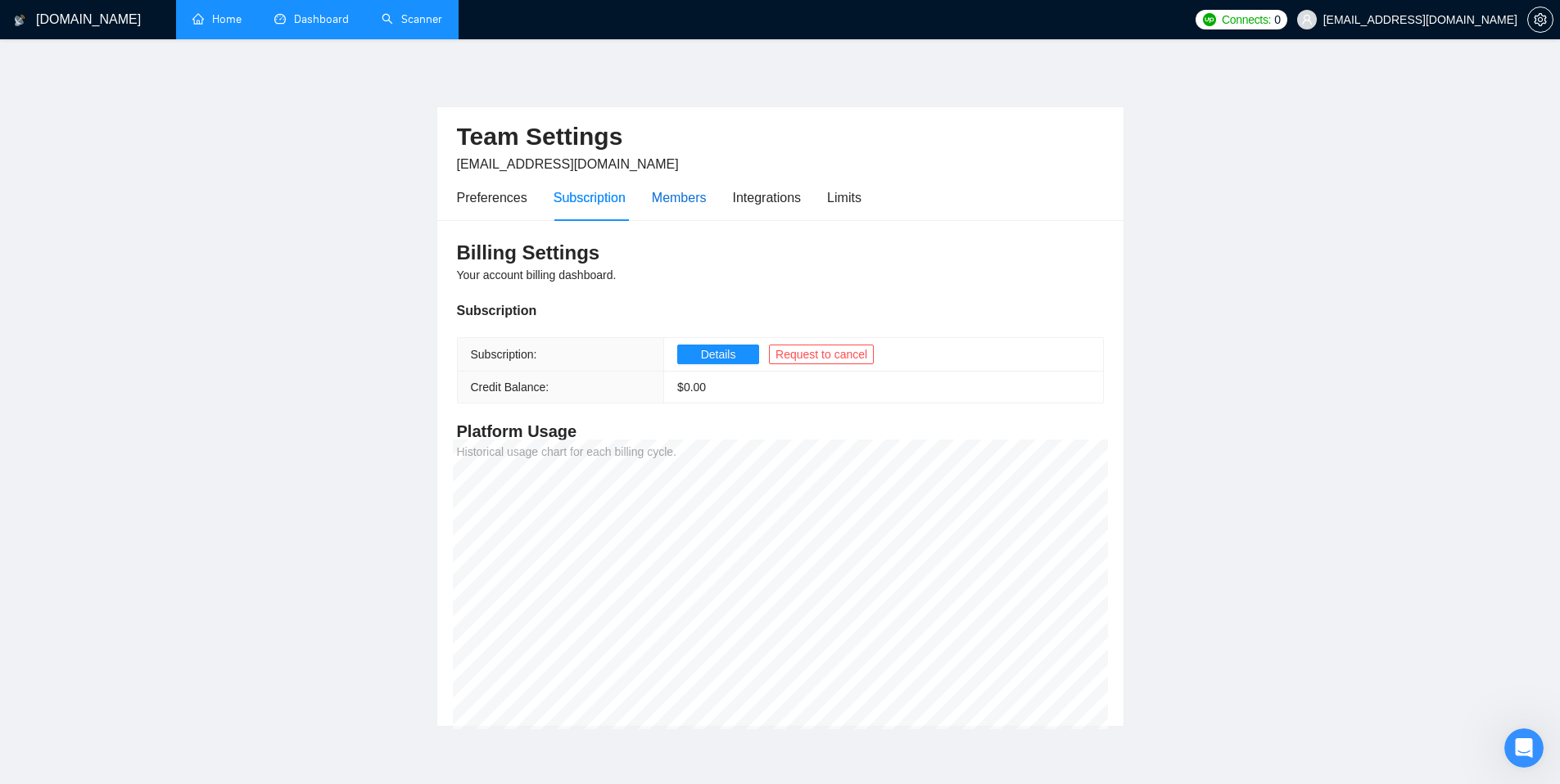
click at [684, 206] on div "Members" at bounding box center [679, 197] width 55 height 21
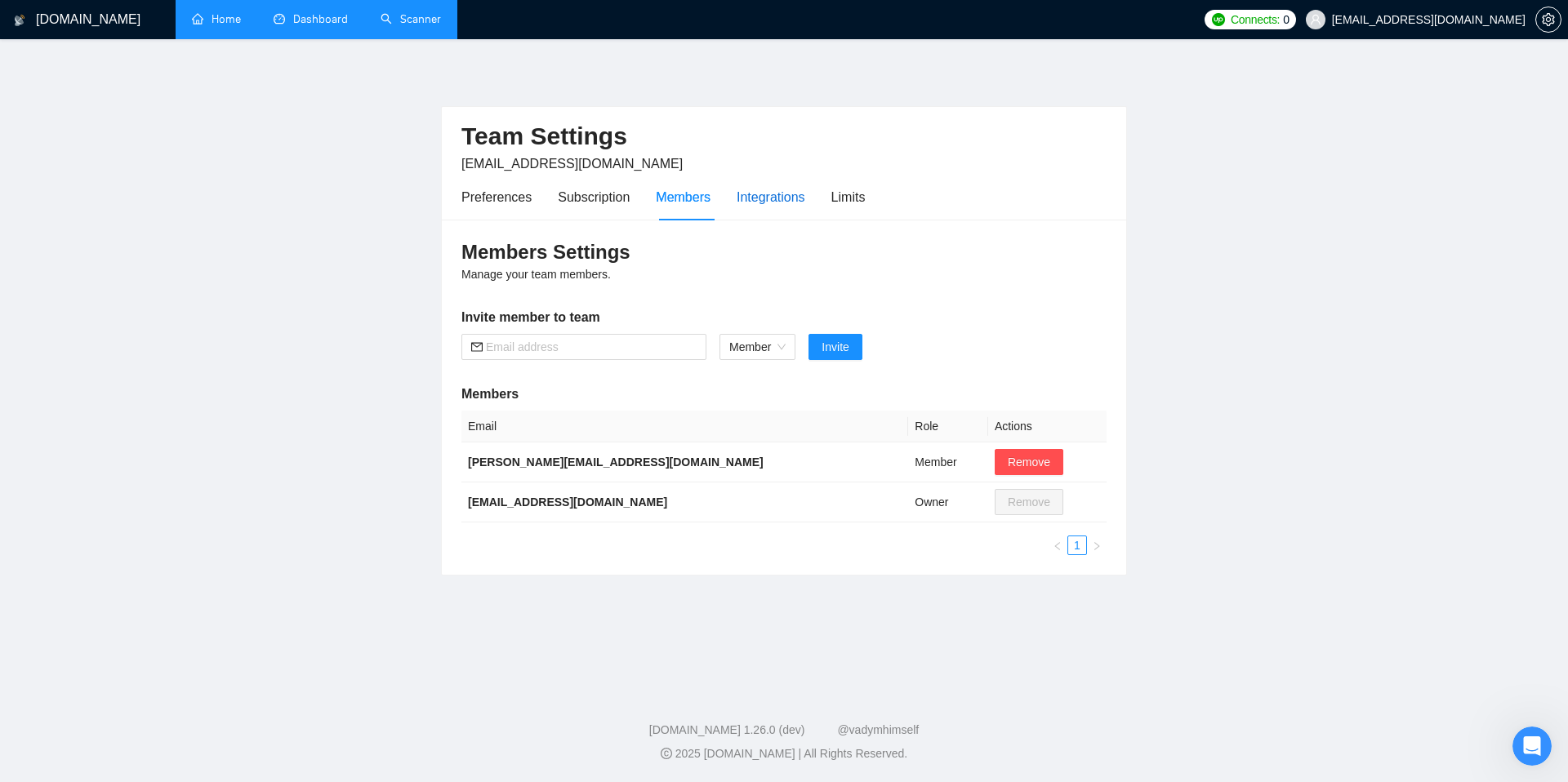
click at [773, 199] on div "Integrations" at bounding box center [770, 197] width 68 height 21
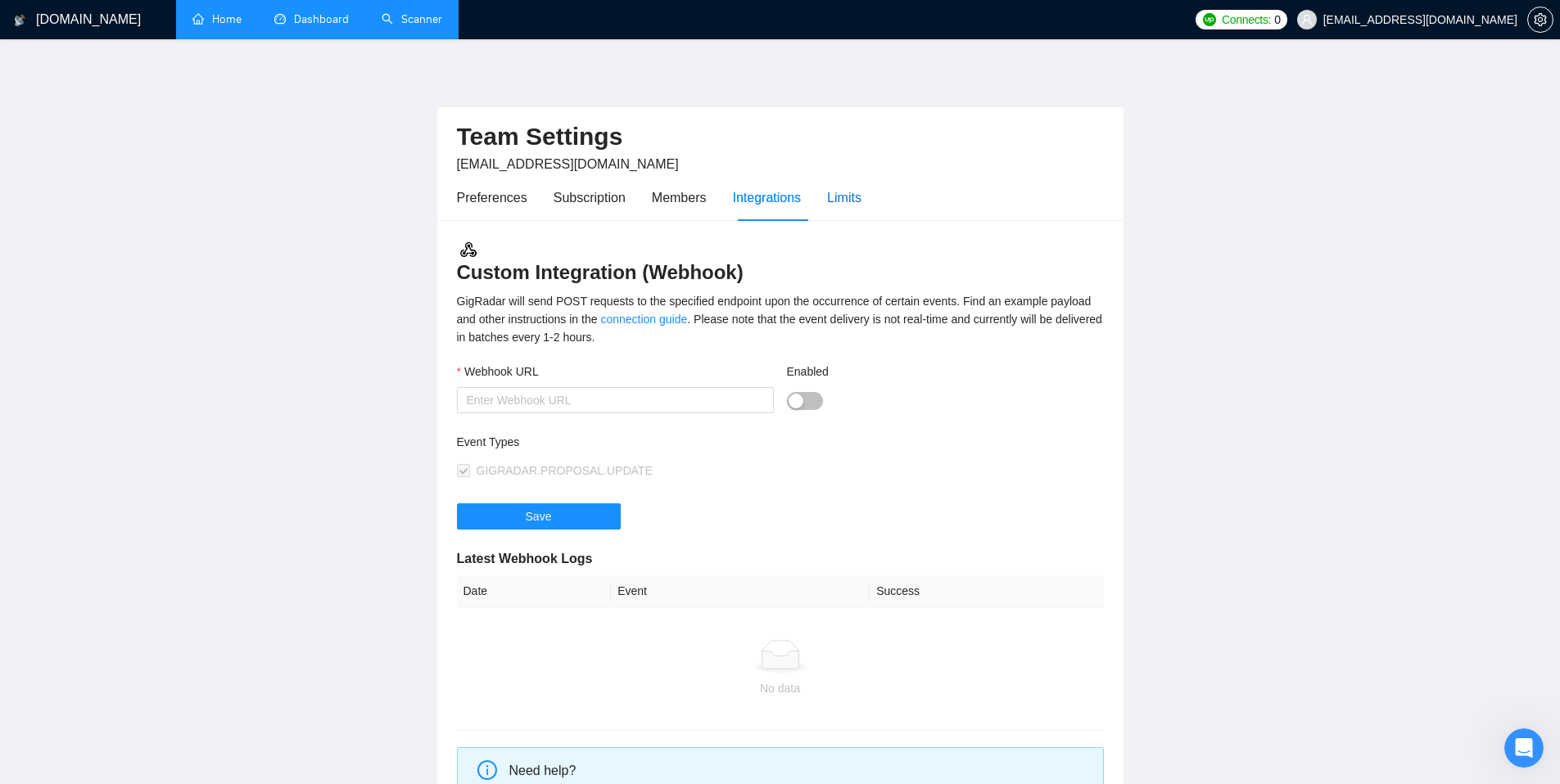
click at [841, 193] on div "Limits" at bounding box center [843, 197] width 35 height 21
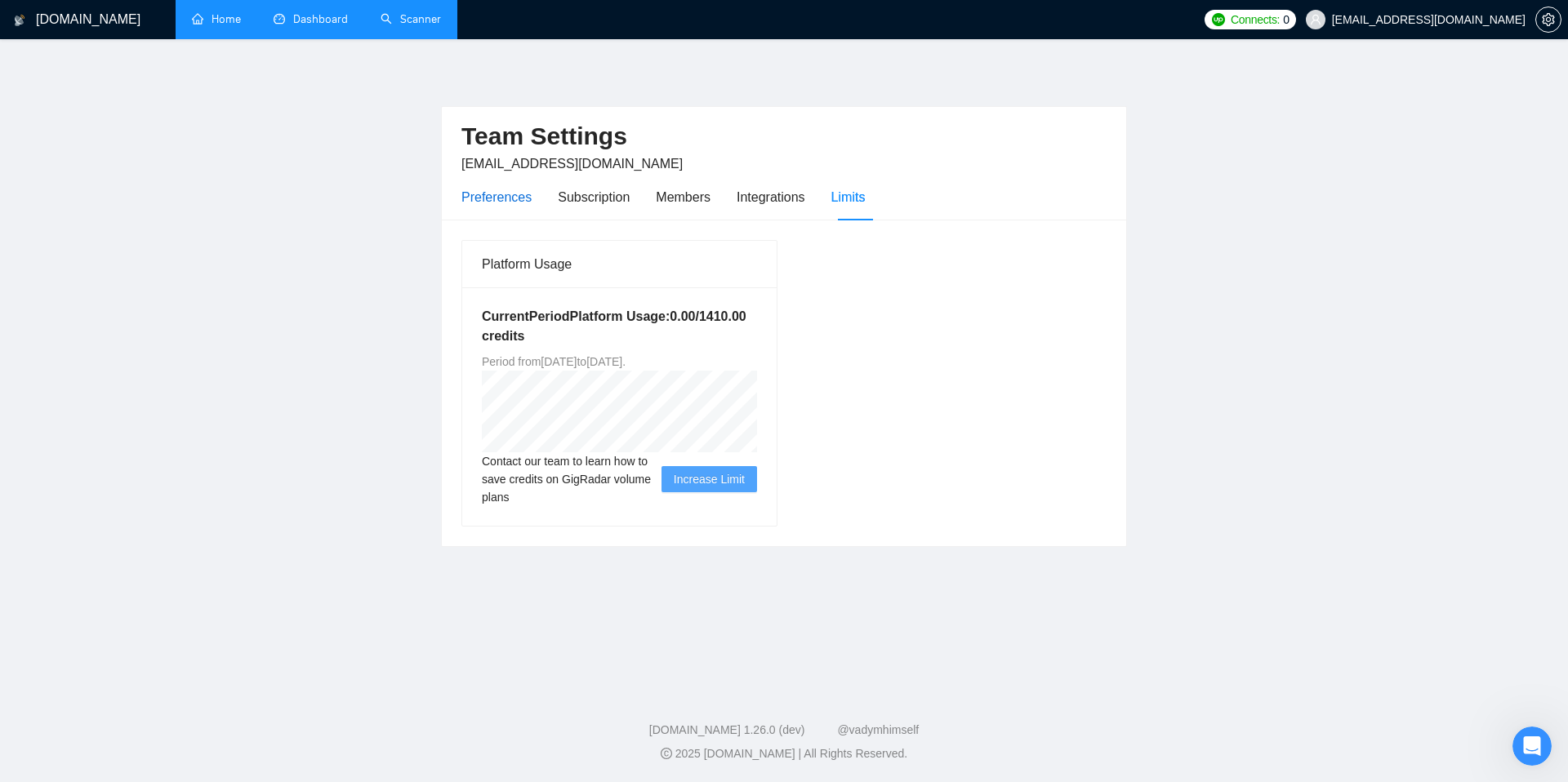
click at [490, 201] on div "Preferences" at bounding box center [496, 197] width 70 height 21
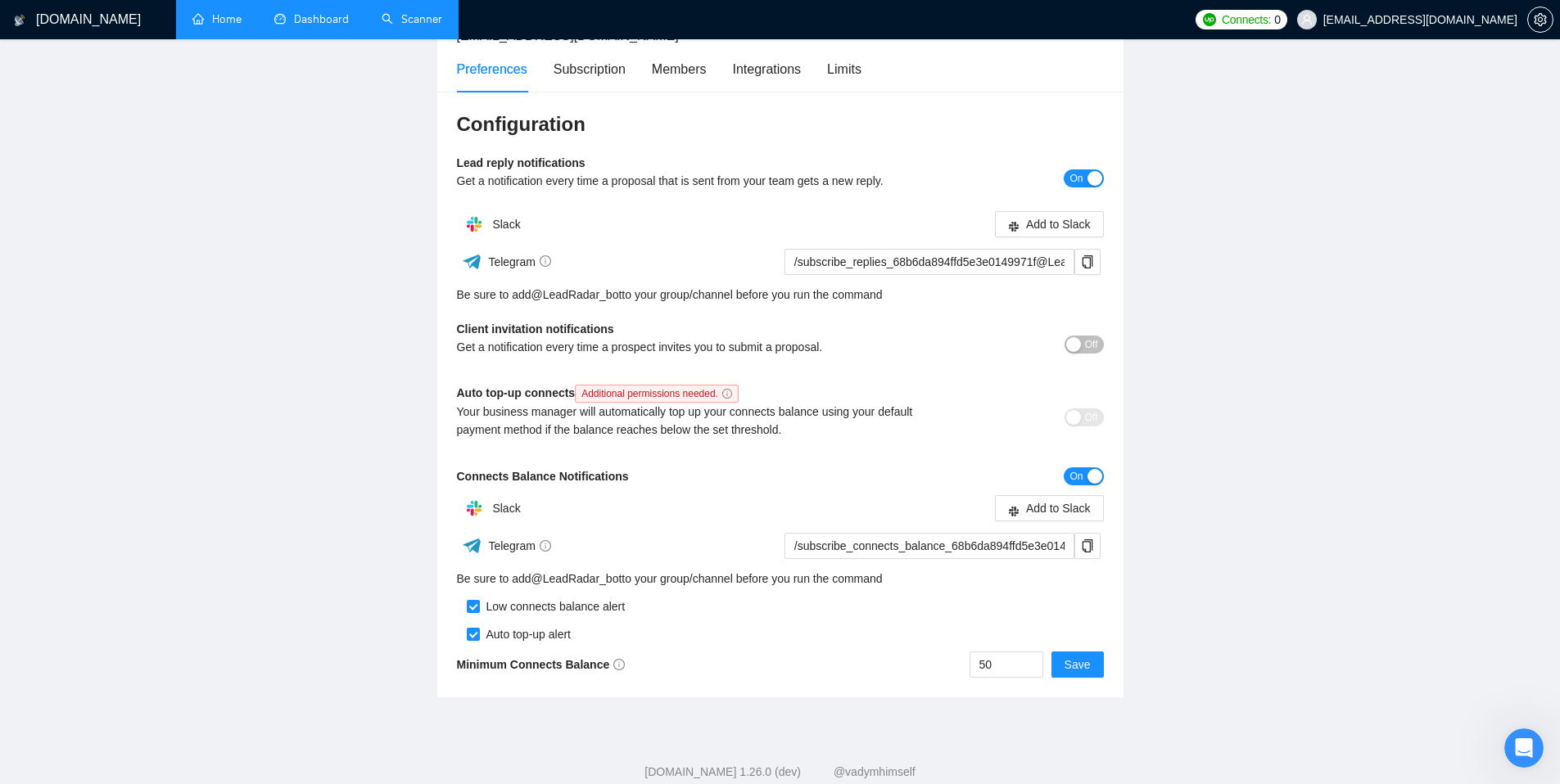
scroll to position [168, 0]
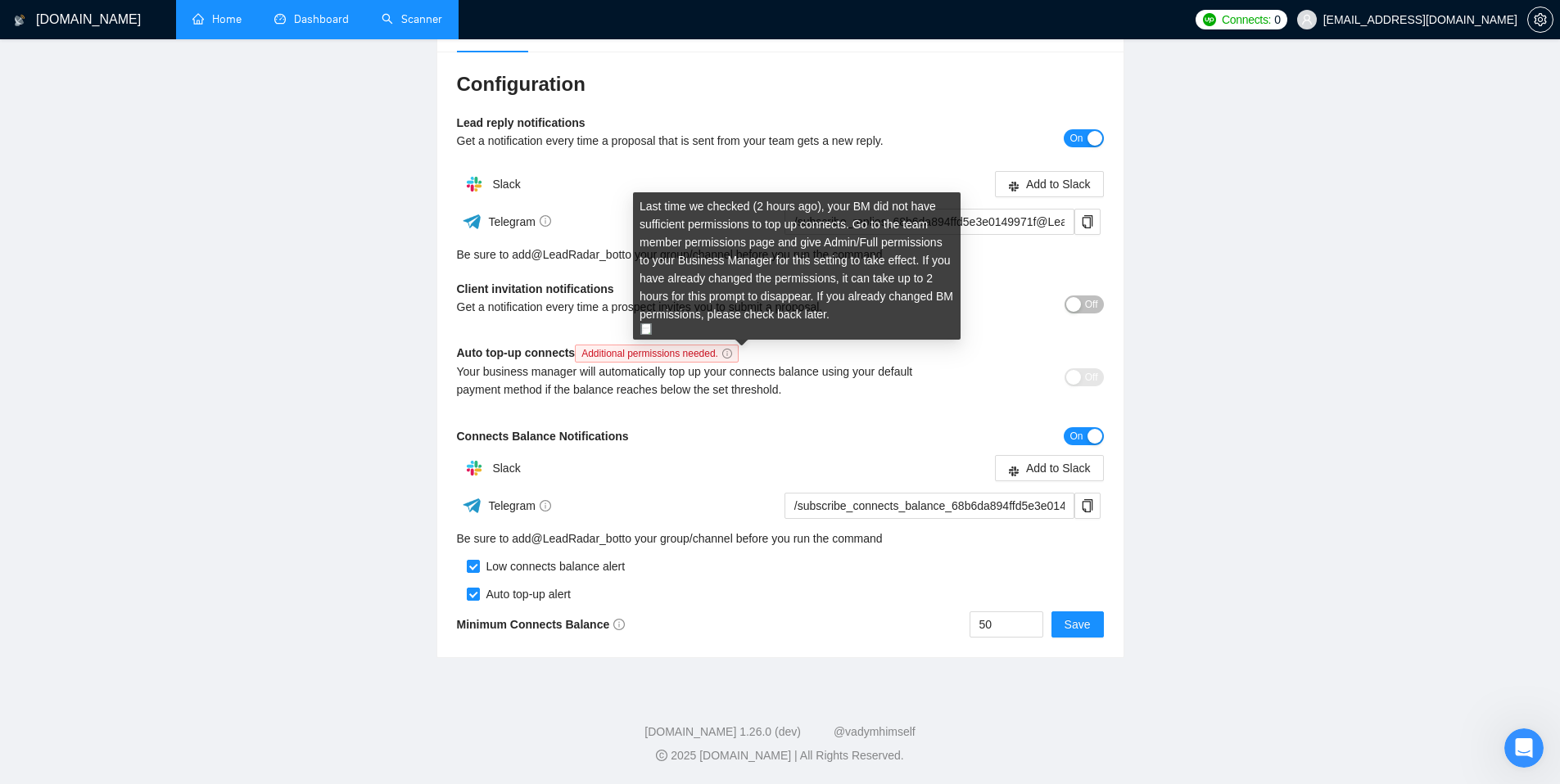
click at [727, 351] on icon "info-circle" at bounding box center [726, 353] width 1 height 5
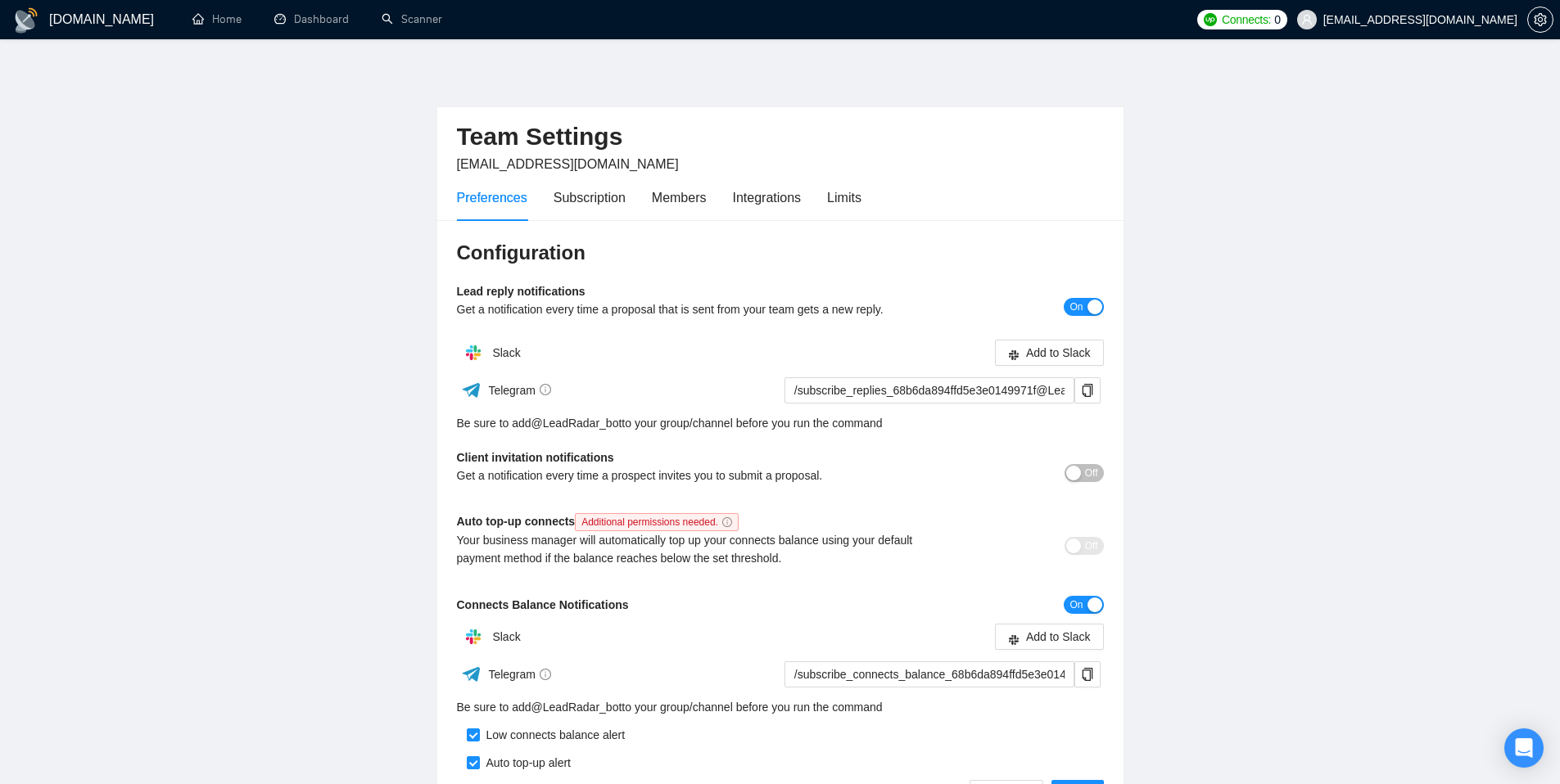
scroll to position [168, 0]
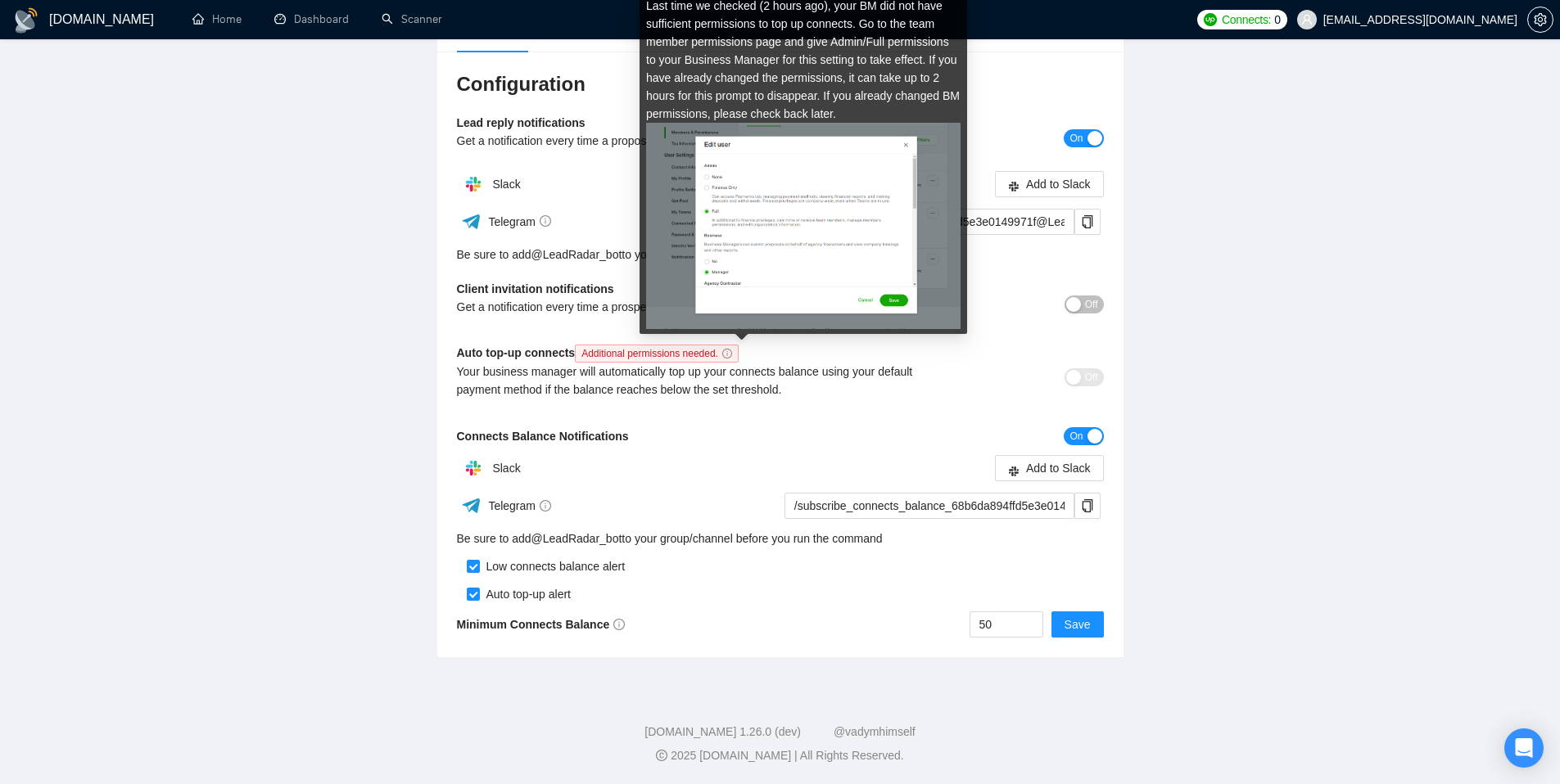
click at [732, 351] on icon "info-circle" at bounding box center [727, 353] width 9 height 9
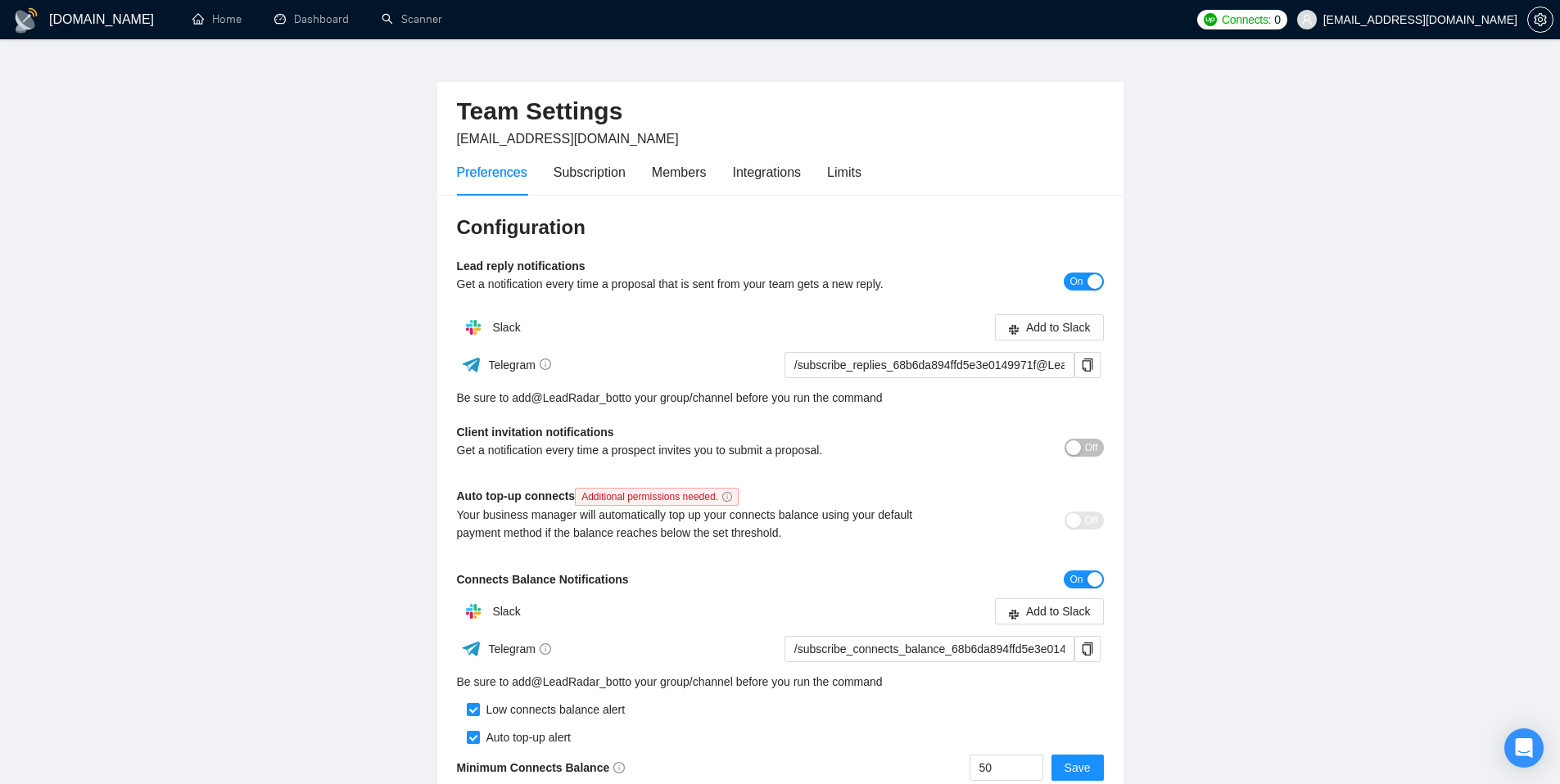
scroll to position [0, 0]
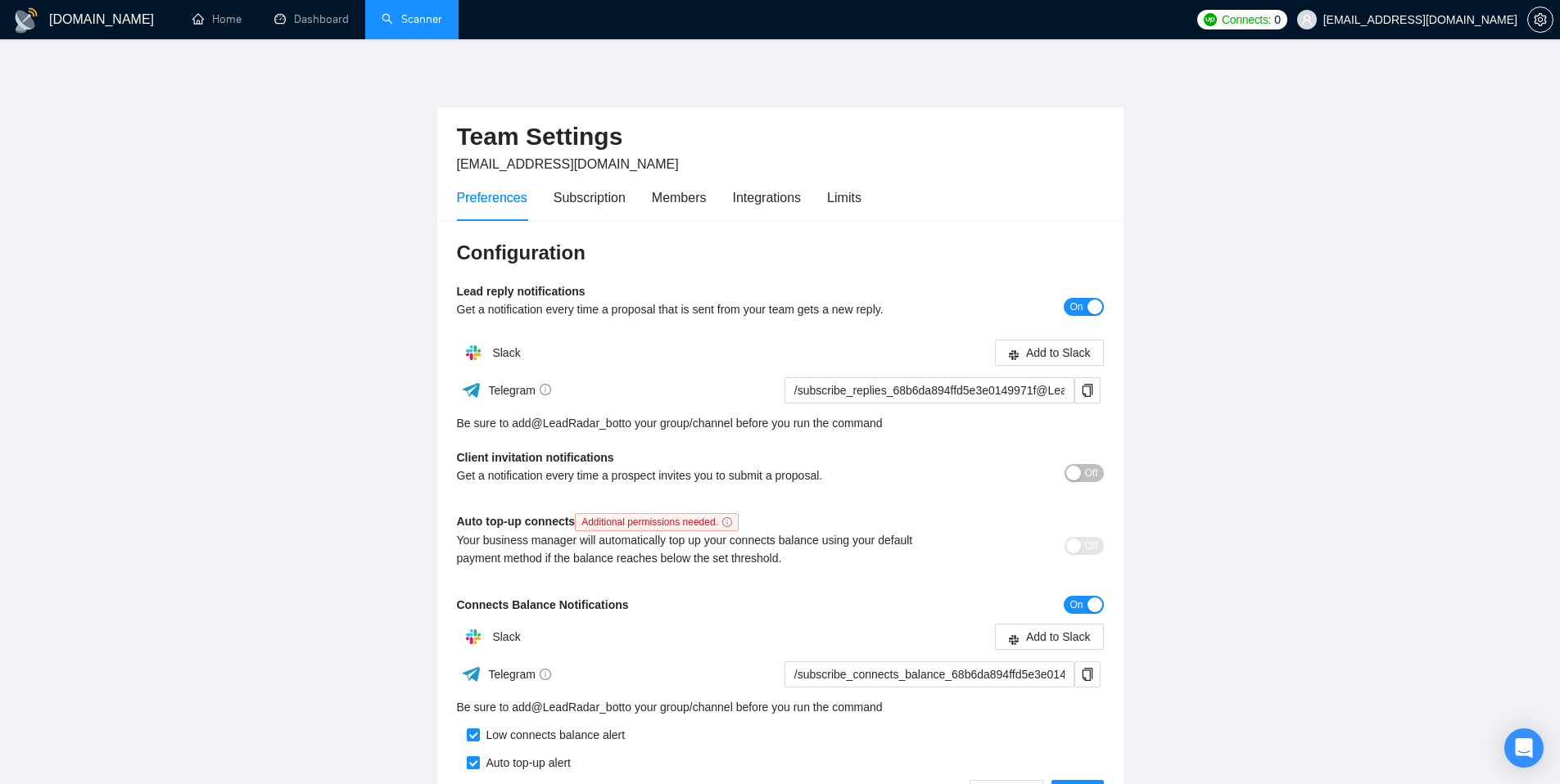
click at [420, 23] on link "Scanner" at bounding box center [412, 19] width 60 height 14
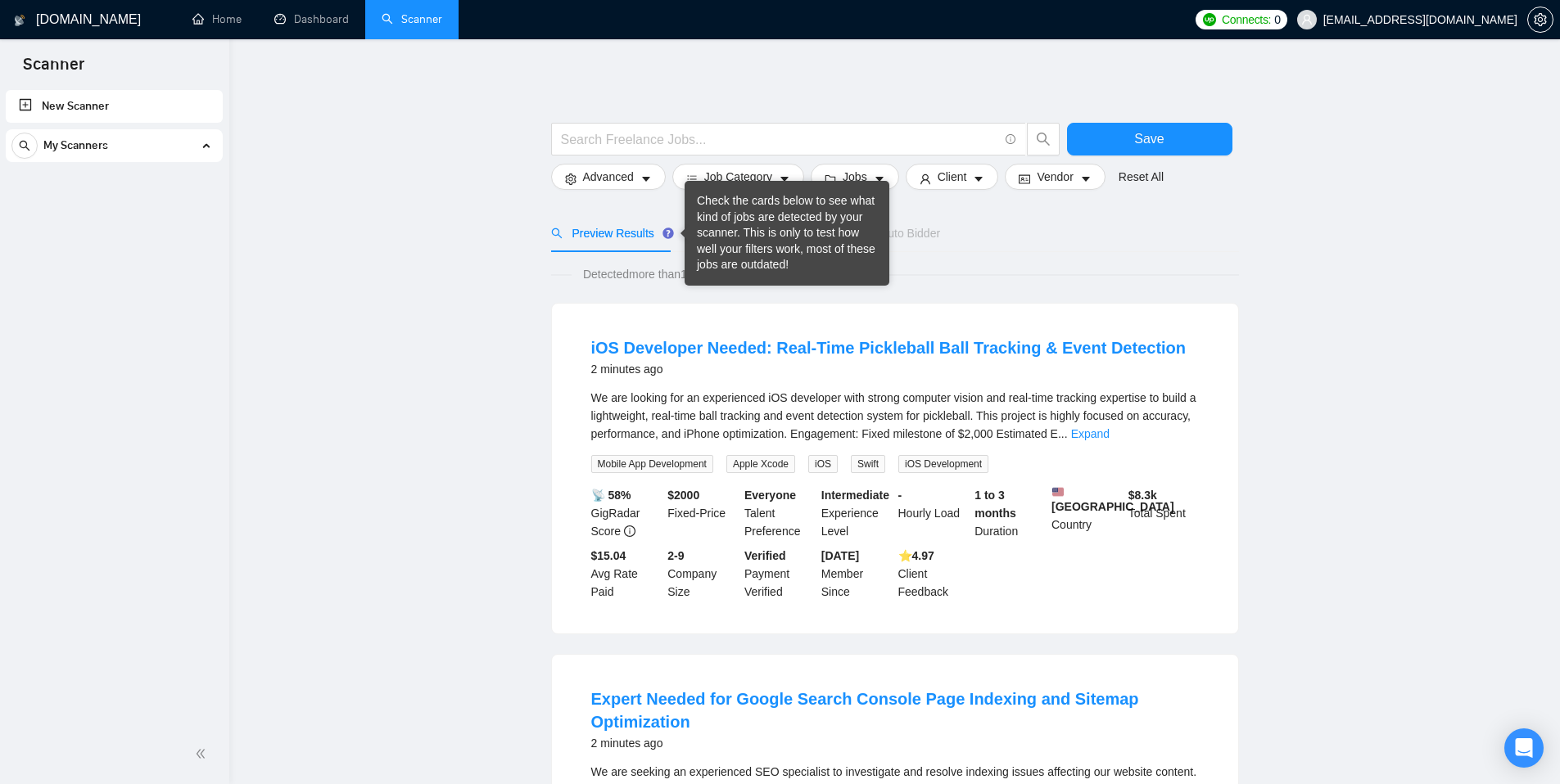
click at [670, 231] on circle "Tooltip anchor" at bounding box center [668, 233] width 9 height 9
click at [668, 233] on circle "Tooltip anchor" at bounding box center [668, 233] width 9 height 9
click at [922, 389] on div "We are looking for an experienced iOS developer with strong computer vision and…" at bounding box center [895, 416] width 607 height 54
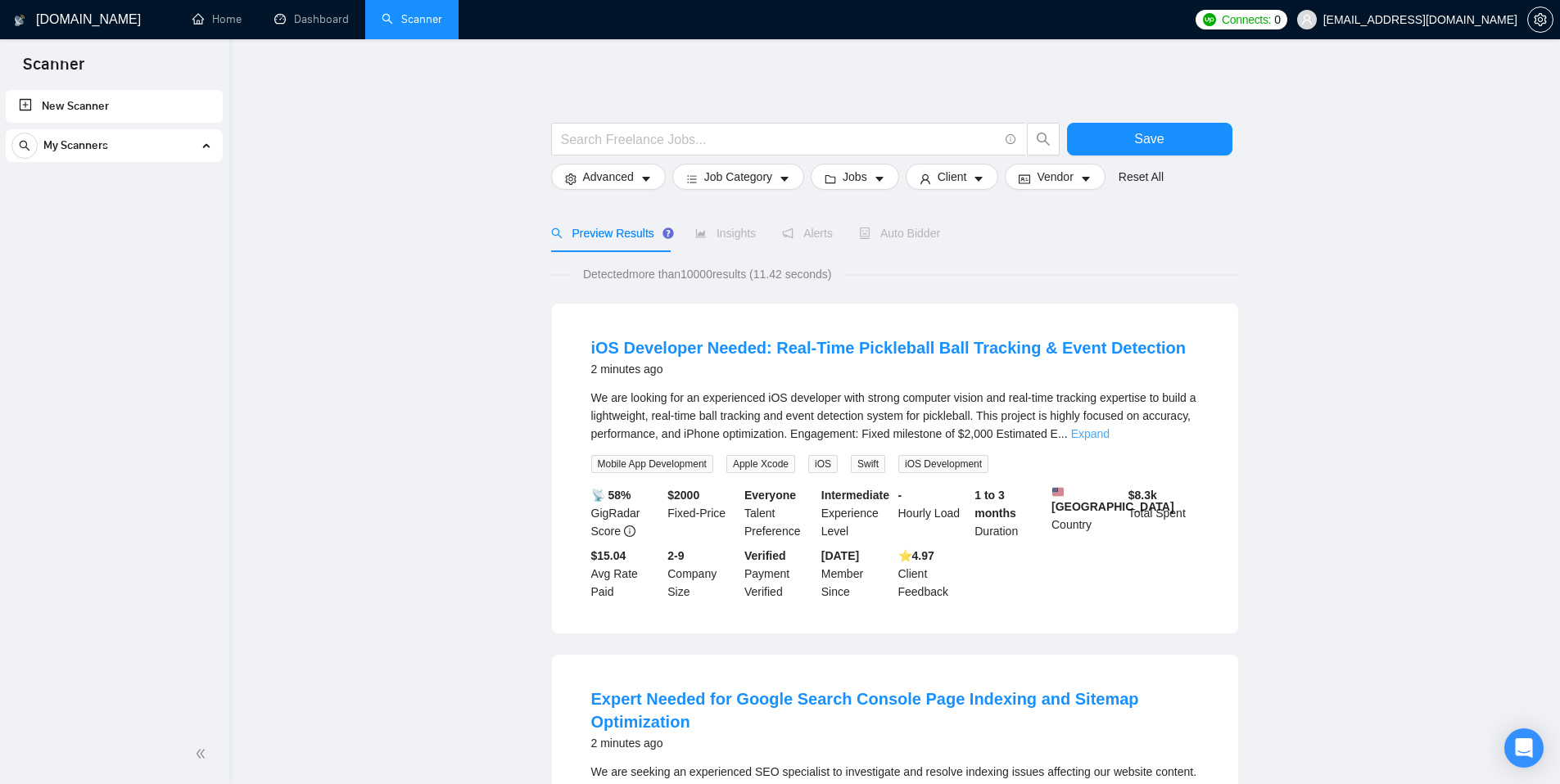
click at [1110, 433] on link "Expand" at bounding box center [1090, 433] width 39 height 13
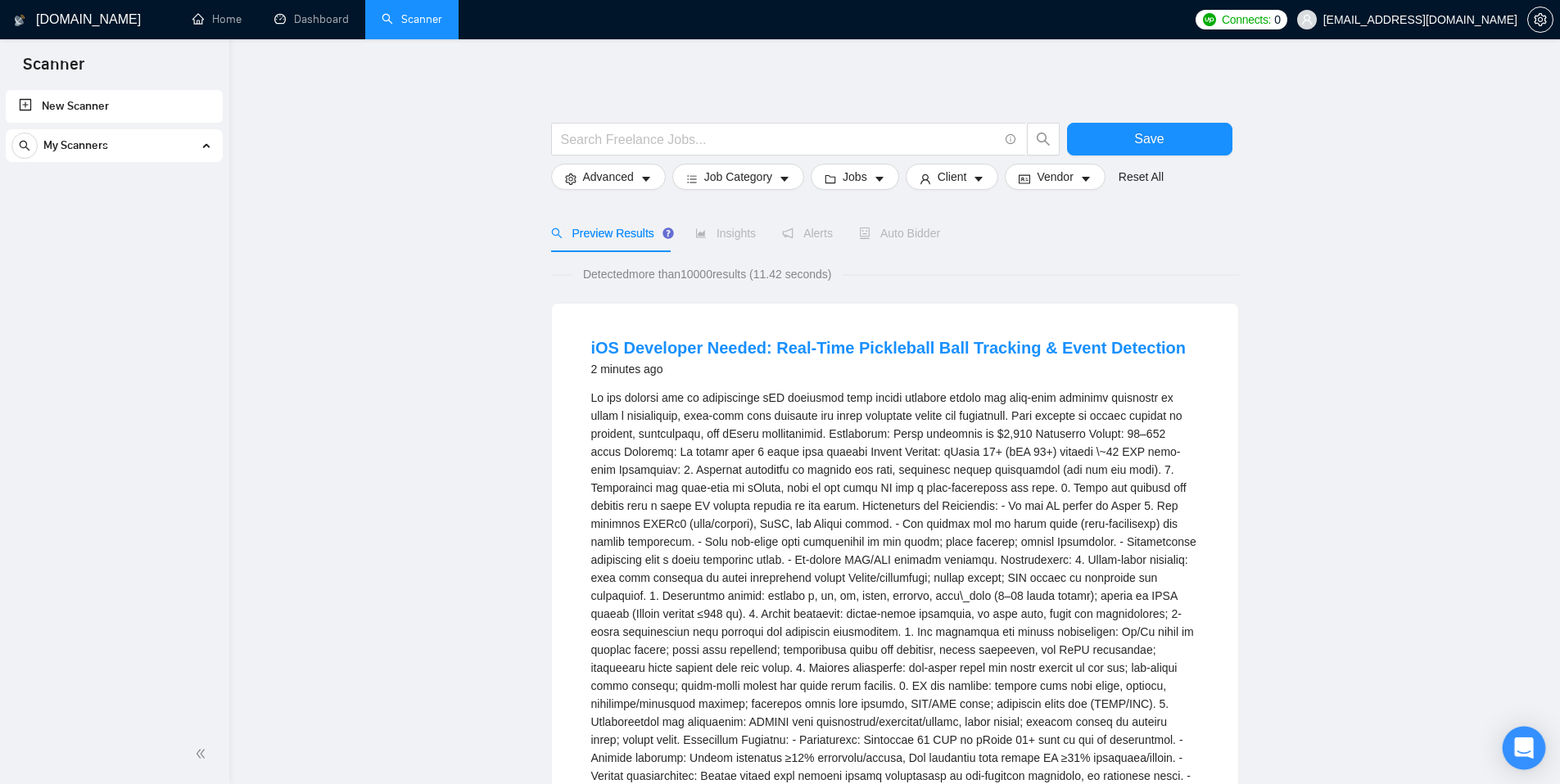
click at [1528, 745] on icon "Open Intercom Messenger" at bounding box center [1523, 747] width 19 height 22
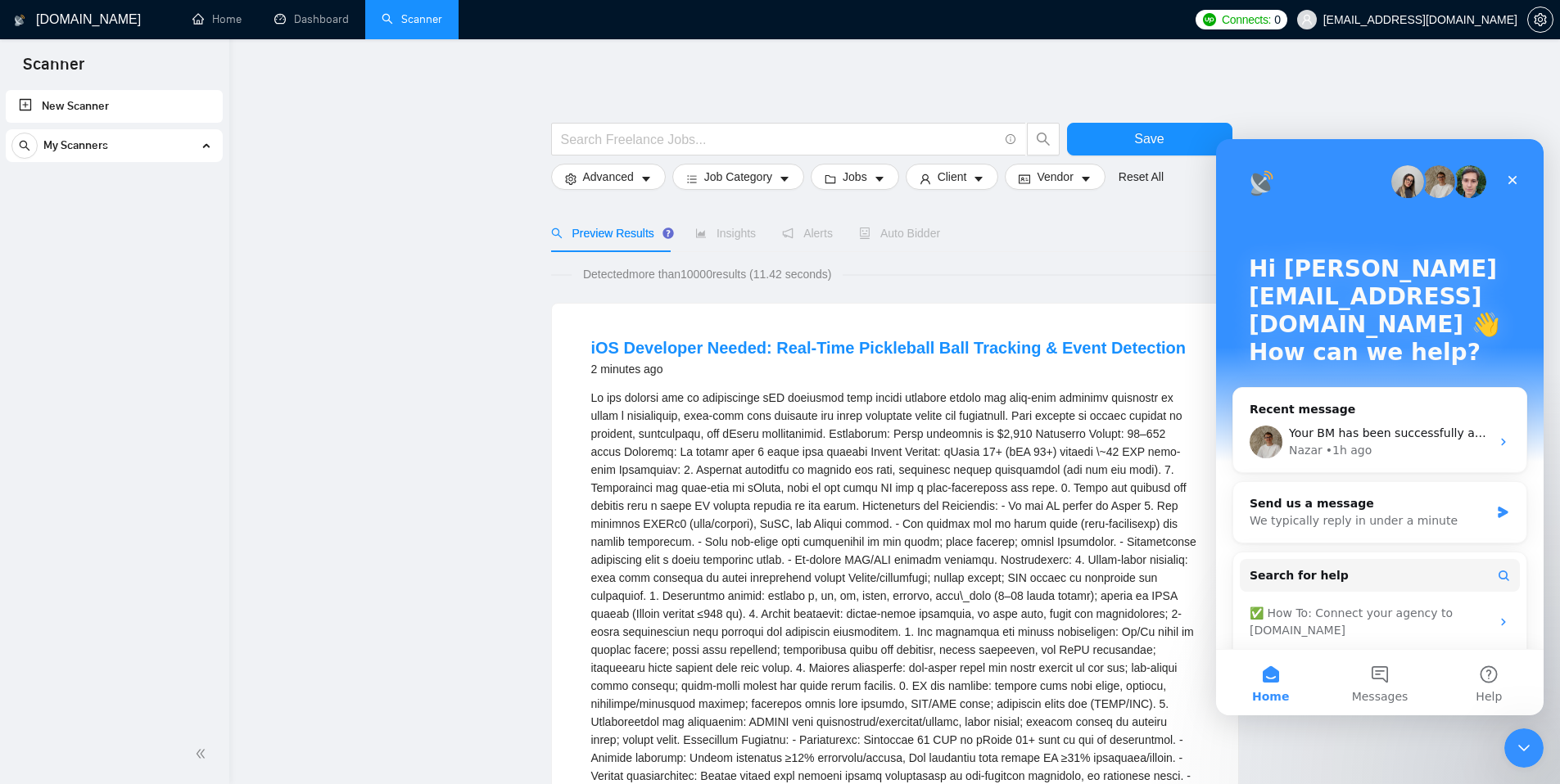
click at [1076, 556] on div "We are looking for an experienced iOS developer with strong computer vision and…" at bounding box center [895, 668] width 607 height 558
click at [724, 232] on span "Insights" at bounding box center [725, 233] width 60 height 13
click at [809, 237] on span "Alerts" at bounding box center [807, 233] width 51 height 13
click at [920, 239] on span "Auto Bidder" at bounding box center [899, 233] width 81 height 13
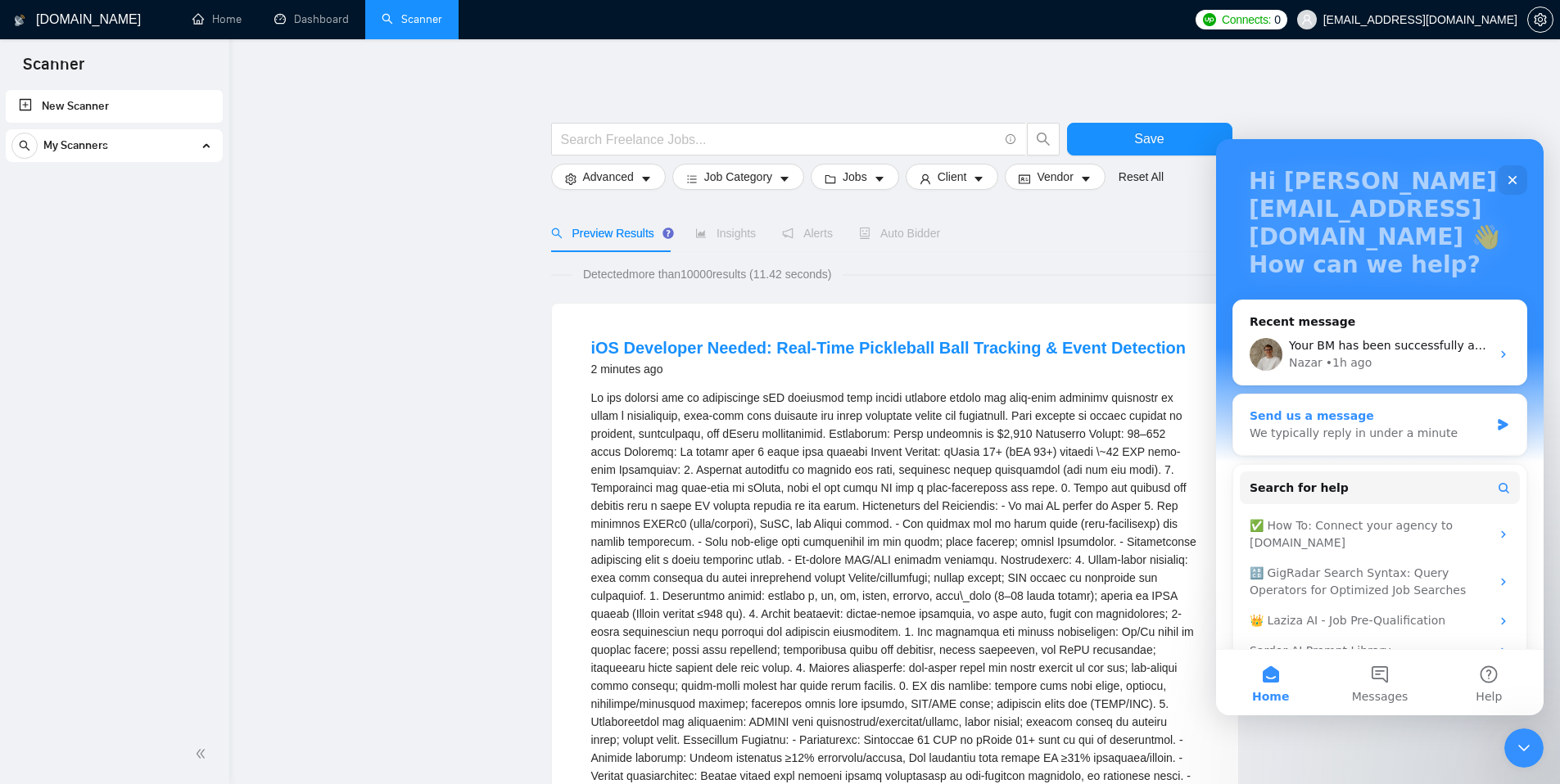
scroll to position [92, 0]
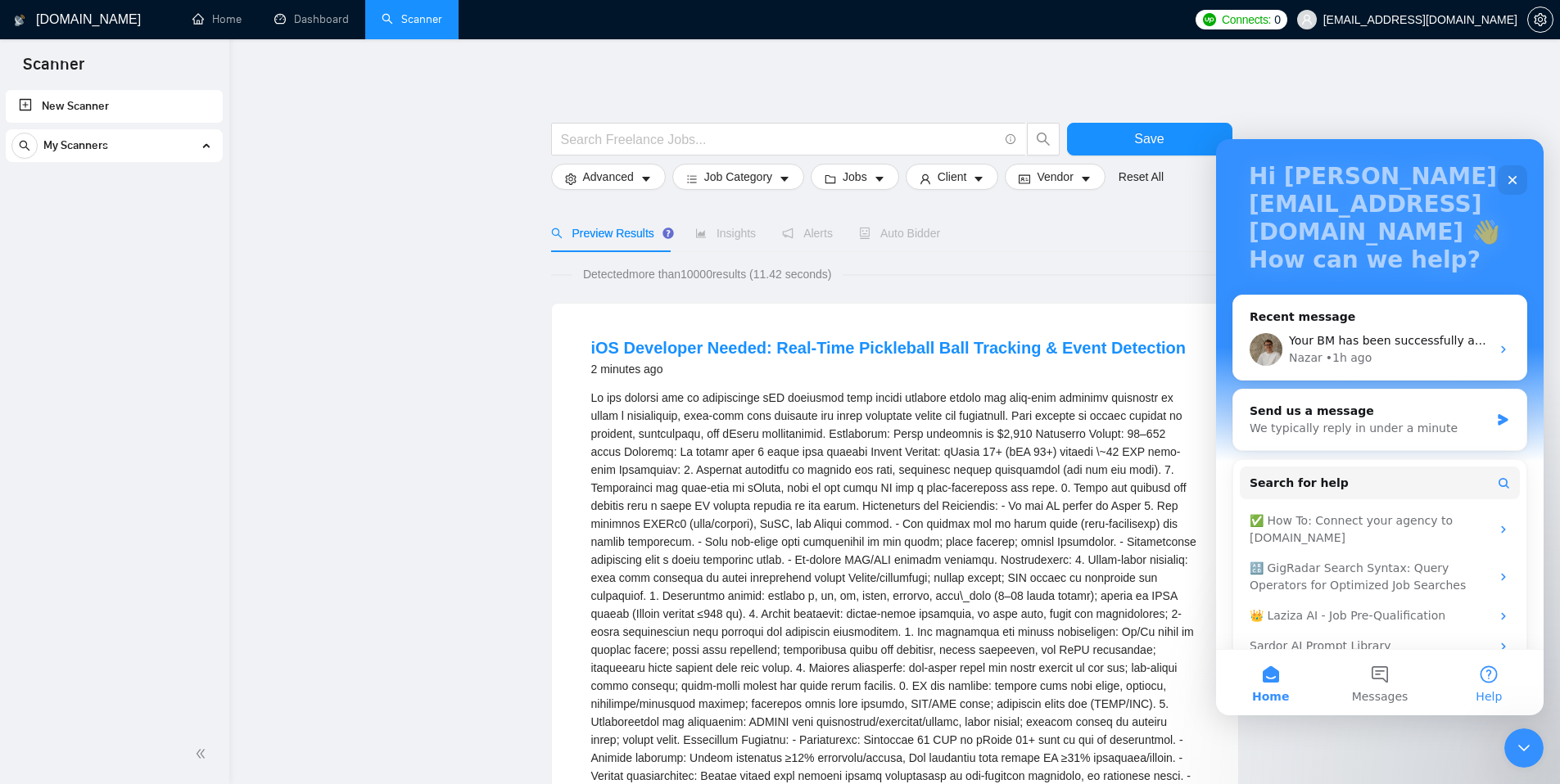
click at [1483, 678] on button "Help" at bounding box center [1489, 682] width 109 height 66
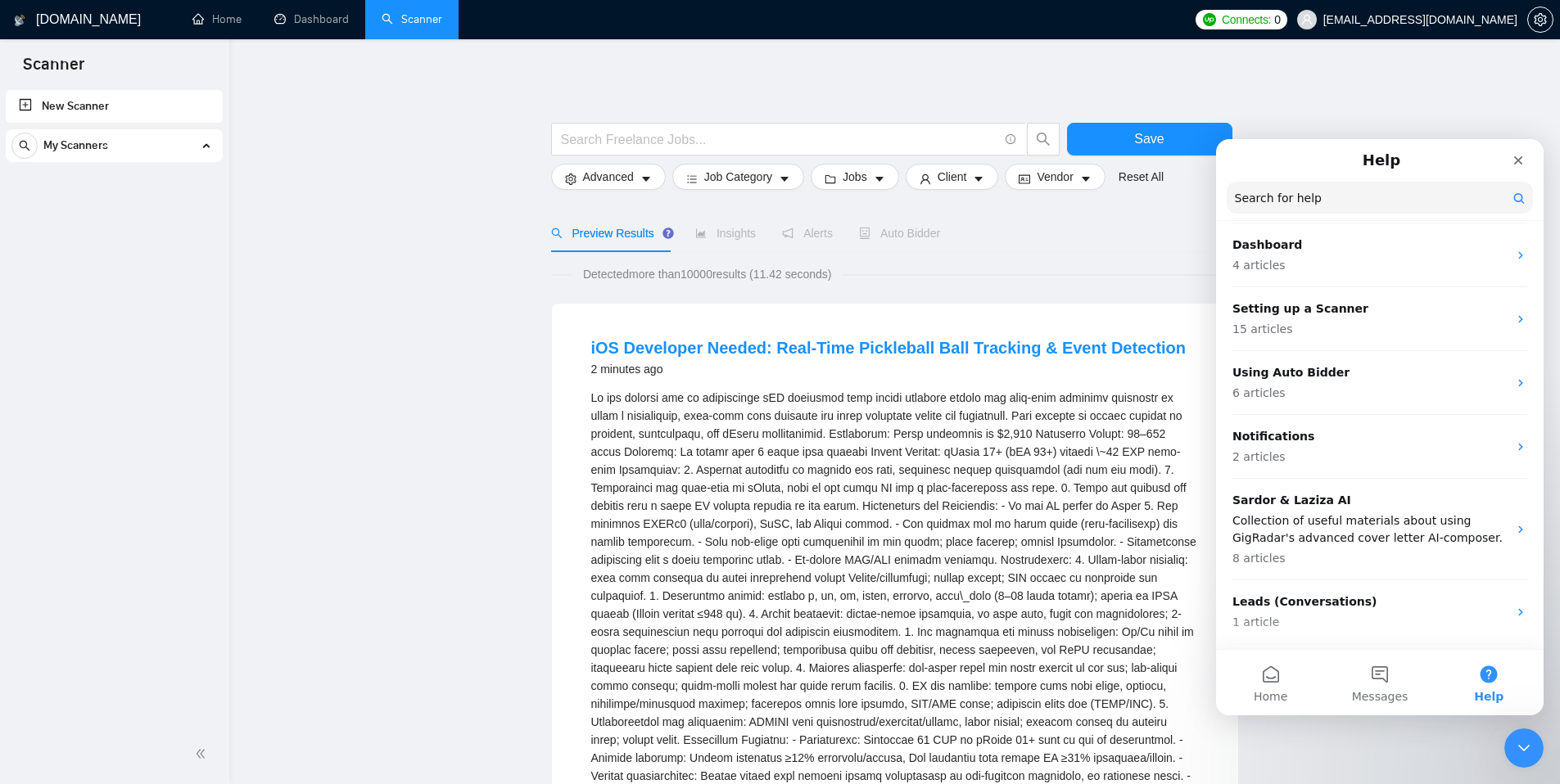
scroll to position [168, 0]
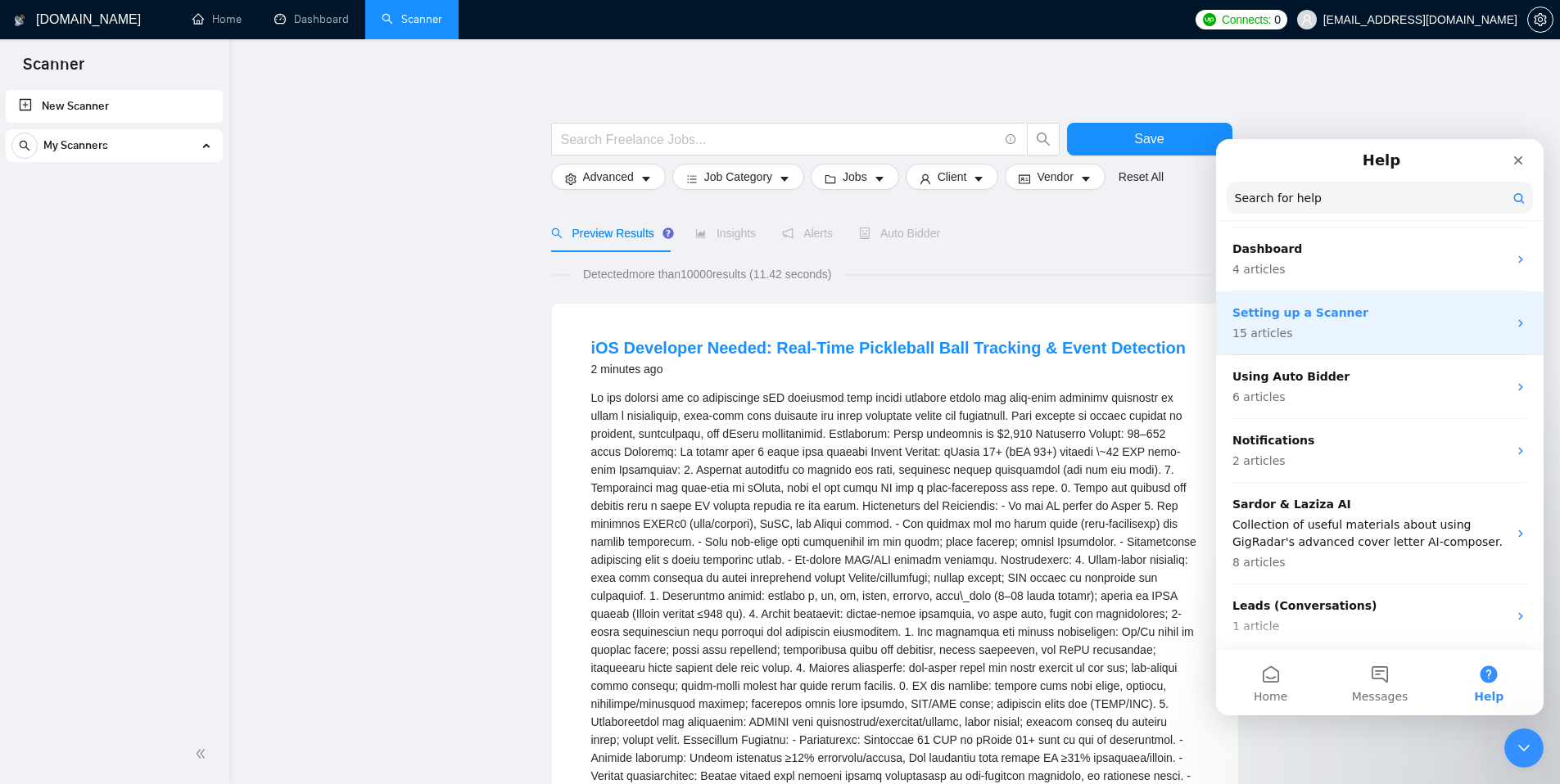
click at [1411, 325] on p "15 articles" at bounding box center [1369, 334] width 276 height 17
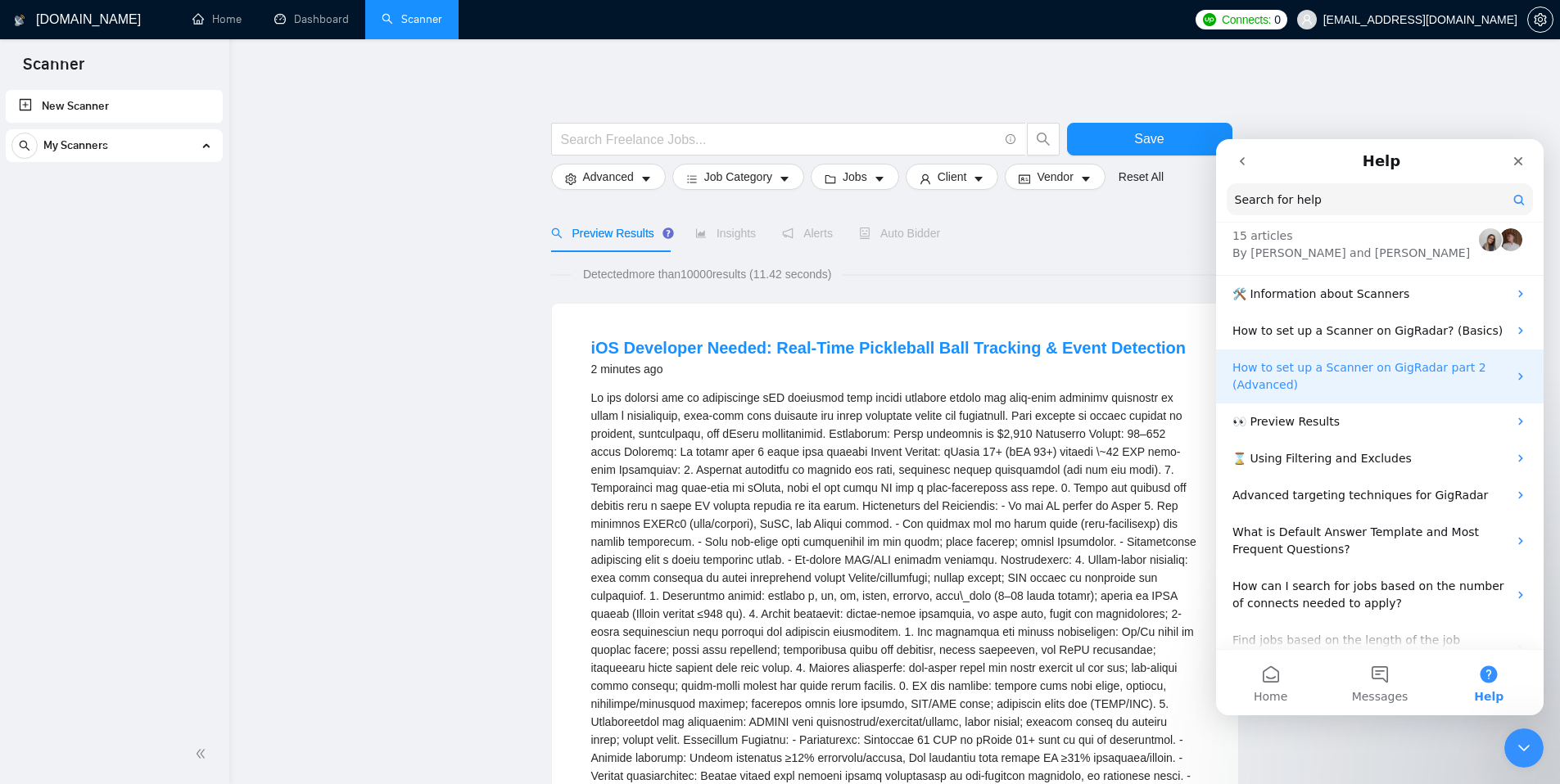
scroll to position [63, 0]
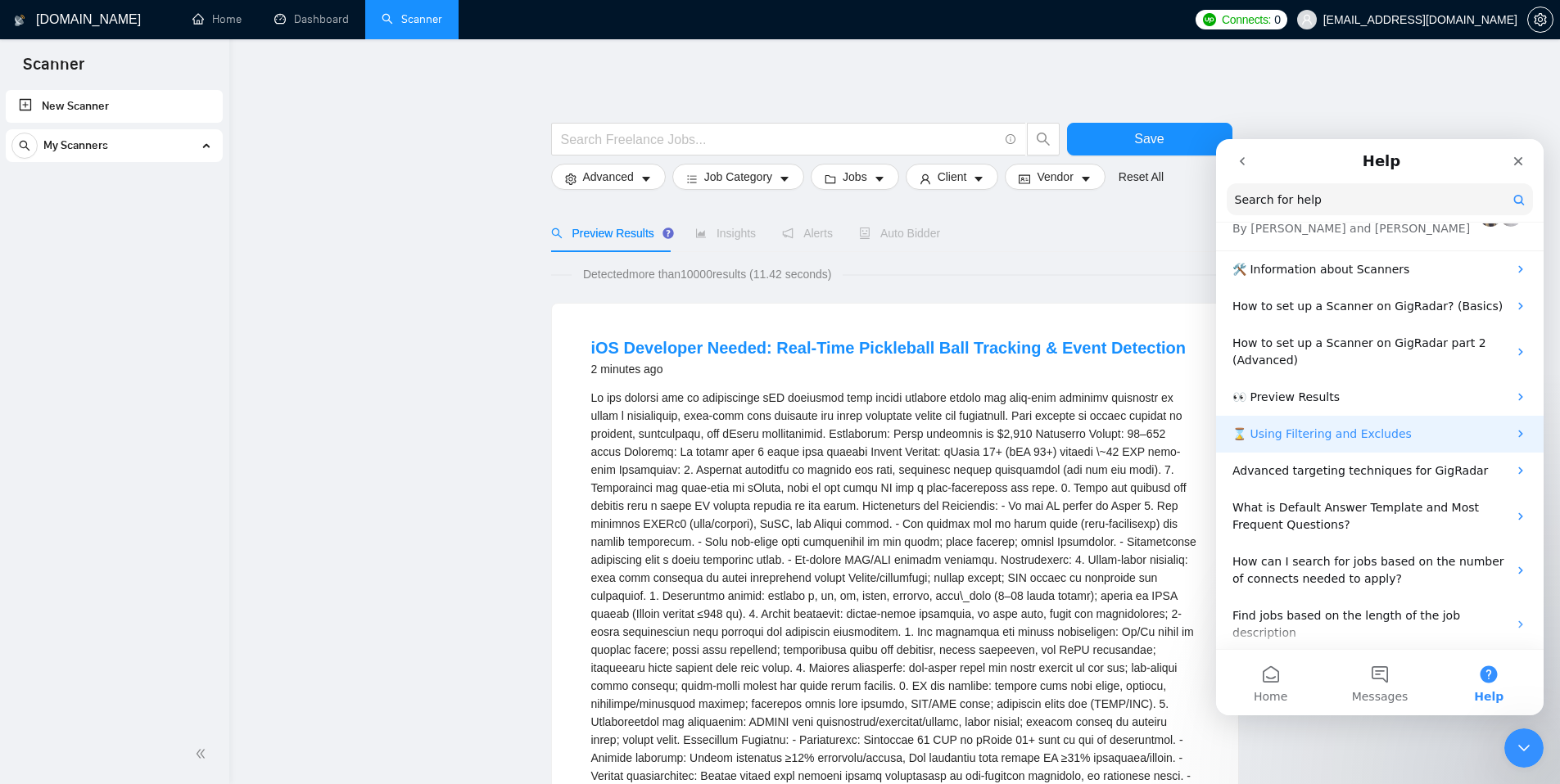
click at [1435, 436] on p "⌛ Using Filtering and Excludes" at bounding box center [1369, 434] width 276 height 17
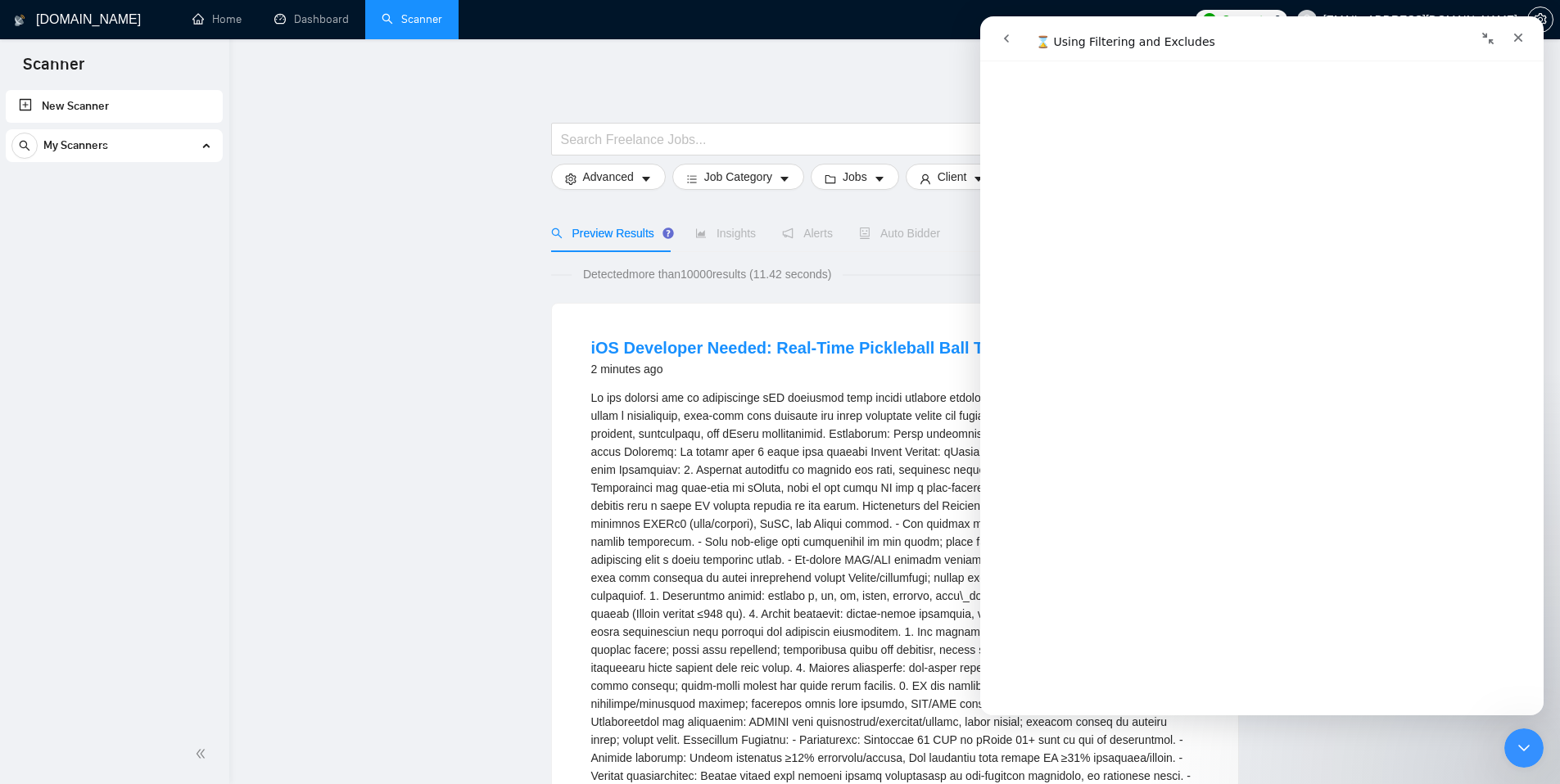
scroll to position [0, 0]
click at [1517, 35] on icon "Close" at bounding box center [1518, 38] width 13 height 13
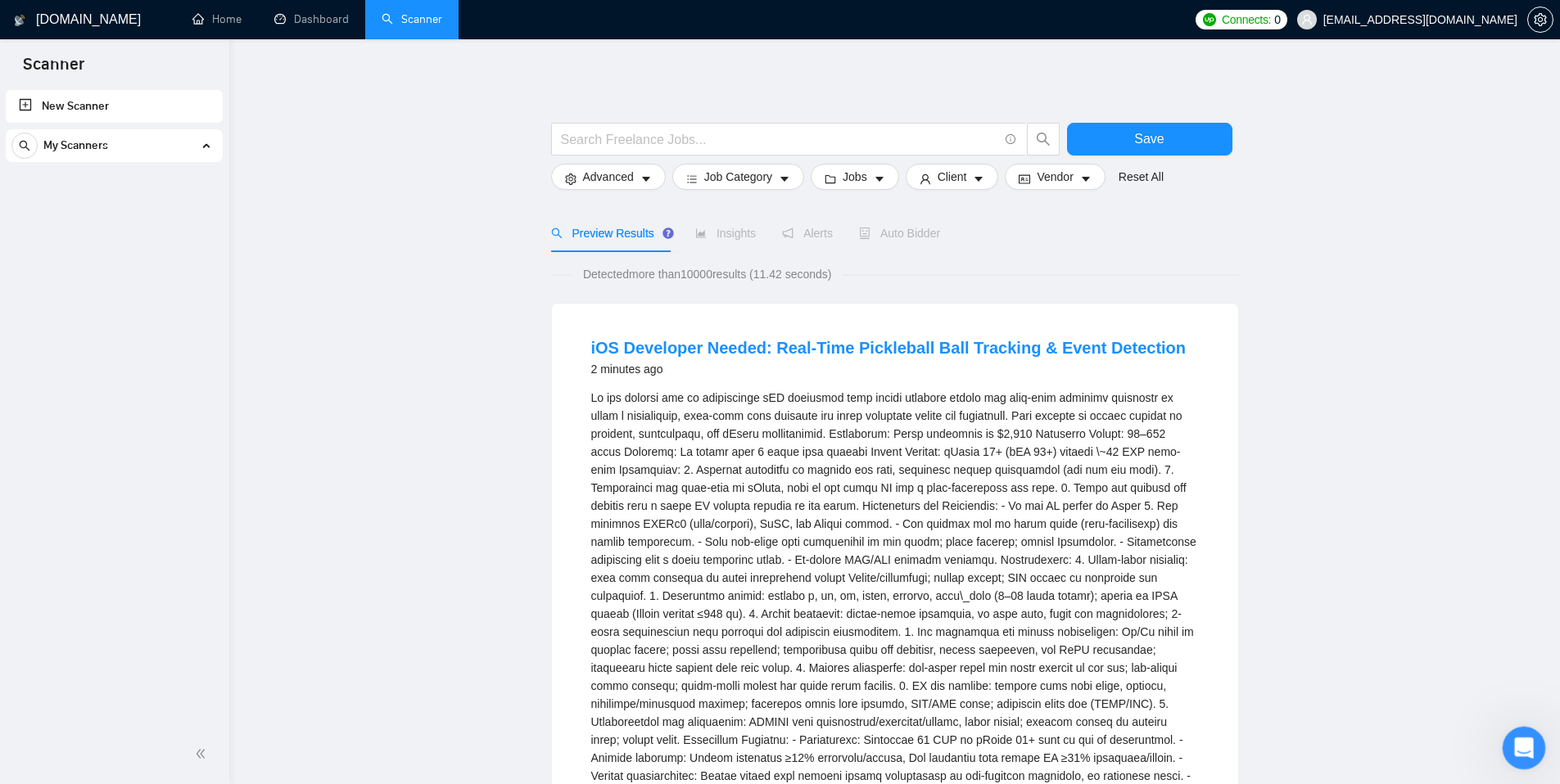
click at [1522, 748] on icon "Open Intercom Messenger" at bounding box center [1521, 745] width 27 height 27
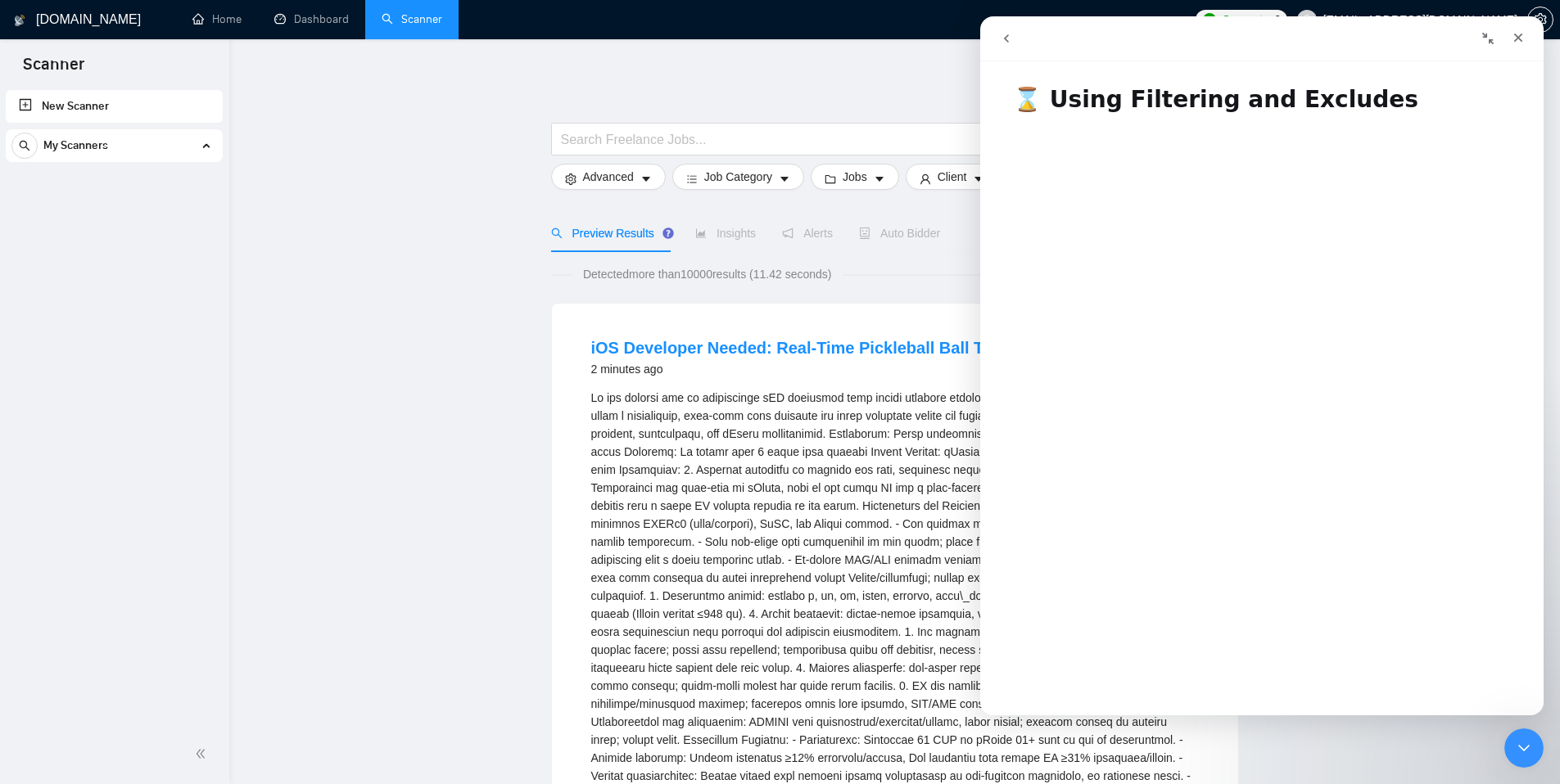
click at [1004, 39] on icon "go back" at bounding box center [1005, 39] width 5 height 8
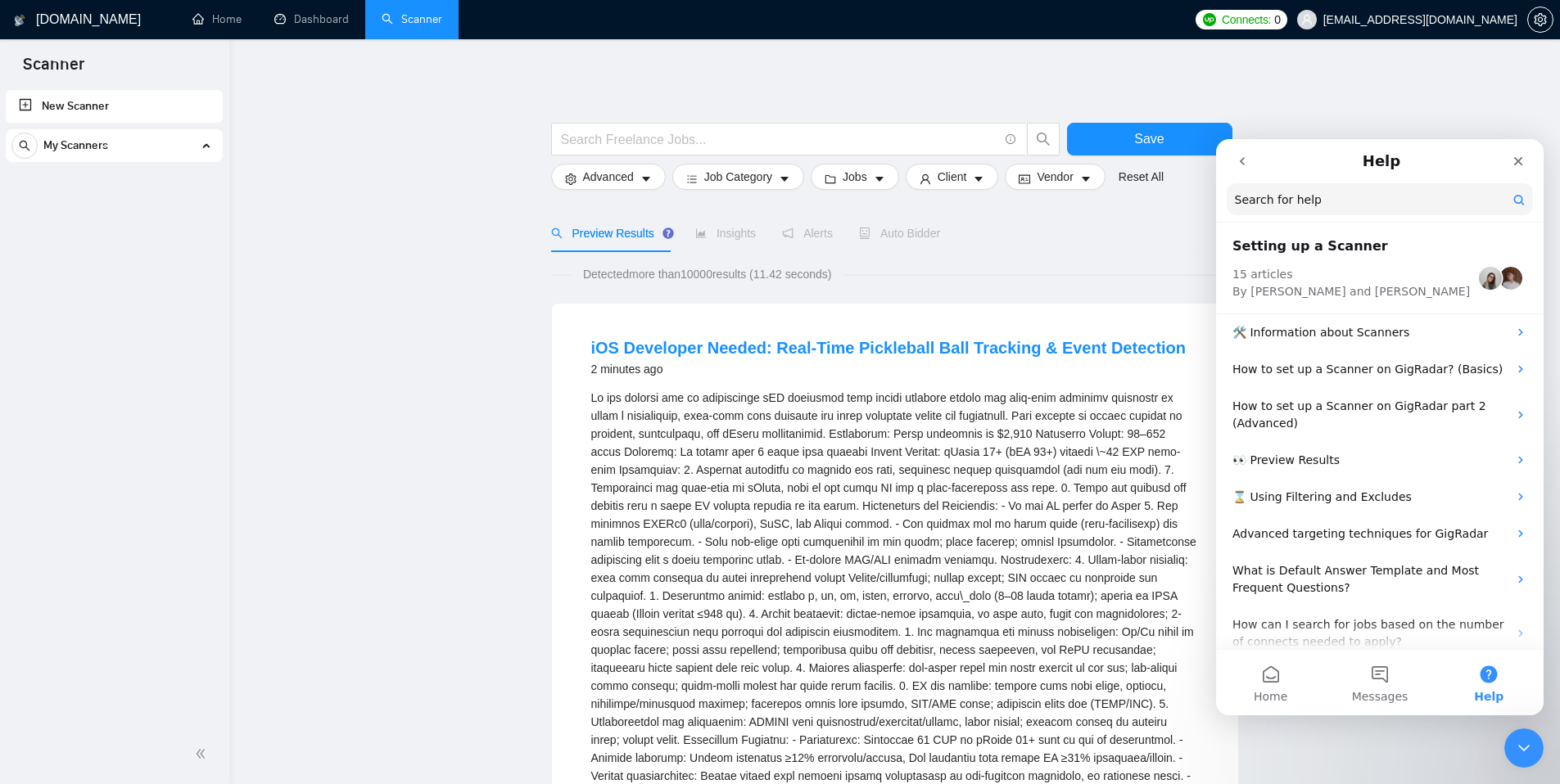
click at [1238, 162] on icon "go back" at bounding box center [1242, 162] width 13 height 13
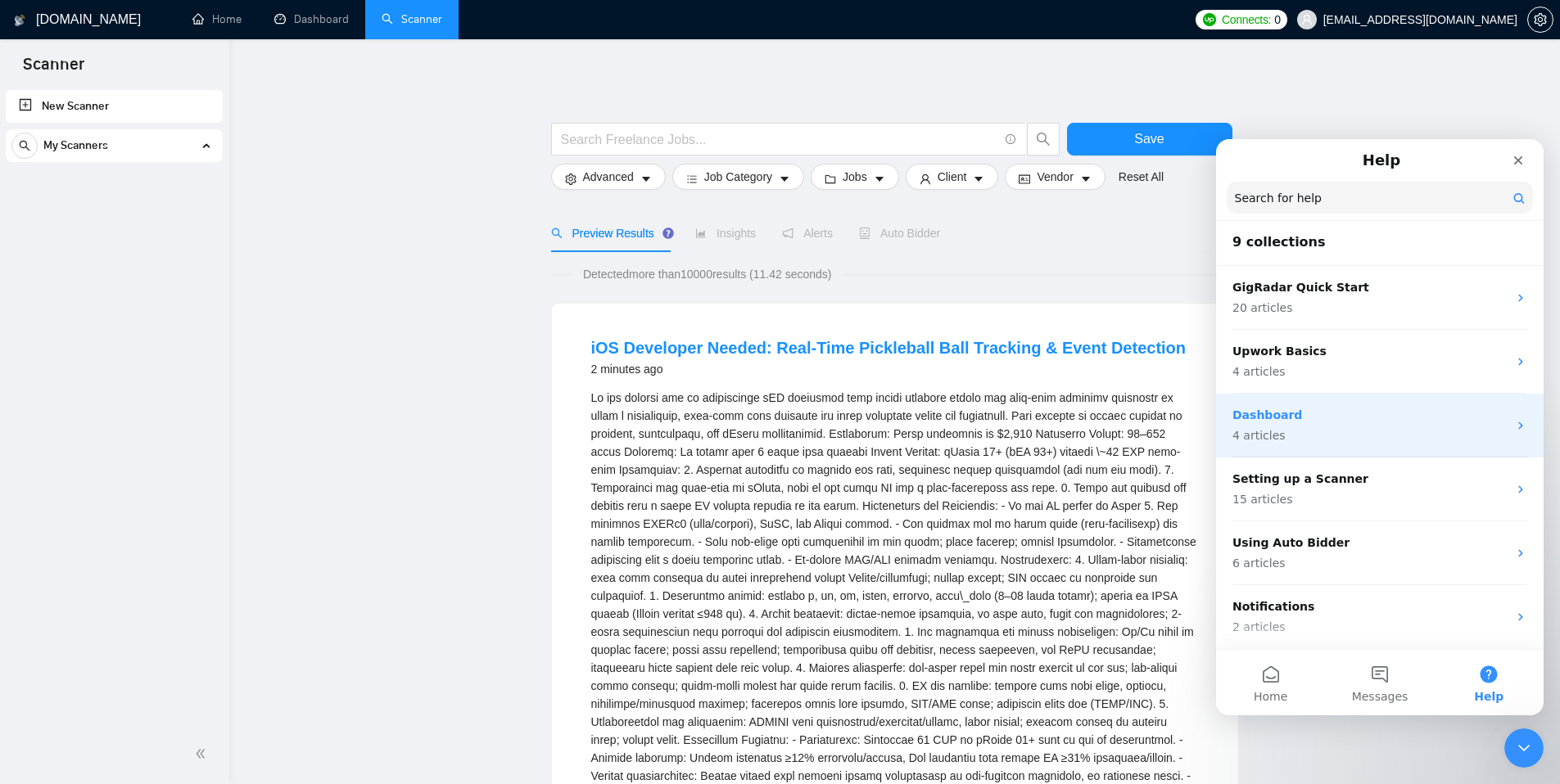
scroll to position [3, 0]
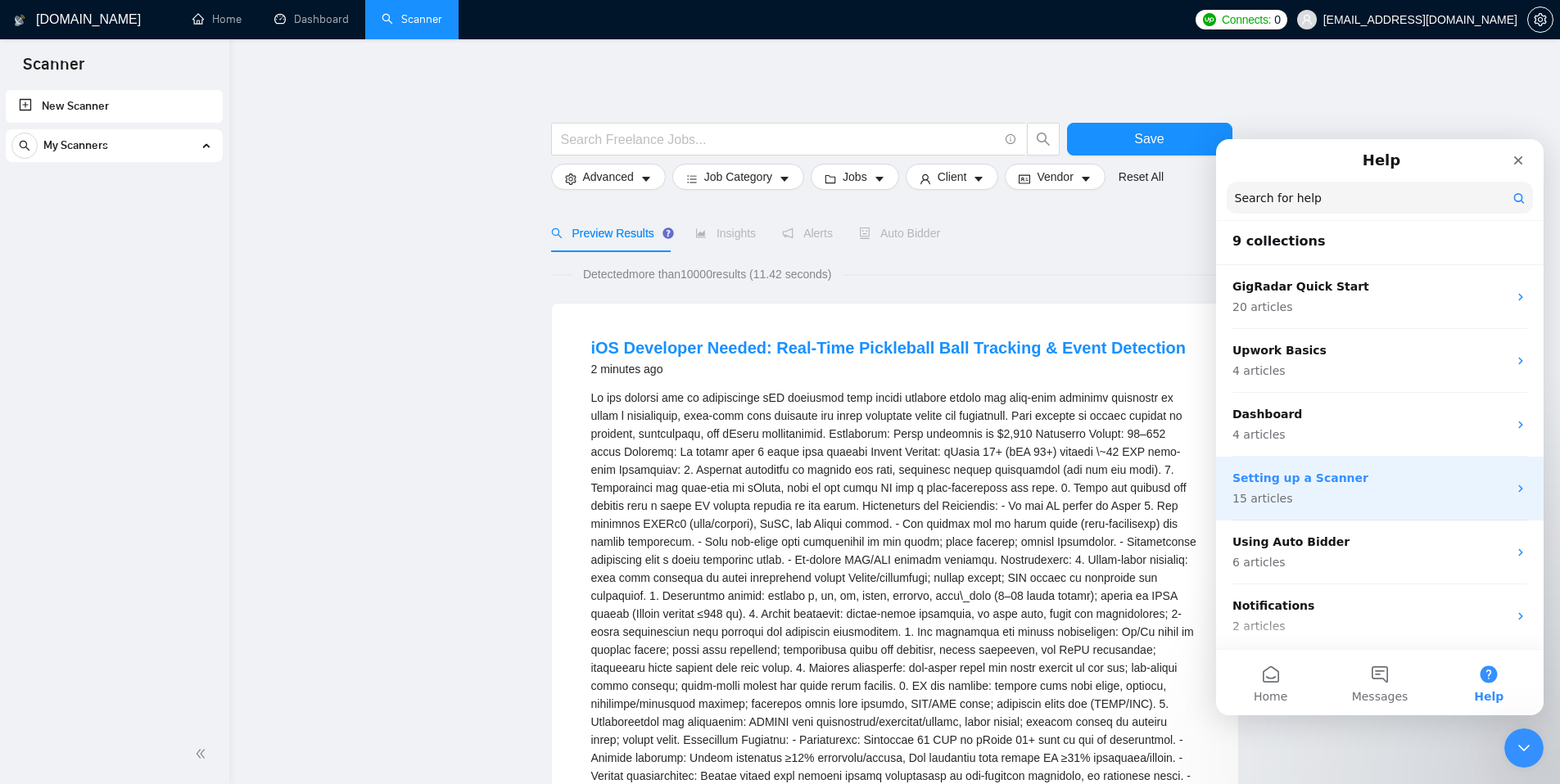
click at [1419, 494] on p "15 articles" at bounding box center [1369, 498] width 276 height 17
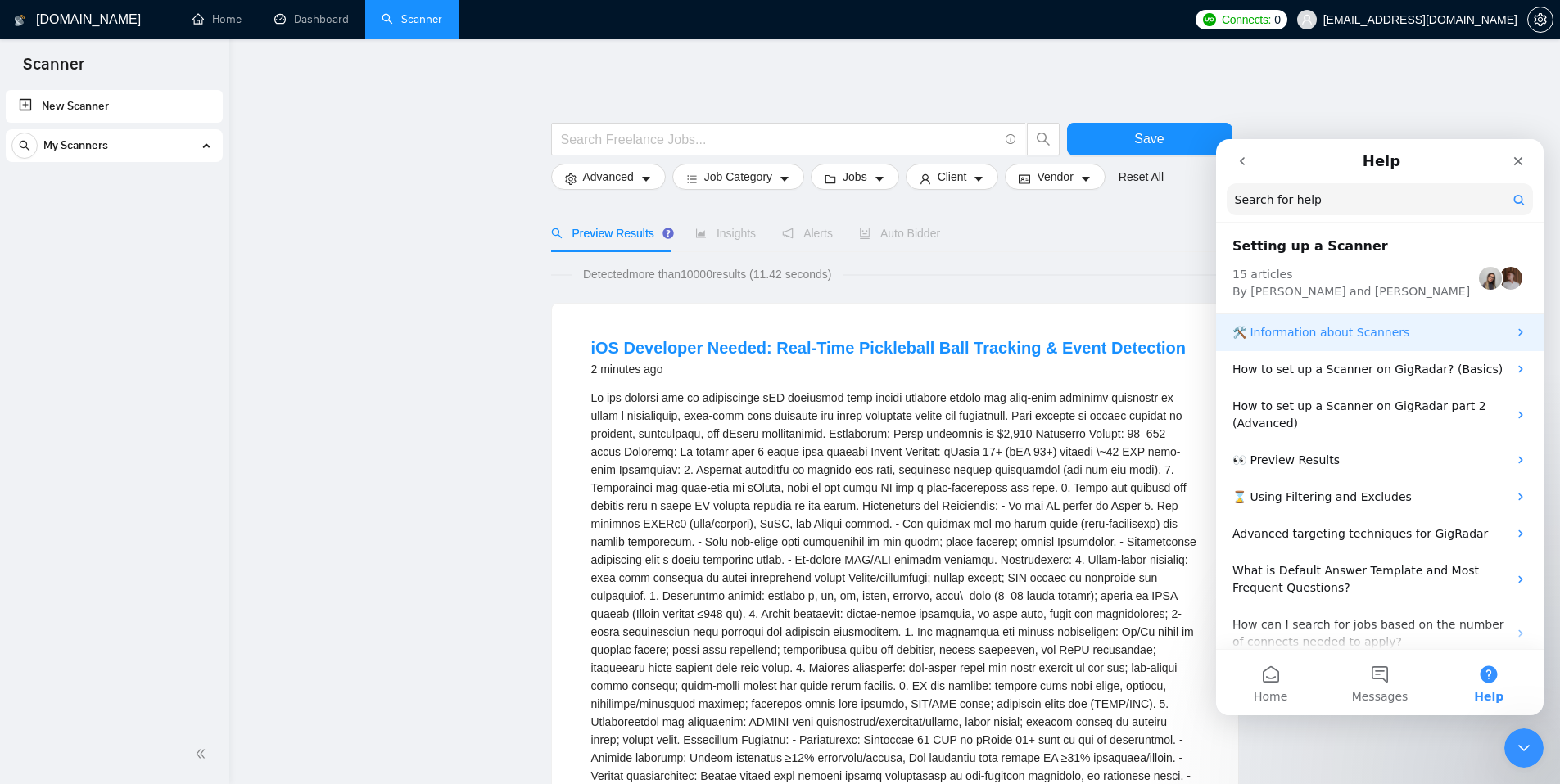
click at [1387, 325] on p "🛠️ Information about Scanners" at bounding box center [1369, 333] width 276 height 17
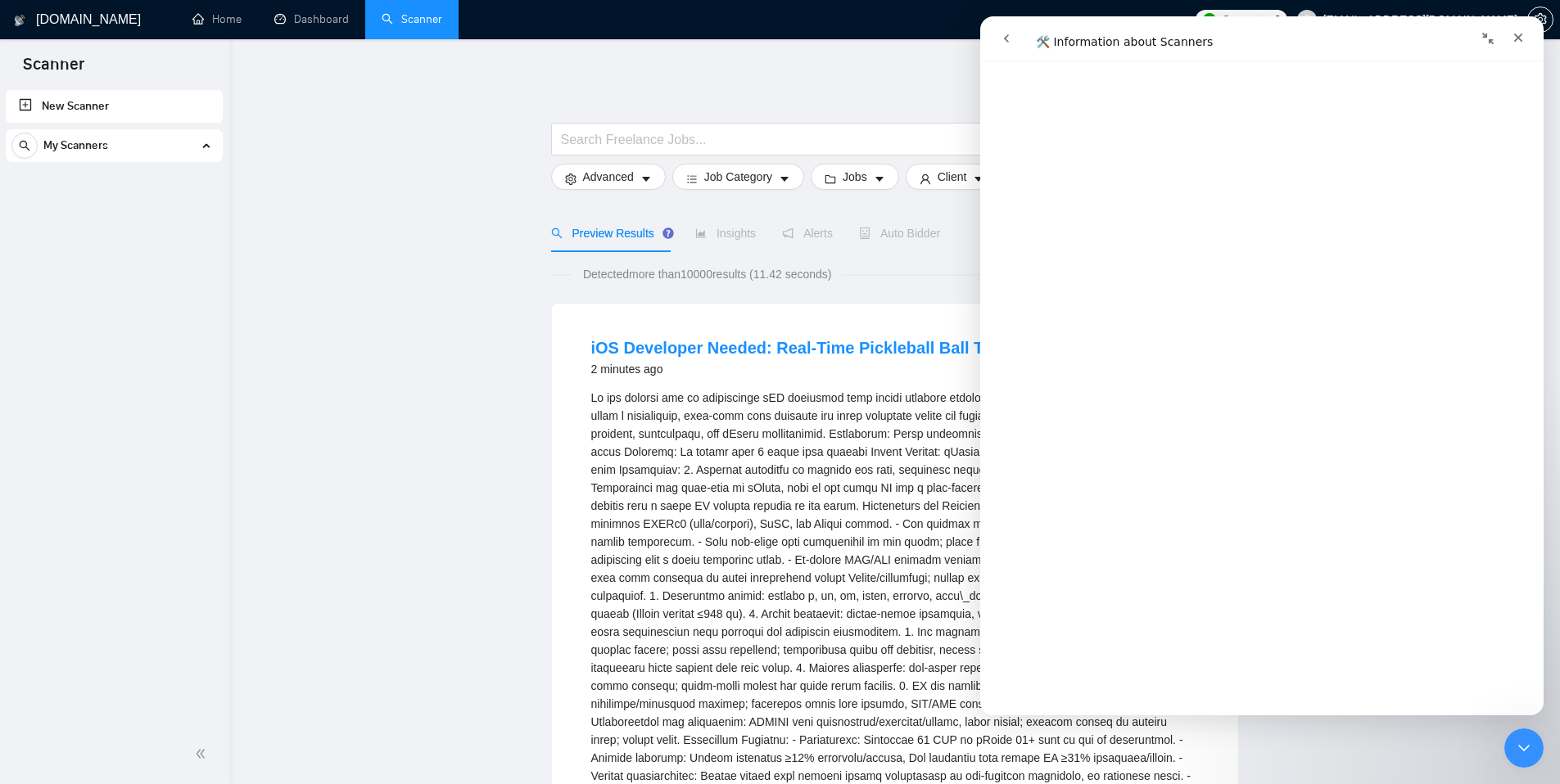
scroll to position [0, 0]
click at [1012, 39] on icon "go back" at bounding box center [1006, 39] width 13 height 13
